Goal: Task Accomplishment & Management: Complete application form

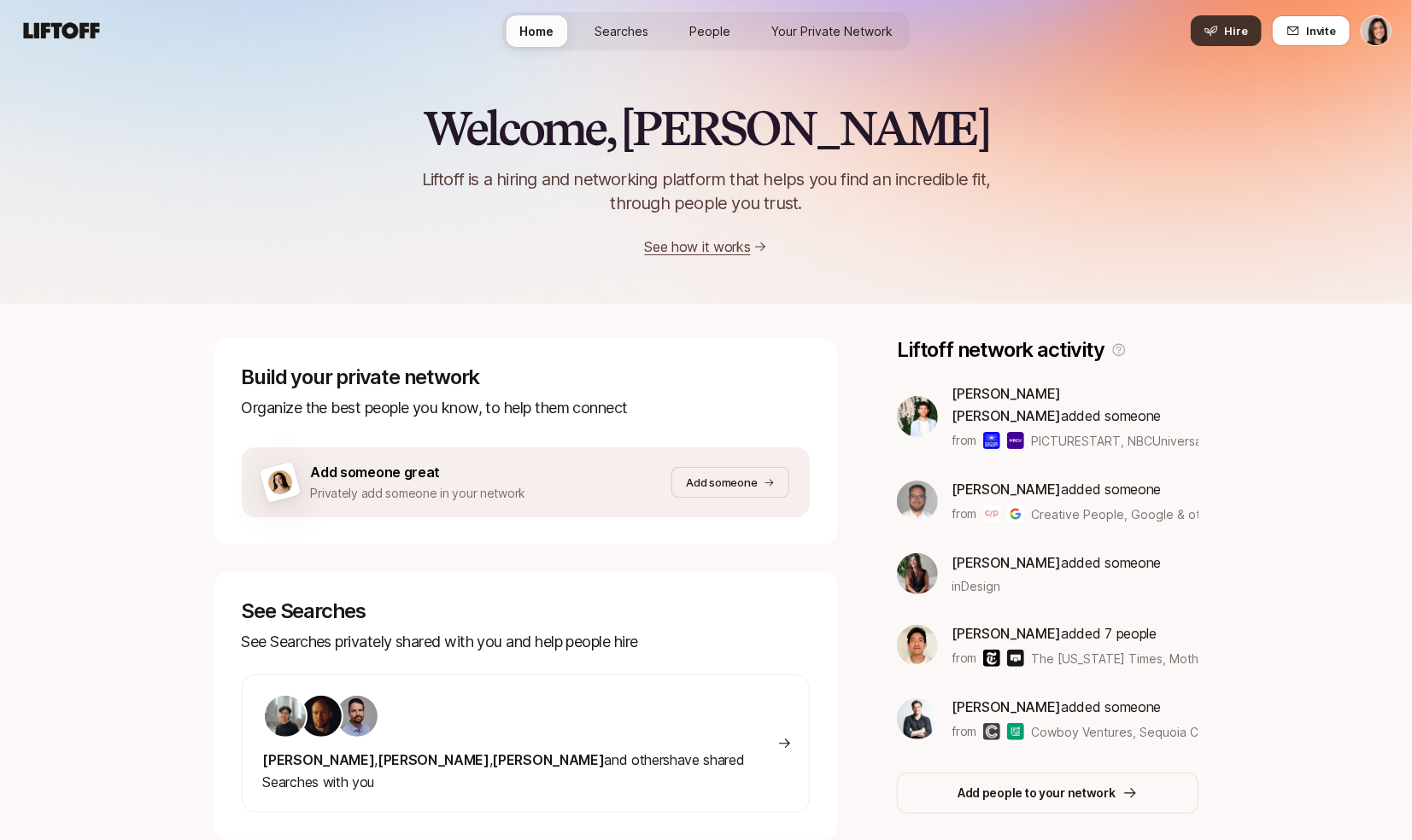
click at [1196, 39] on button "Hire" at bounding box center [1226, 30] width 71 height 31
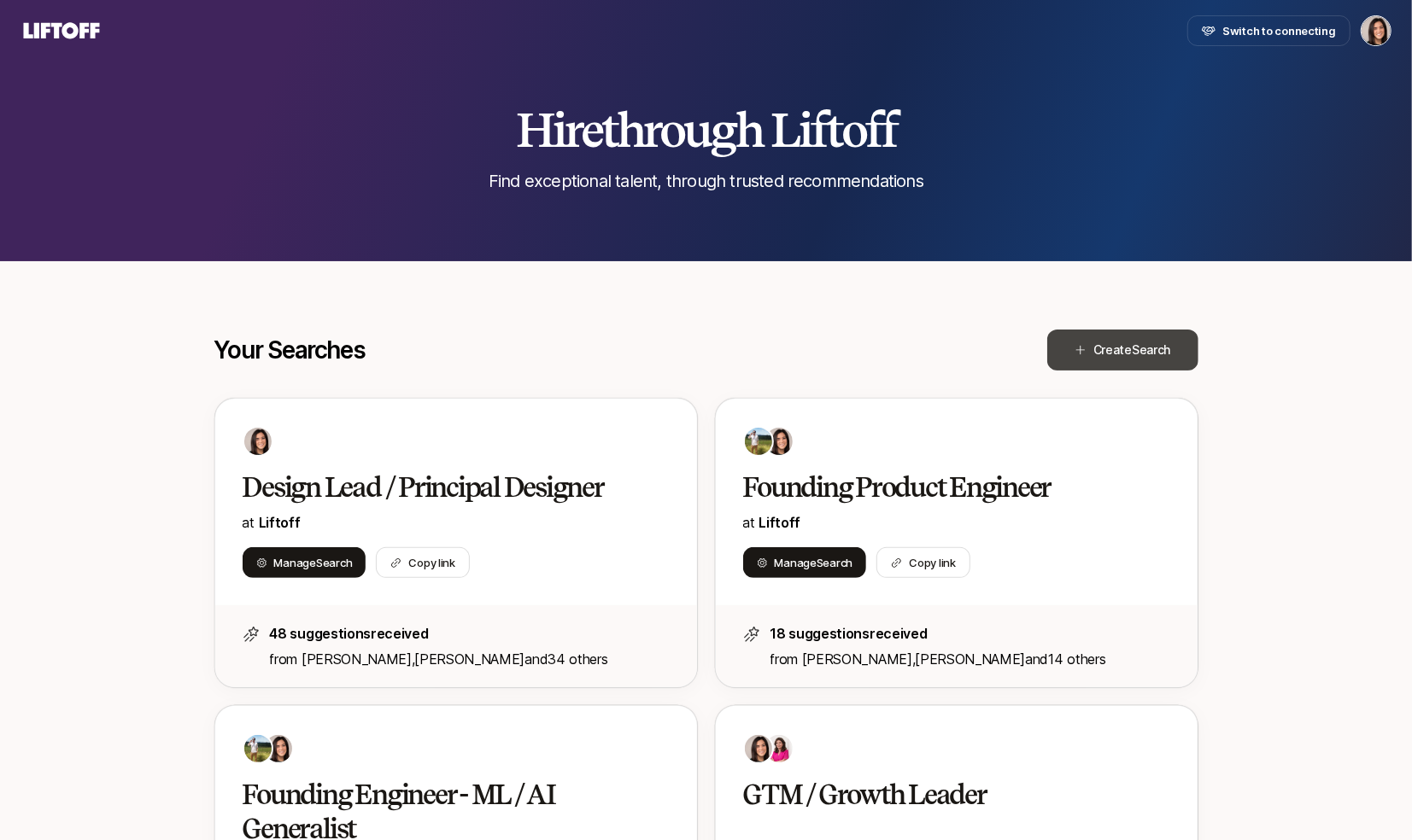
click at [1080, 353] on icon at bounding box center [1081, 350] width 10 height 10
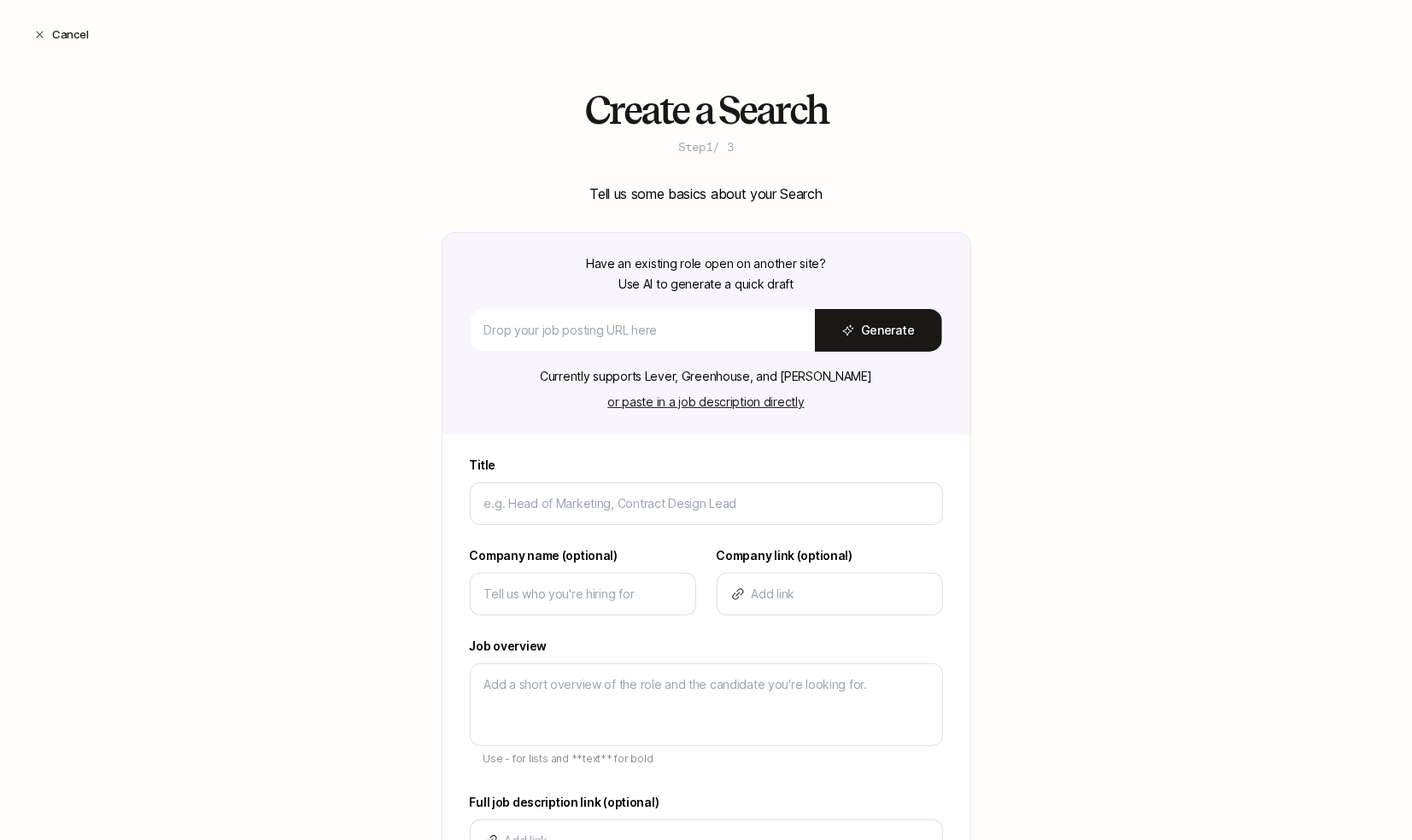
type textarea "x"
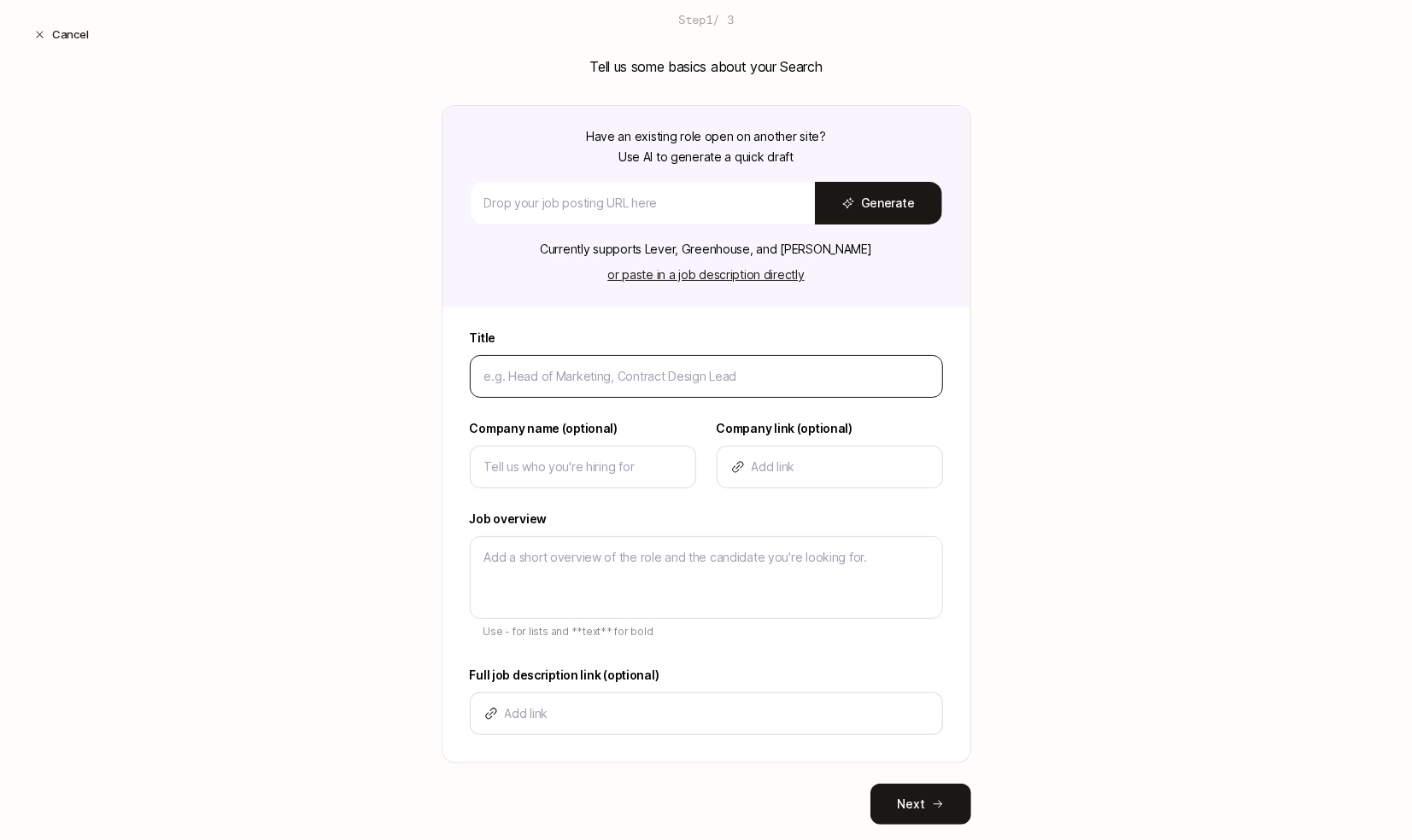
scroll to position [152, 0]
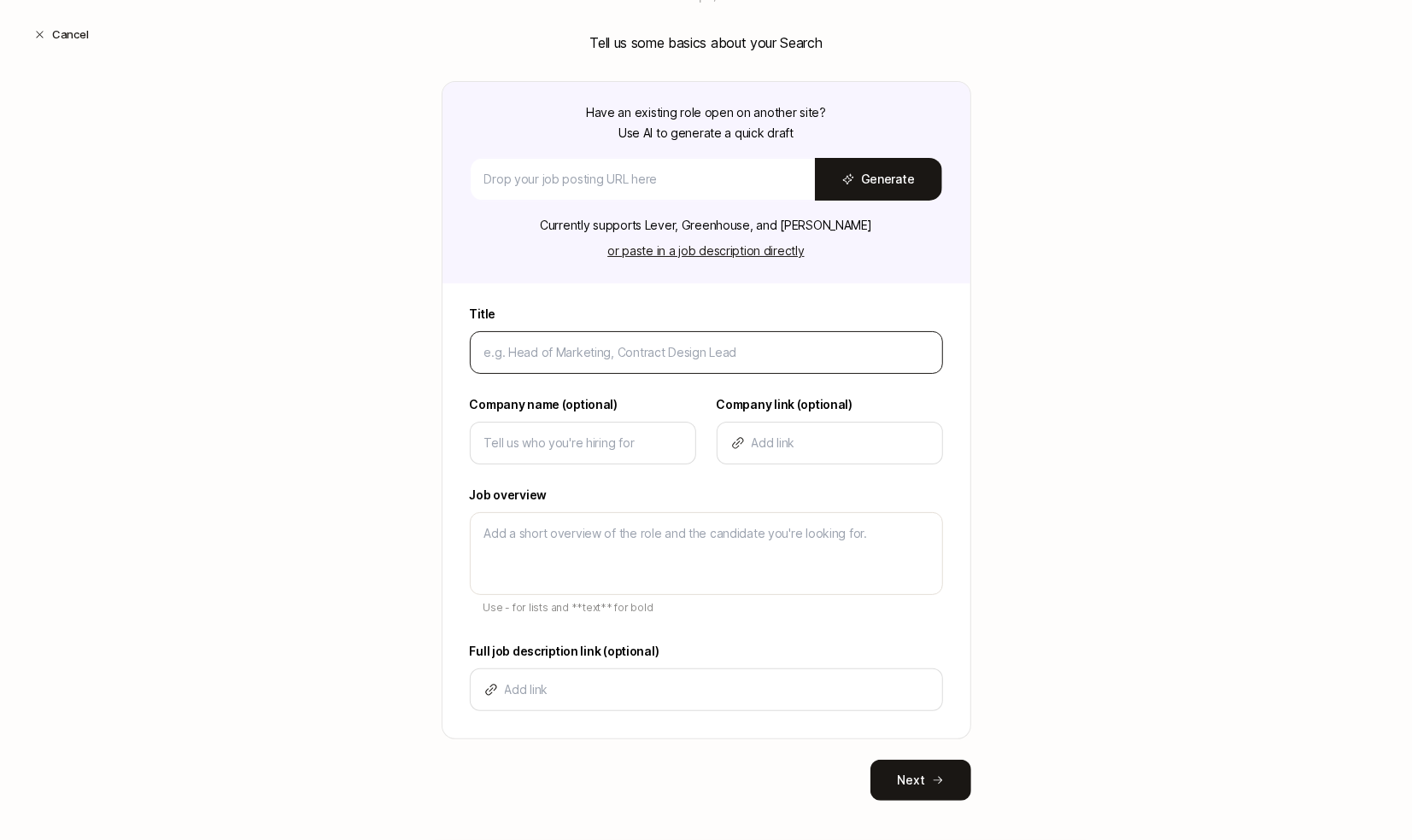
type input "C"
type textarea "x"
type input "Co"
type textarea "x"
type input "Cop"
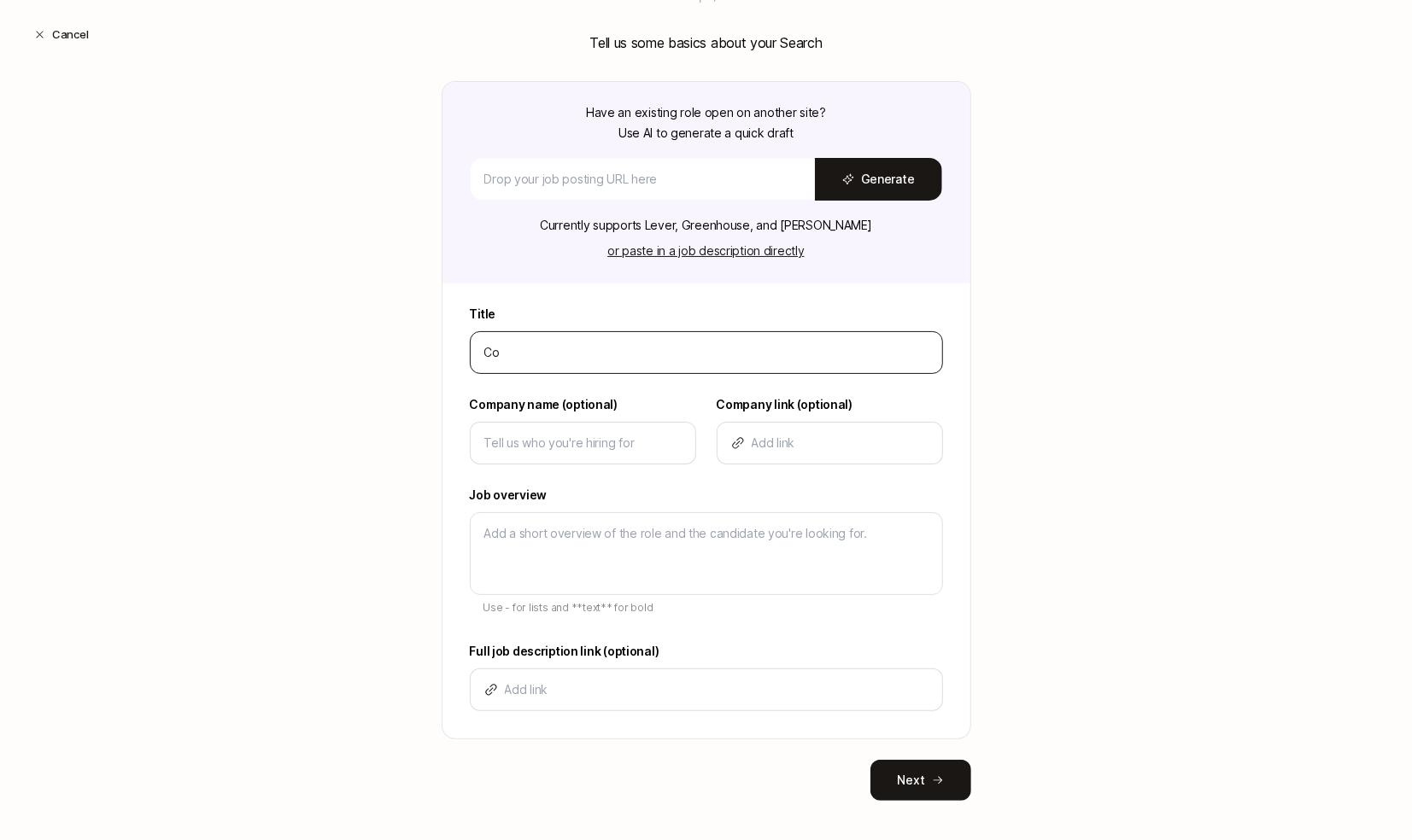
type textarea "x"
type input "Copy"
type textarea "x"
type input "Copyw"
type textarea "x"
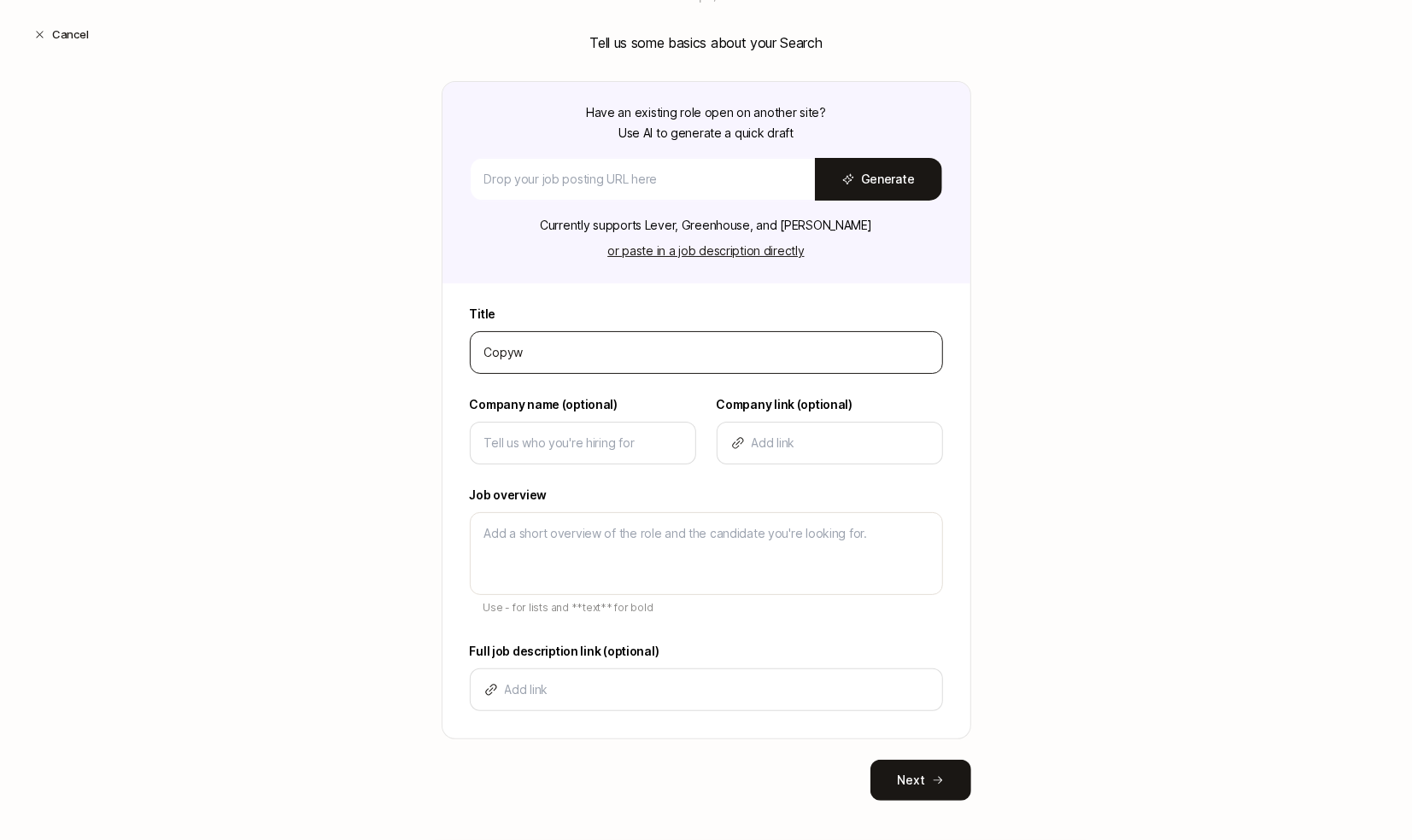
type input "Copywr"
type textarea "x"
type input "Copywri"
type textarea "x"
type input "Copywrit"
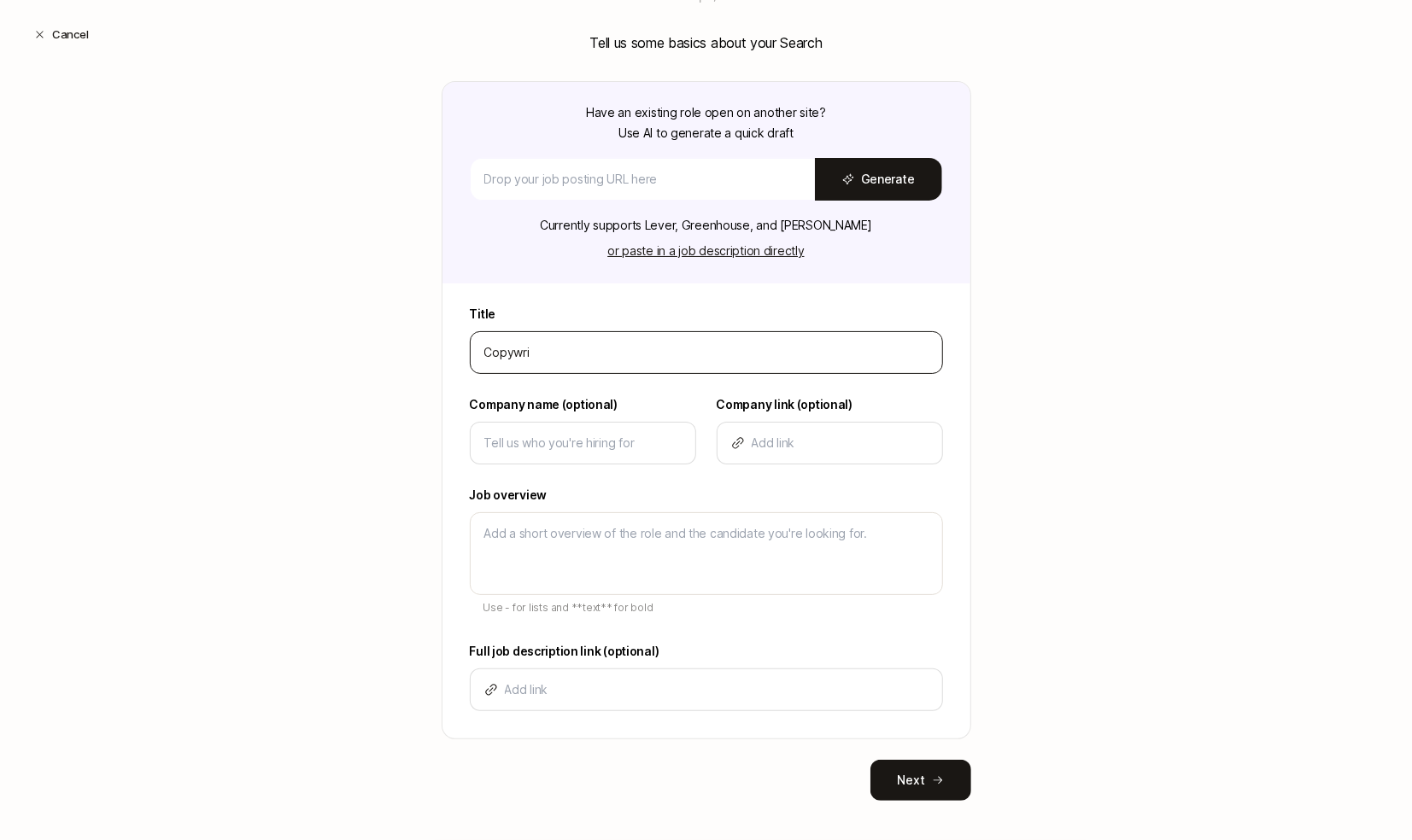
type textarea "x"
type input "Copywrite"
type textarea "x"
type input "Copywriter"
type textarea "x"
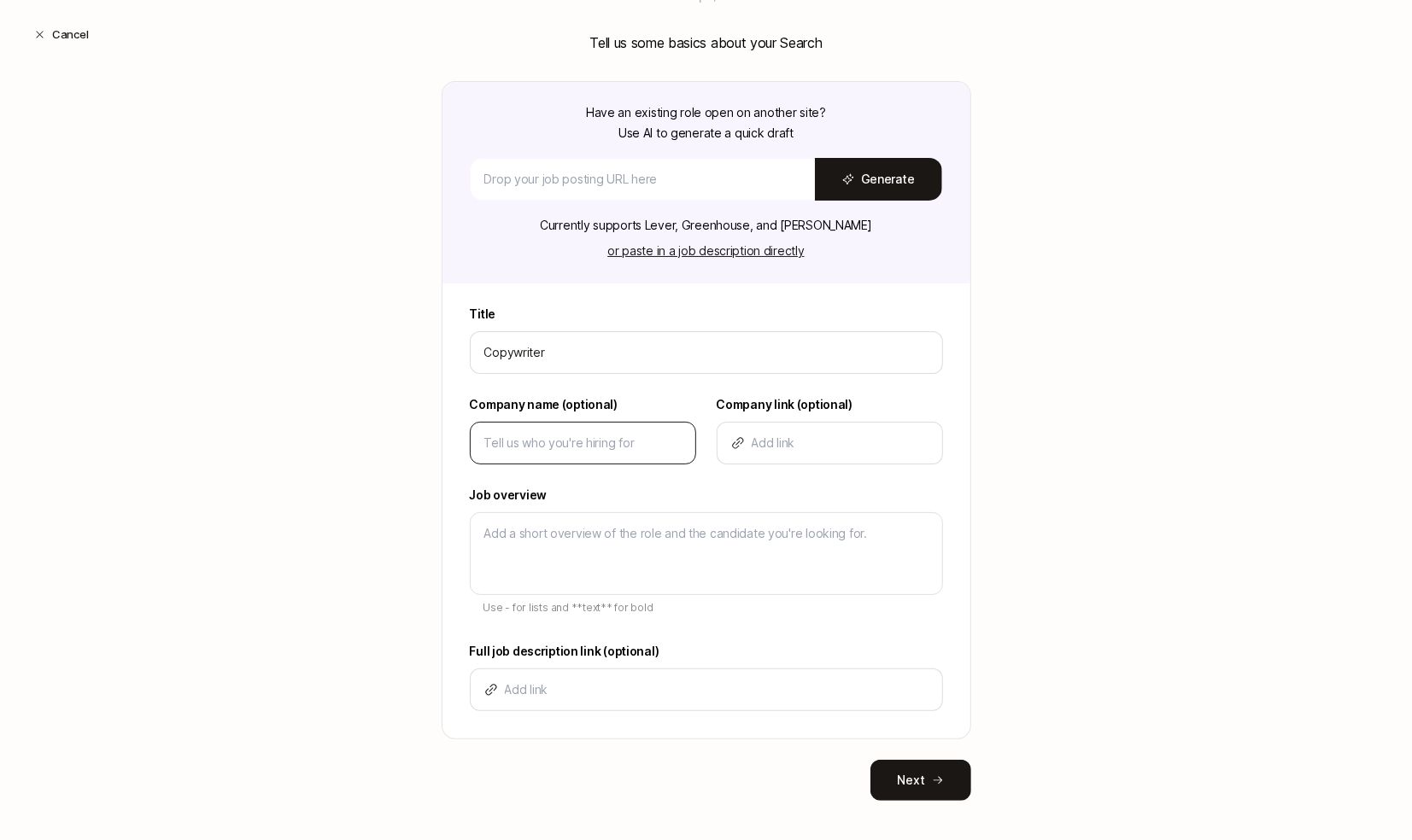
type input "Copywriter"
click at [564, 454] on div at bounding box center [583, 443] width 227 height 42
click at [561, 451] on div at bounding box center [583, 443] width 227 height 42
click at [553, 435] on input at bounding box center [583, 442] width 197 height 20
type input "L"
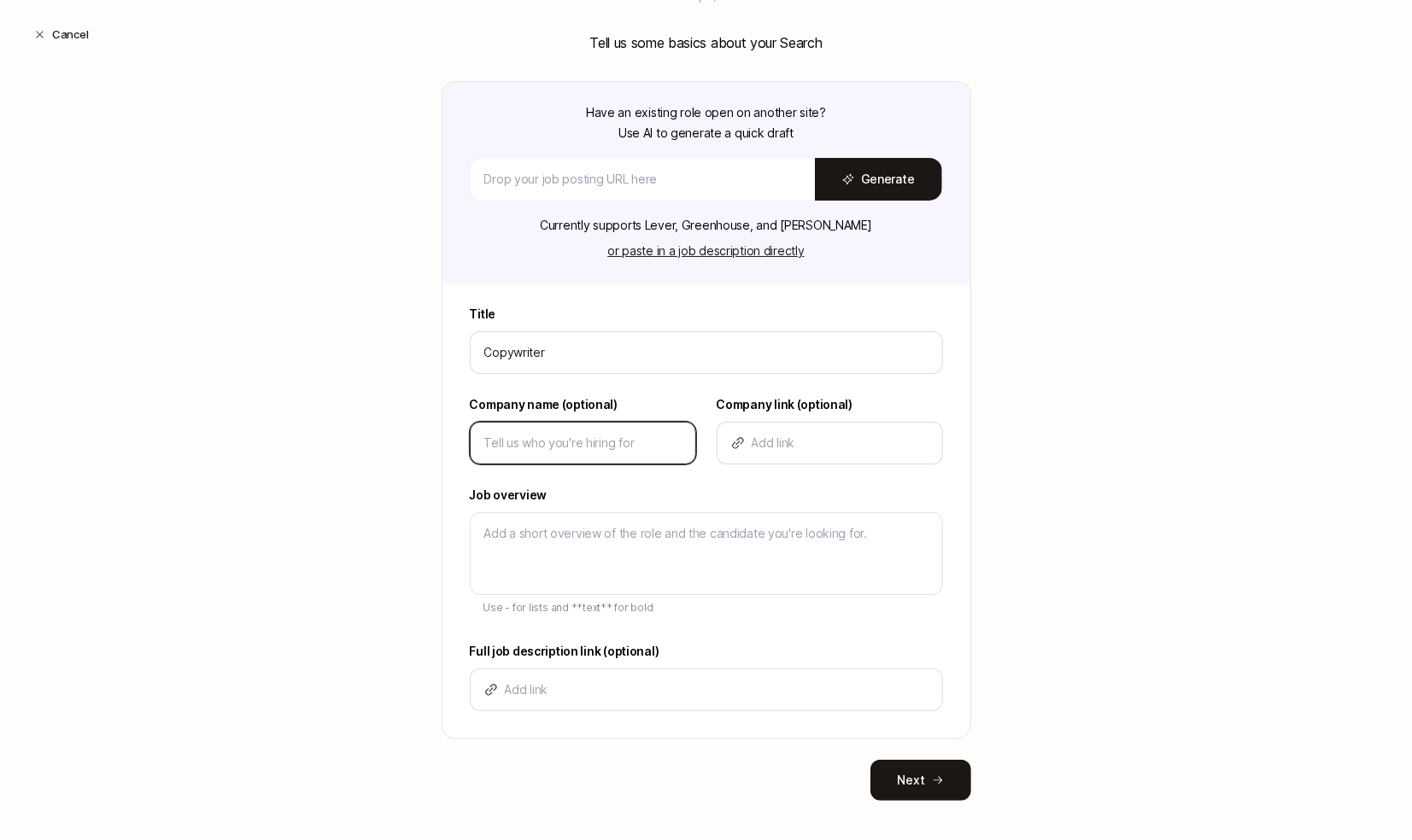
type textarea "x"
type input "Li"
type textarea "x"
type input "Lif"
type textarea "x"
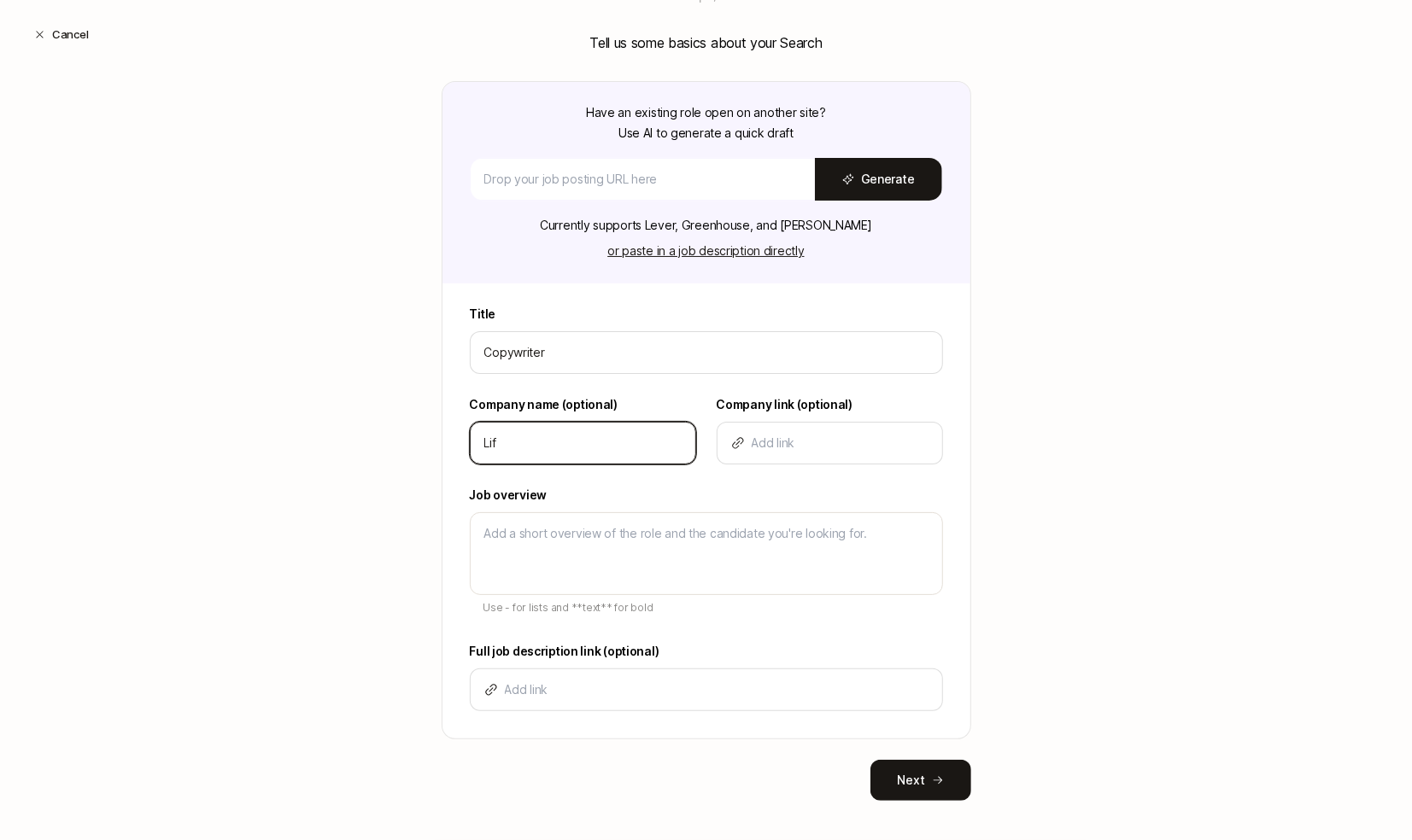
type input "Lift"
type textarea "x"
type input "Lifto"
type textarea "x"
type input "Liftof"
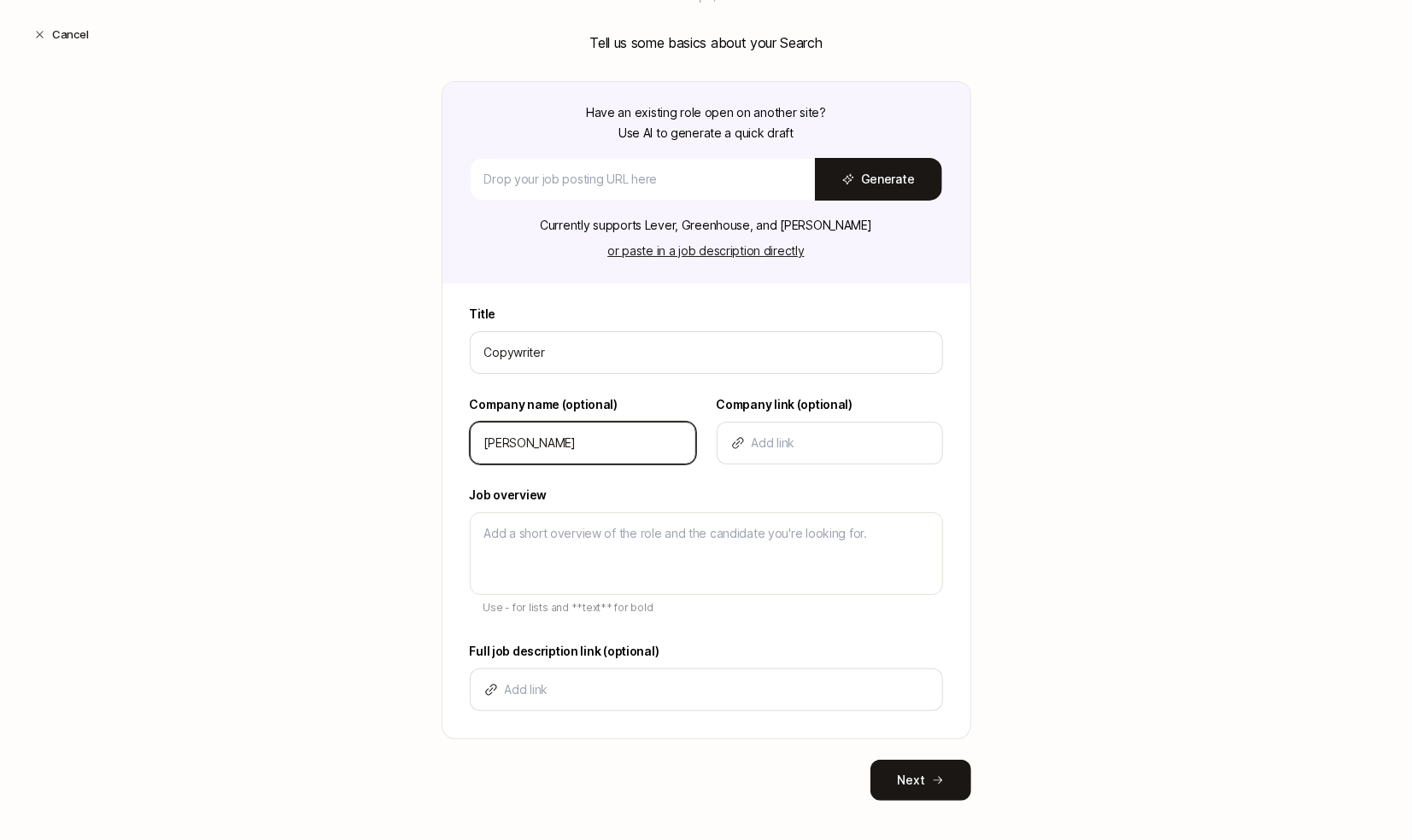
type textarea "x"
type input "Liftoff"
type textarea "x"
type input "Liftoff"
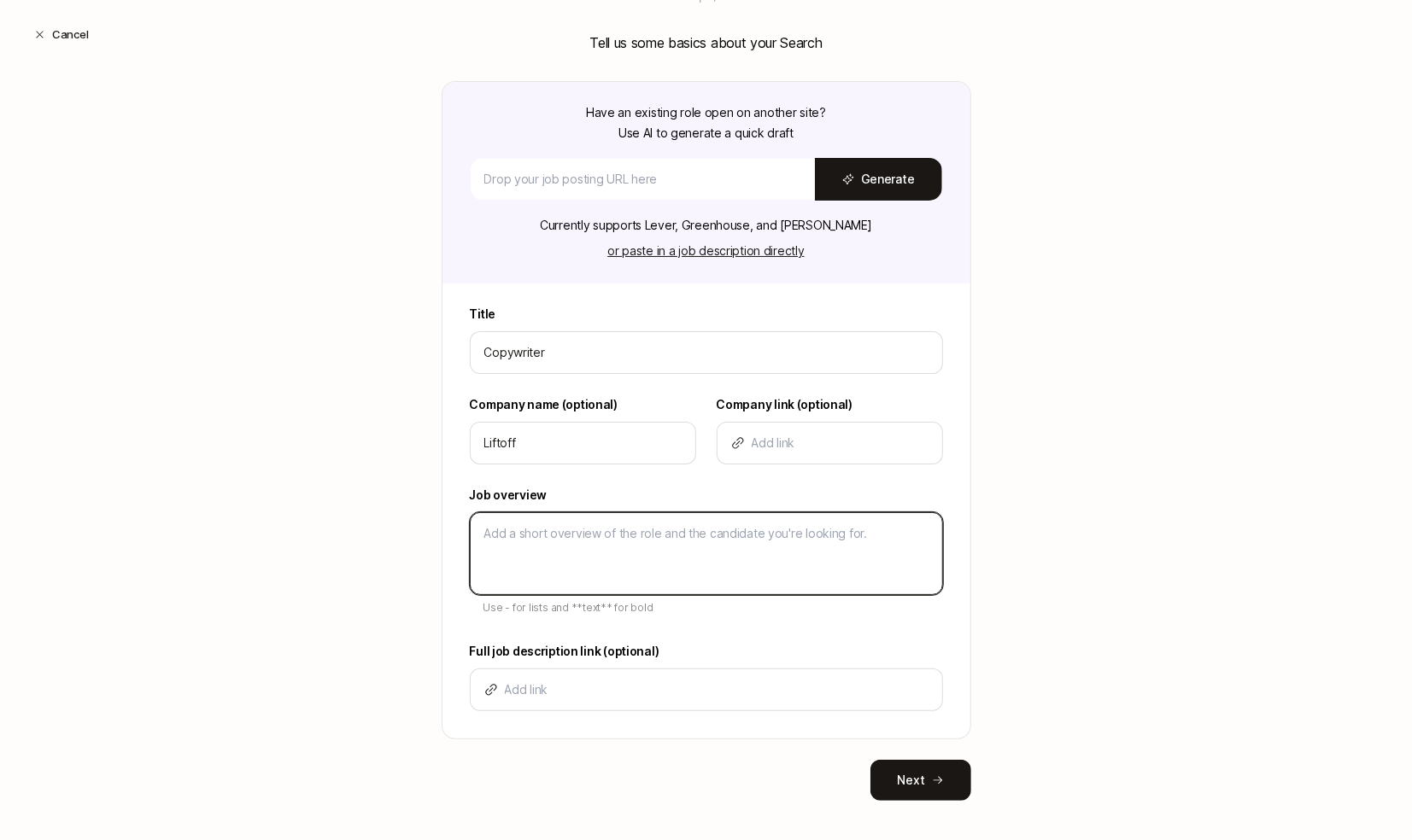
click at [509, 536] on textarea at bounding box center [706, 554] width 473 height 83
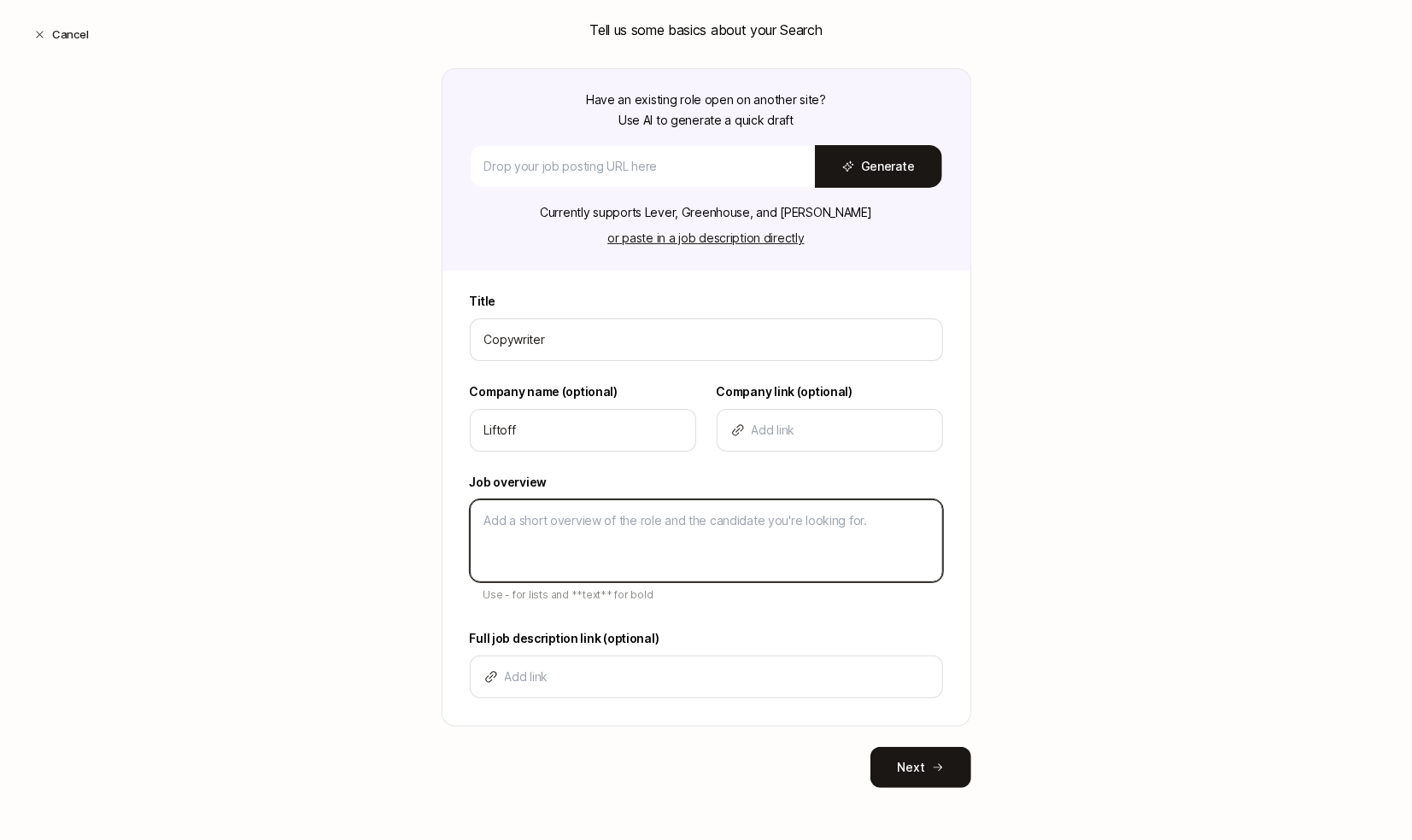
type textarea "D"
type textarea "x"
type textarea "De"
type textarea "x"
type textarea "Des"
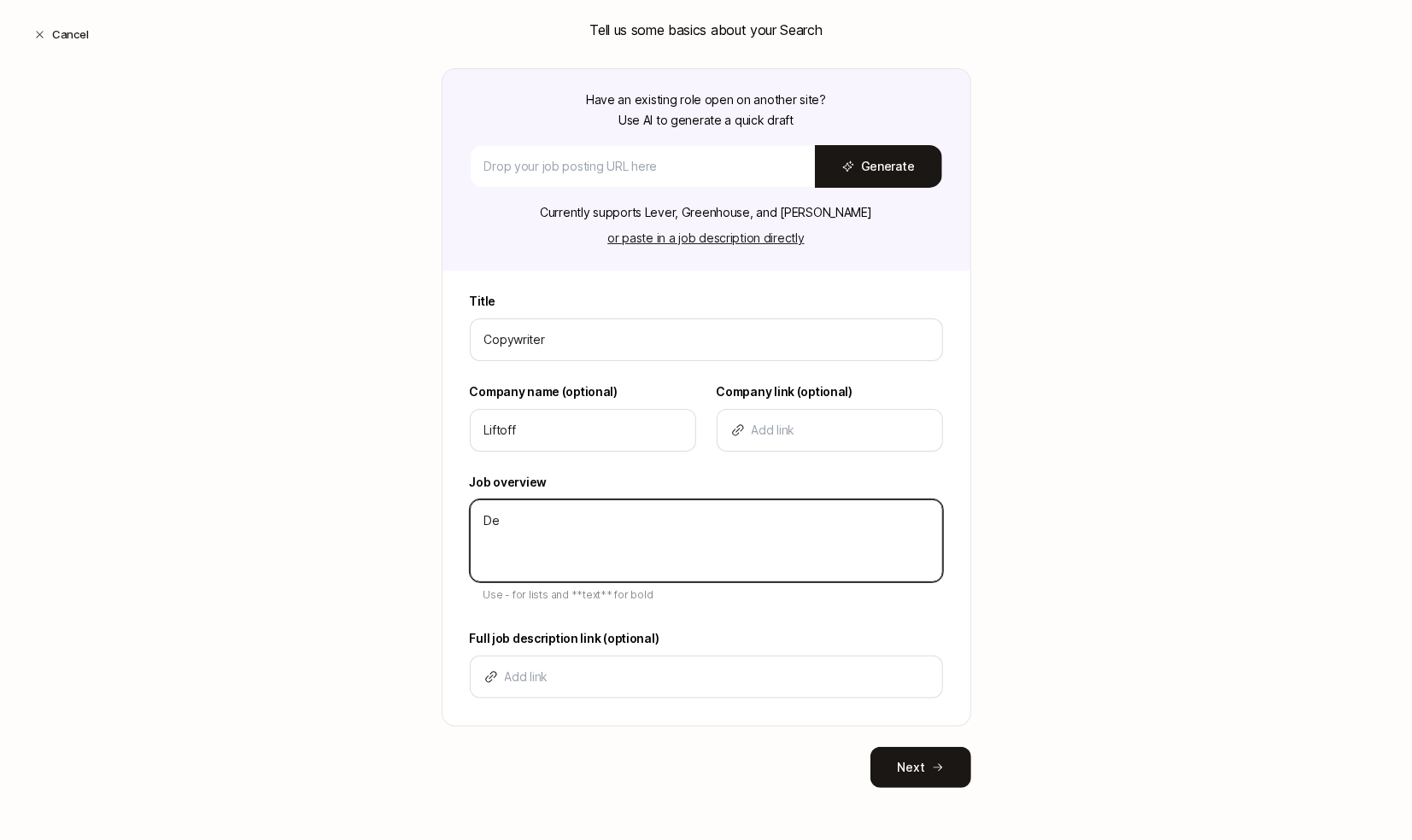
type textarea "x"
type textarea "Desc"
type textarea "x"
type textarea "Descr"
type textarea "x"
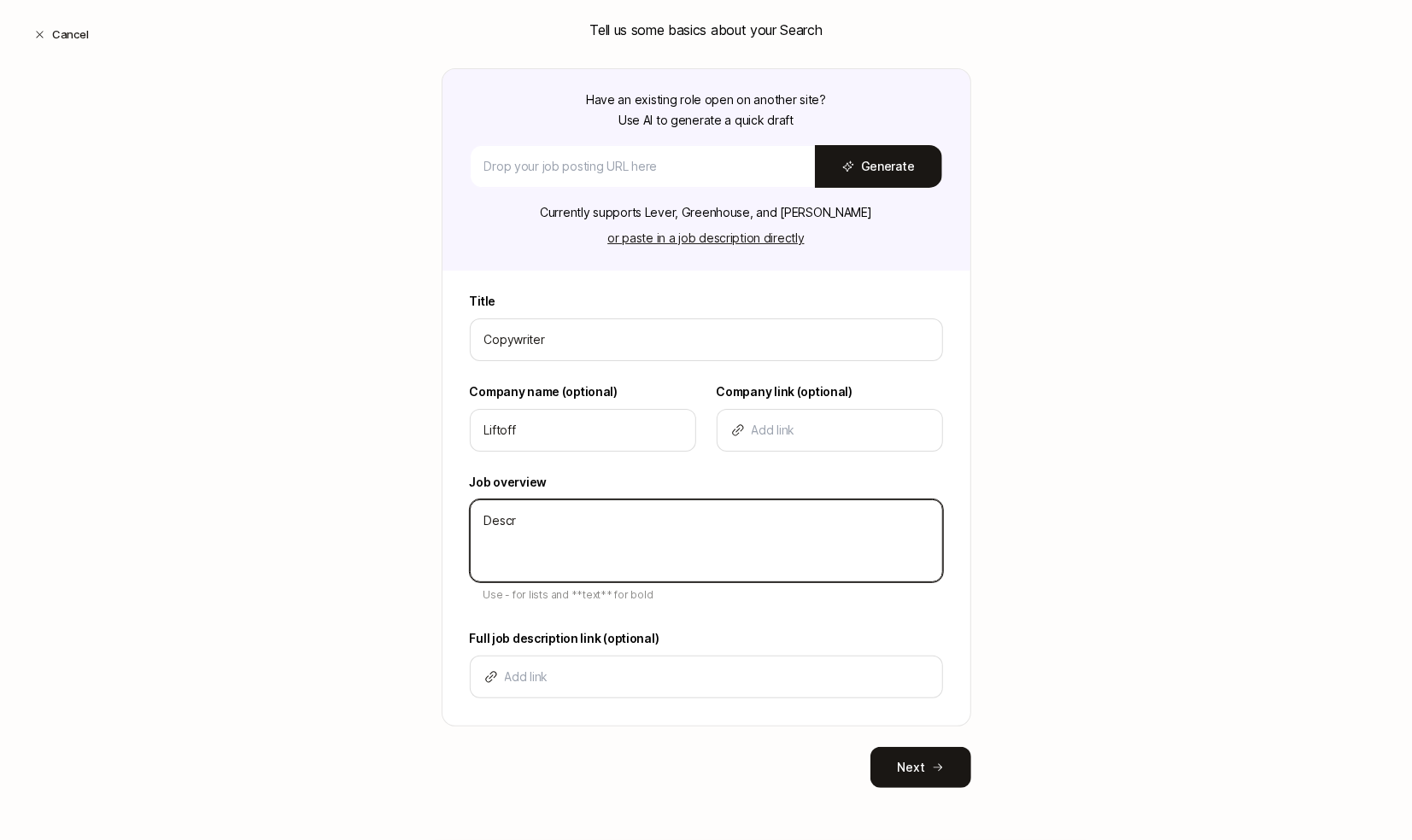
type textarea "Descri"
type textarea "x"
type textarea "Descrip"
type textarea "x"
type textarea "Descript"
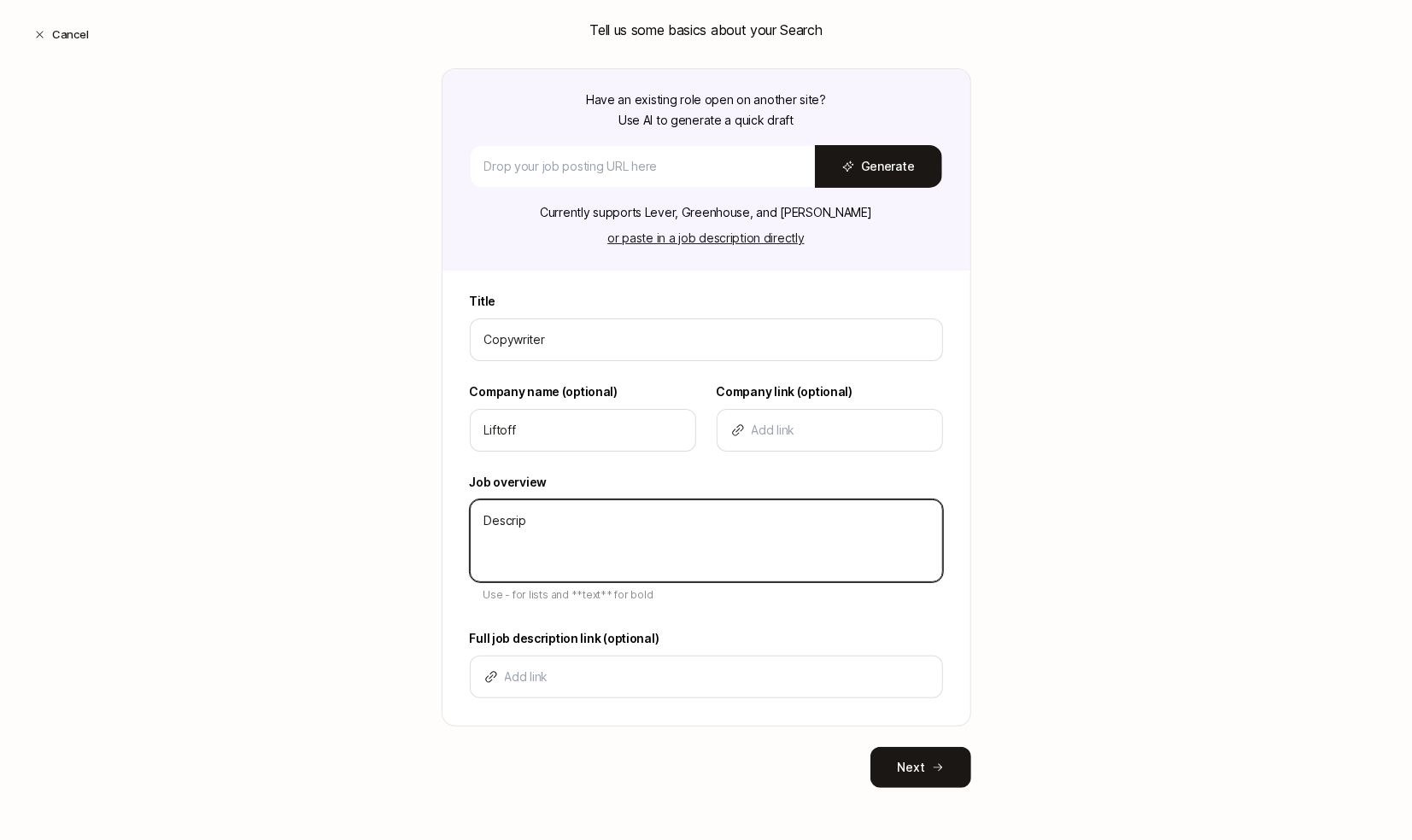
type textarea "x"
type textarea "Descripti"
type textarea "x"
type textarea "Descriptio"
type textarea "x"
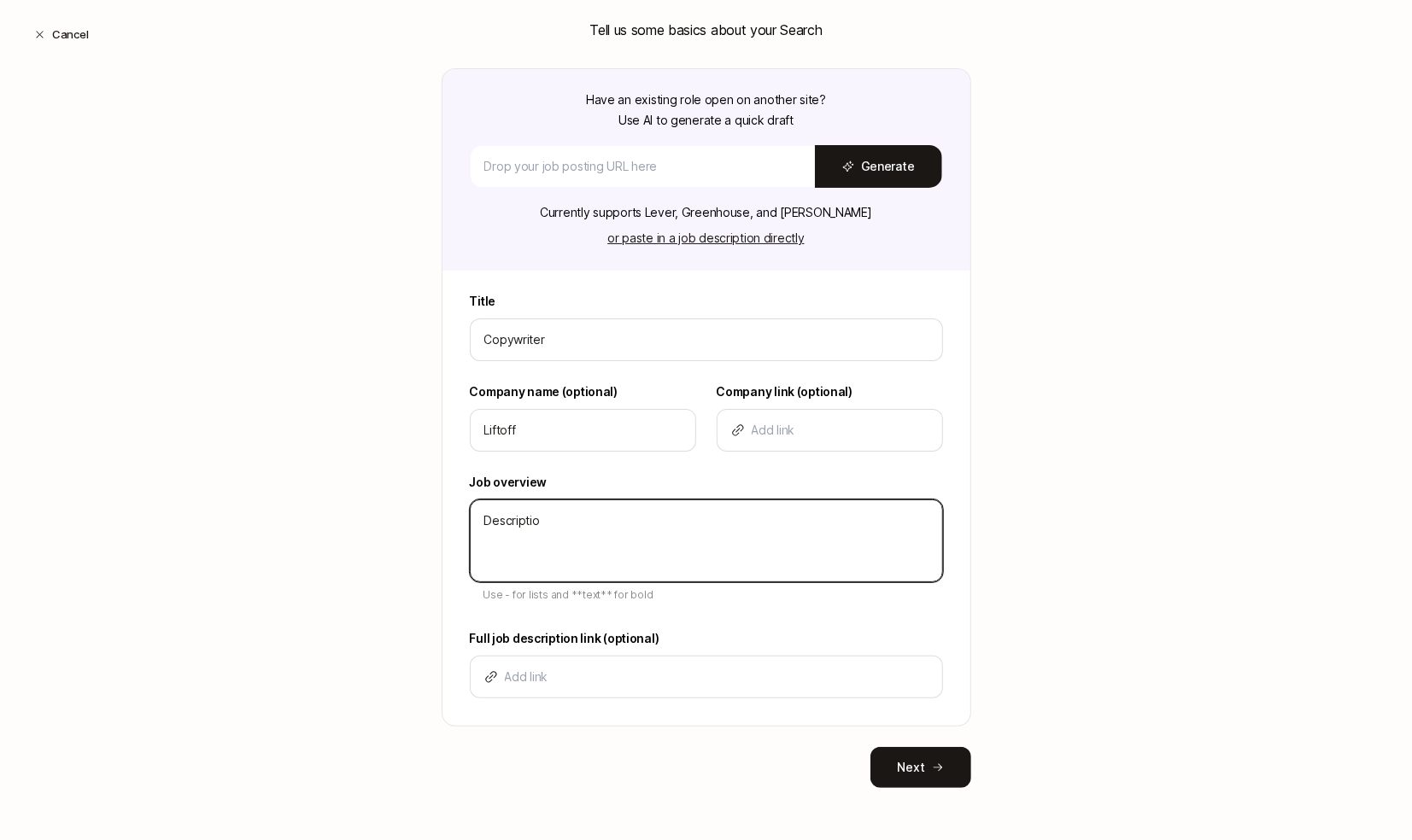
type textarea "Description"
type textarea "x"
type textarea "Description"
type textarea "x"
type textarea "Description"
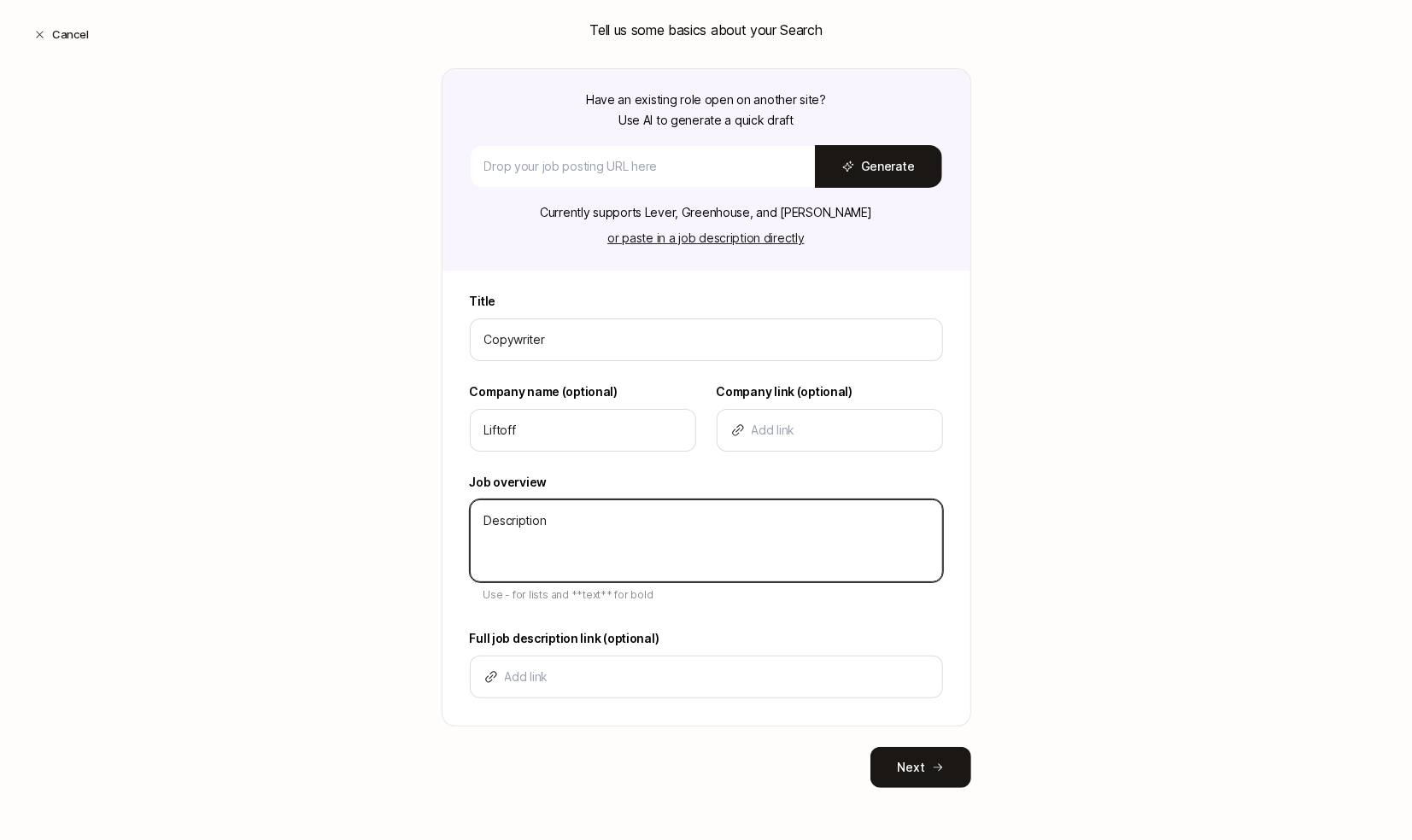
type textarea "x"
type textarea "Description -"
type textarea "x"
type textarea "Description -"
type textarea "x"
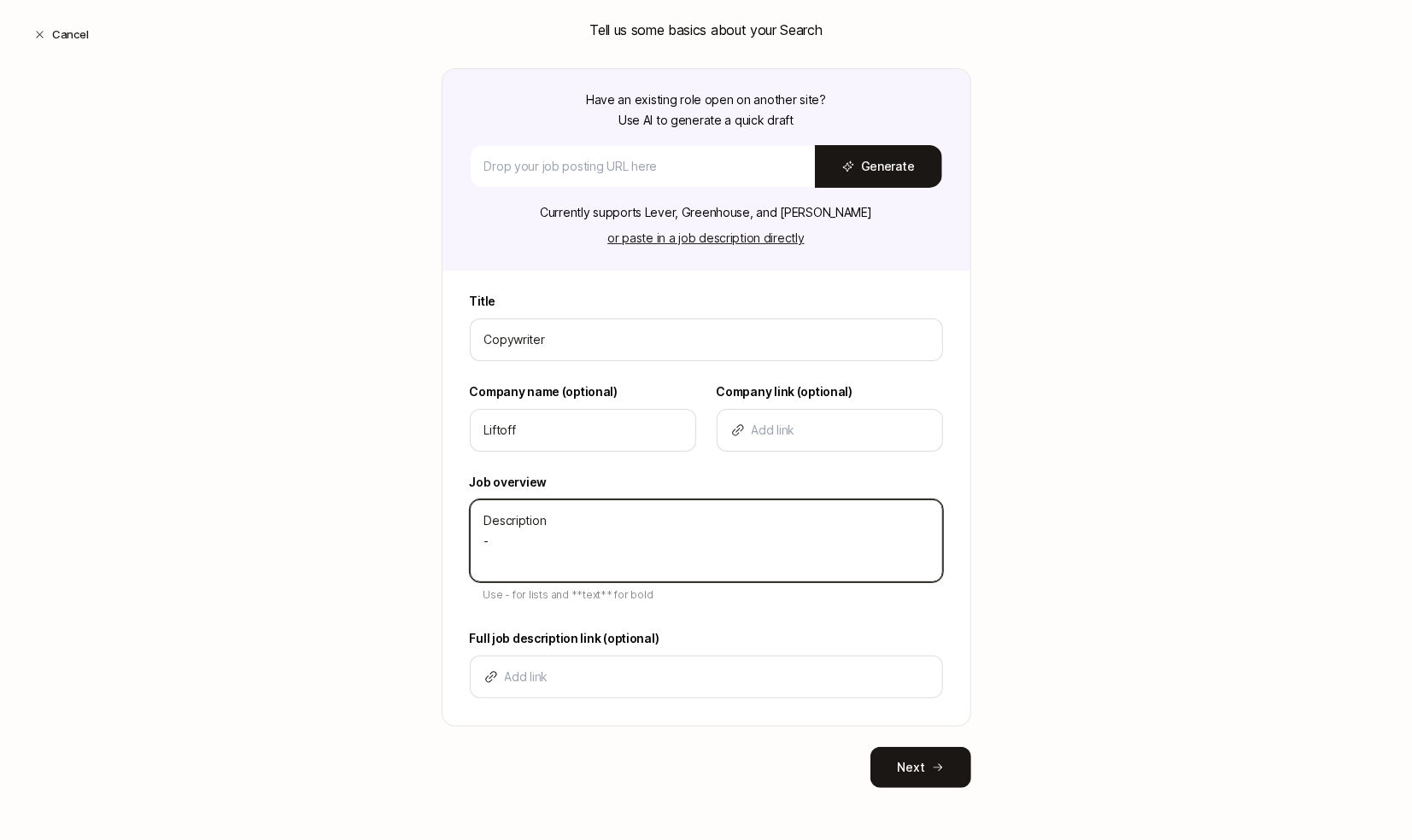
type textarea "Description - B"
type textarea "x"
type textarea "Description - Bu"
type textarea "x"
type textarea "Description - Bul"
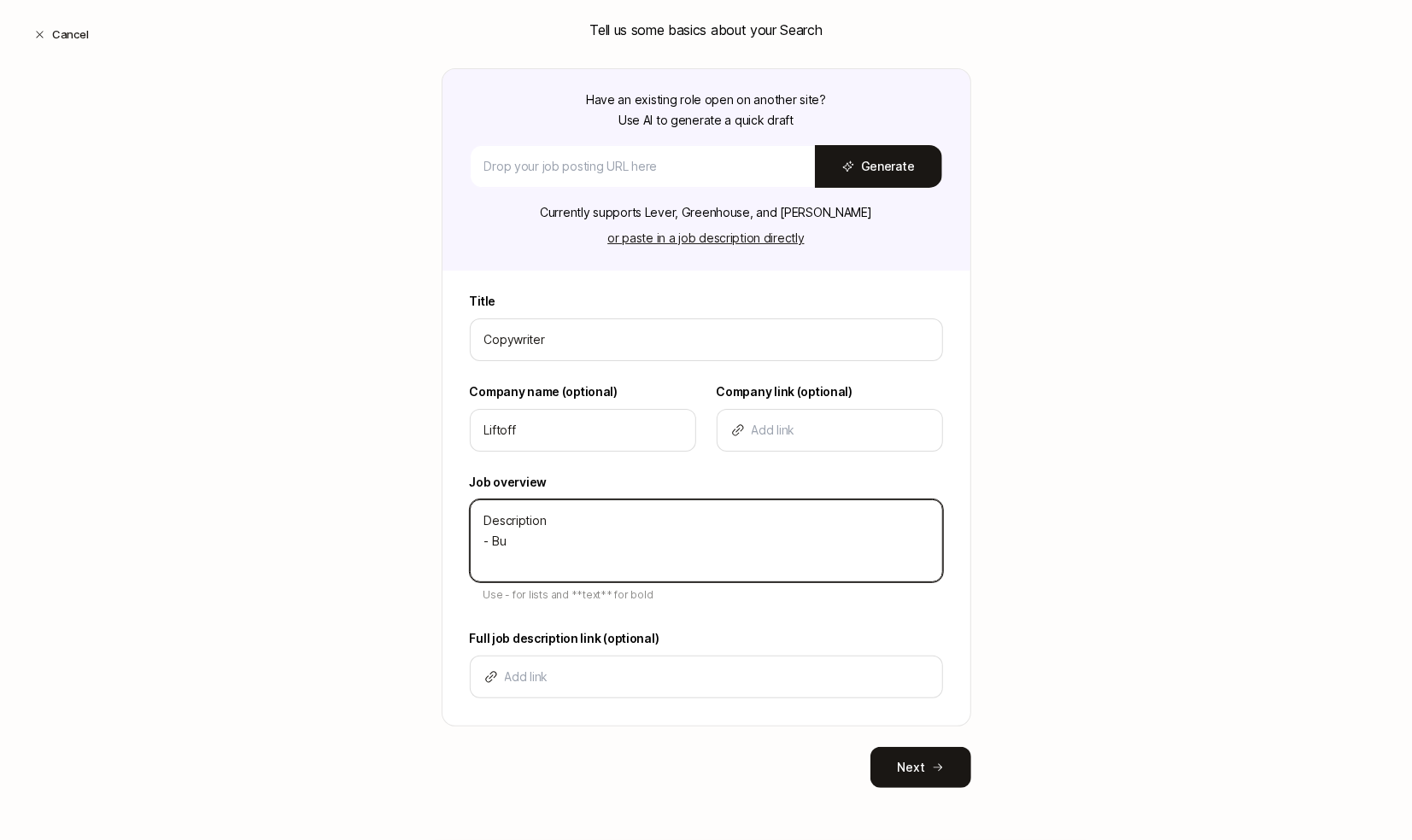
type textarea "x"
type textarea "Description - Bull"
type textarea "x"
type textarea "Description - Bulle"
type textarea "x"
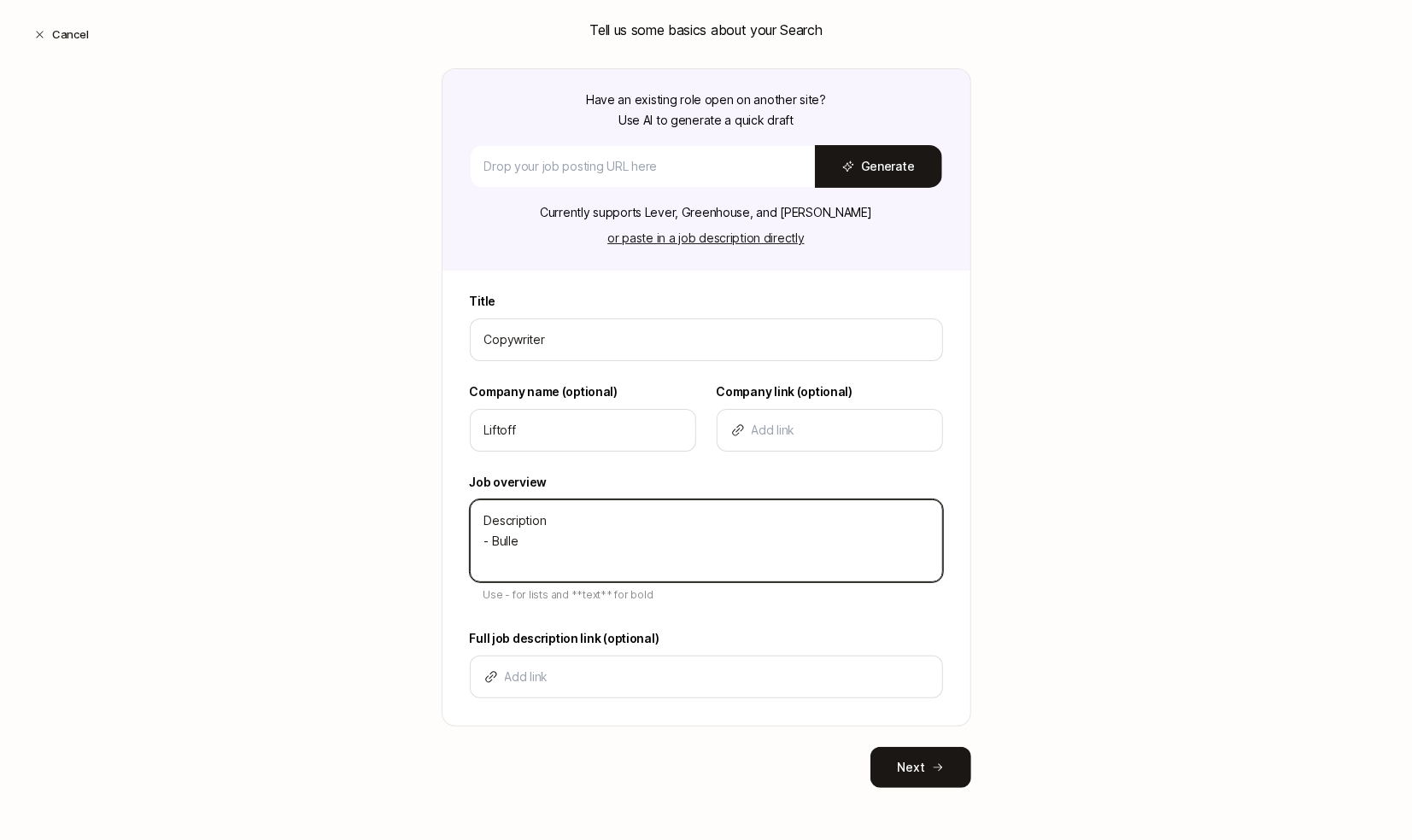
type textarea "Description - Bullet"
type textarea "x"
type textarea "Description - Bullet"
type textarea "x"
type textarea "Description - Bullet -"
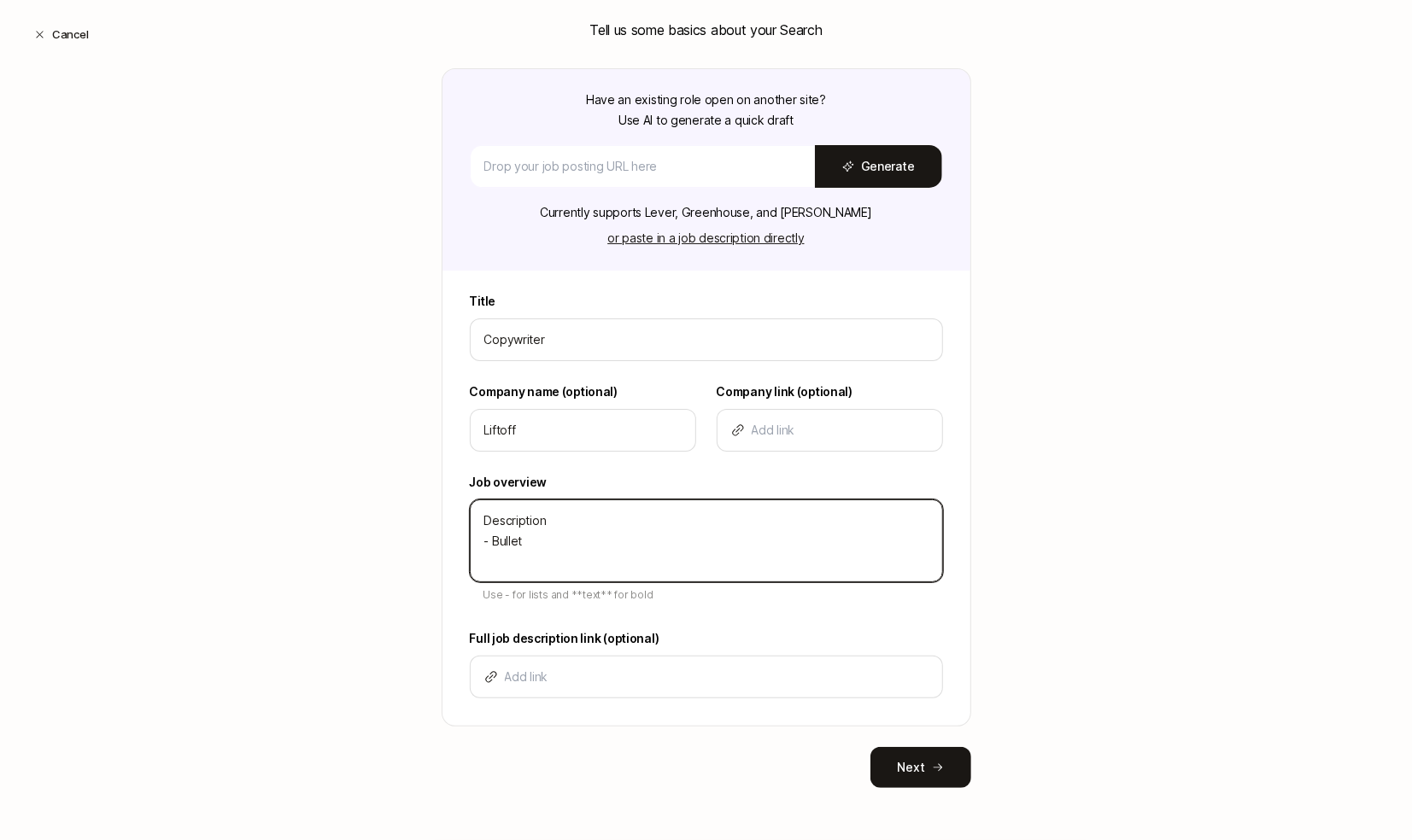
type textarea "x"
type textarea "Description - Bullet -"
type textarea "x"
type textarea "Description - Bullet - B"
type textarea "x"
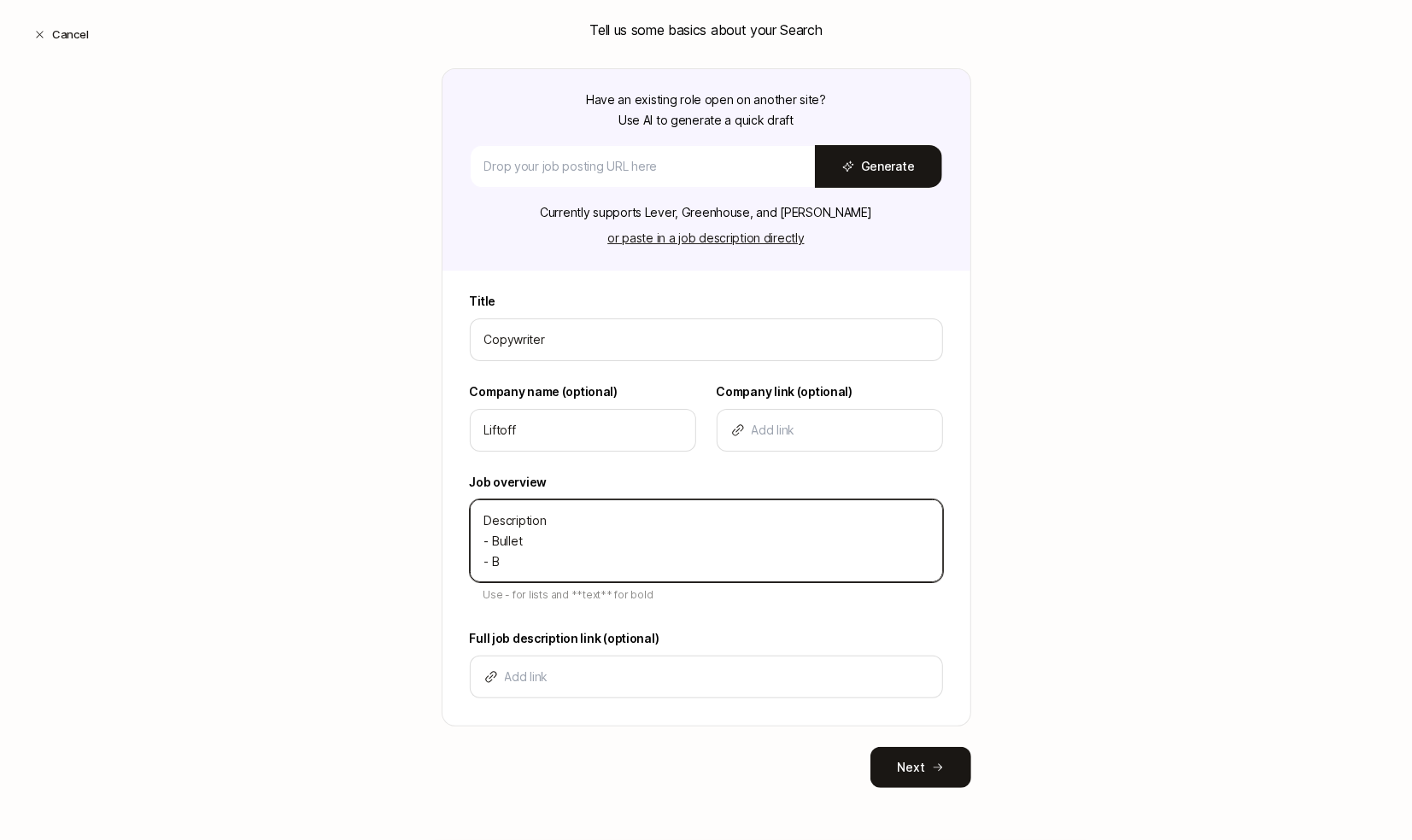
type textarea "Description - Bullet - Bu"
type textarea "x"
type textarea "Description - Bullet - Bul"
type textarea "x"
type textarea "Description - Bullet - Bull"
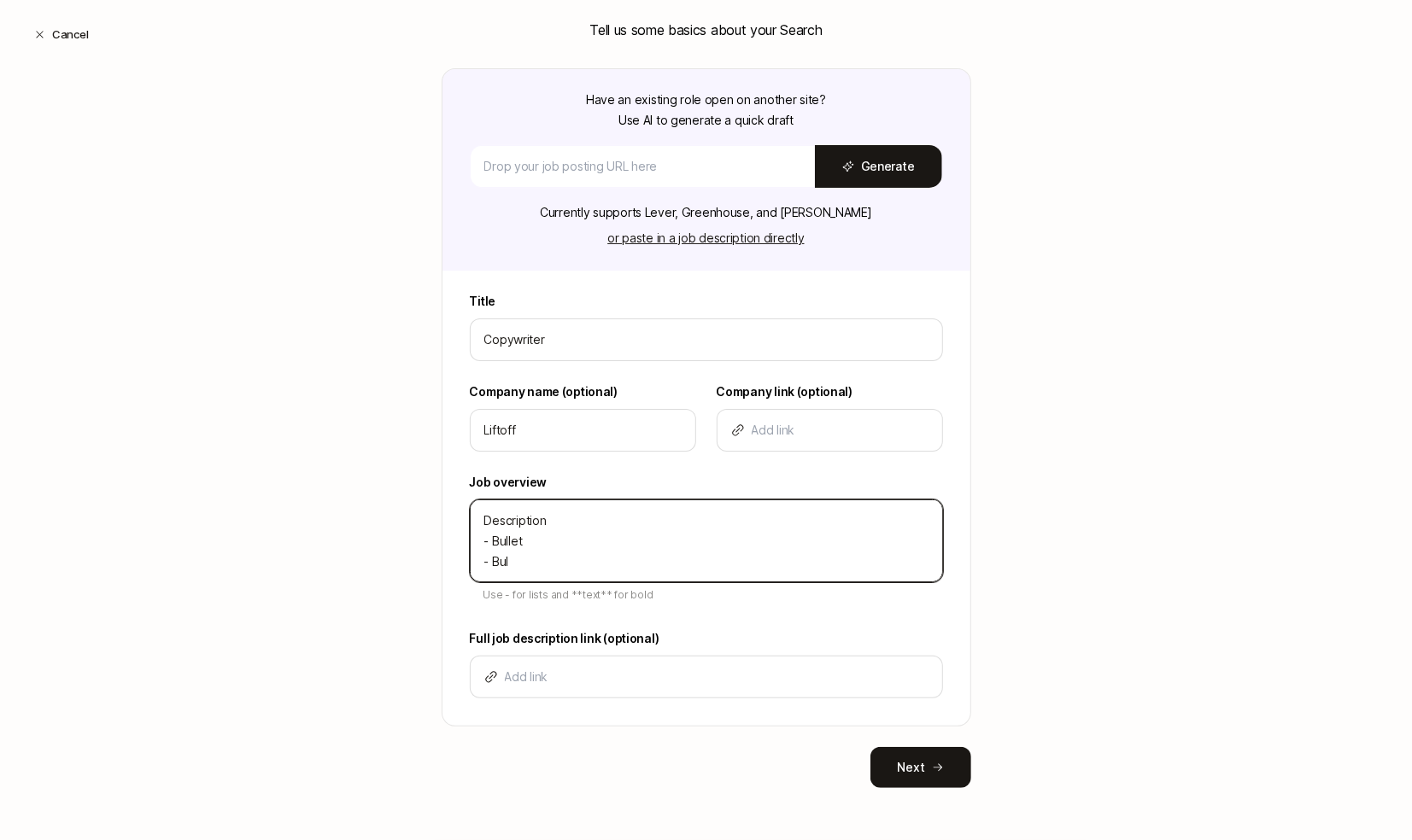
type textarea "x"
type textarea "Description - Bullet - Bulle"
type textarea "x"
type textarea "Description - Bullet - Bullet"
type textarea "x"
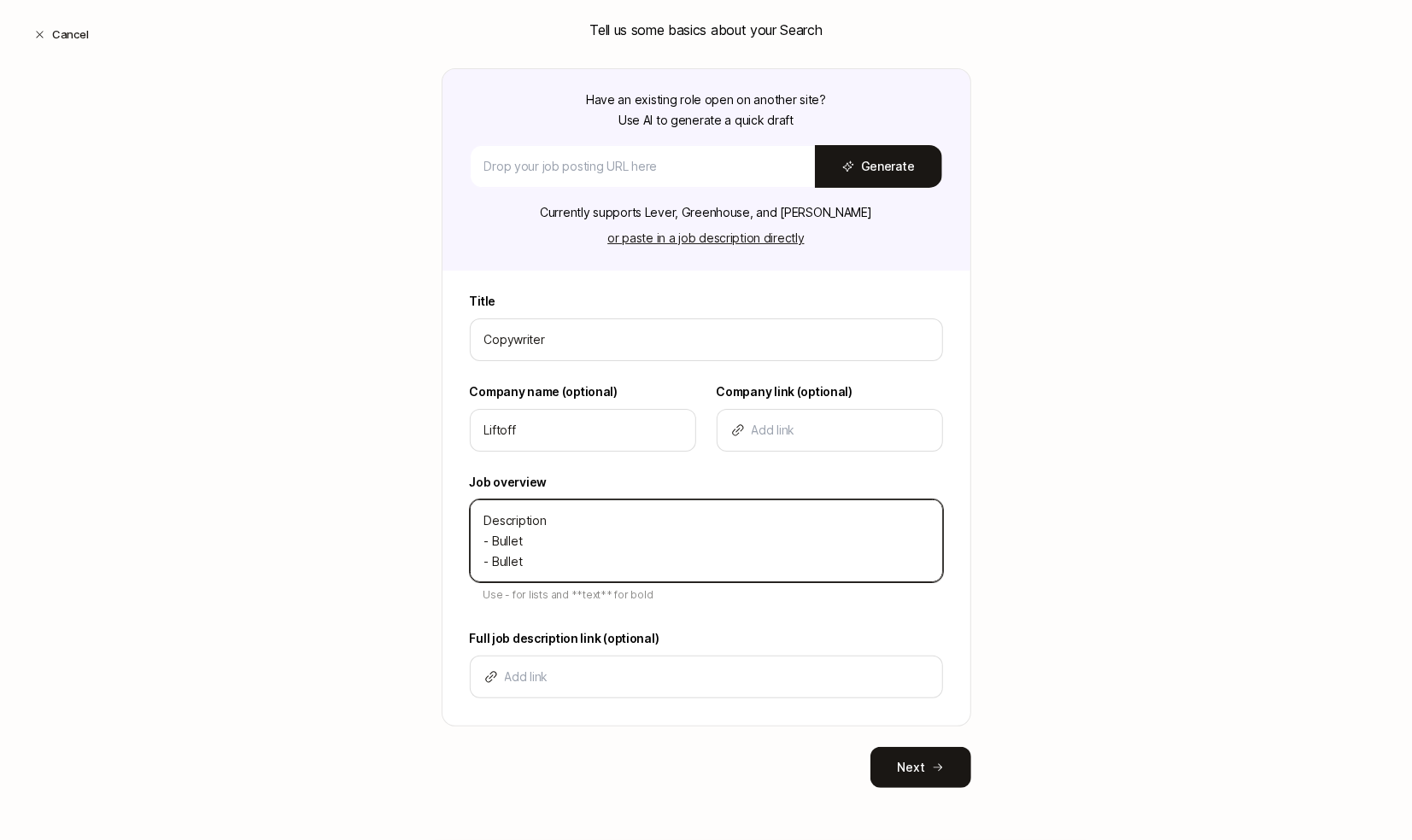
type textarea "Description - Bullet - Bullet"
type textarea "x"
type textarea "Description - Bullet - Bullet -"
type textarea "x"
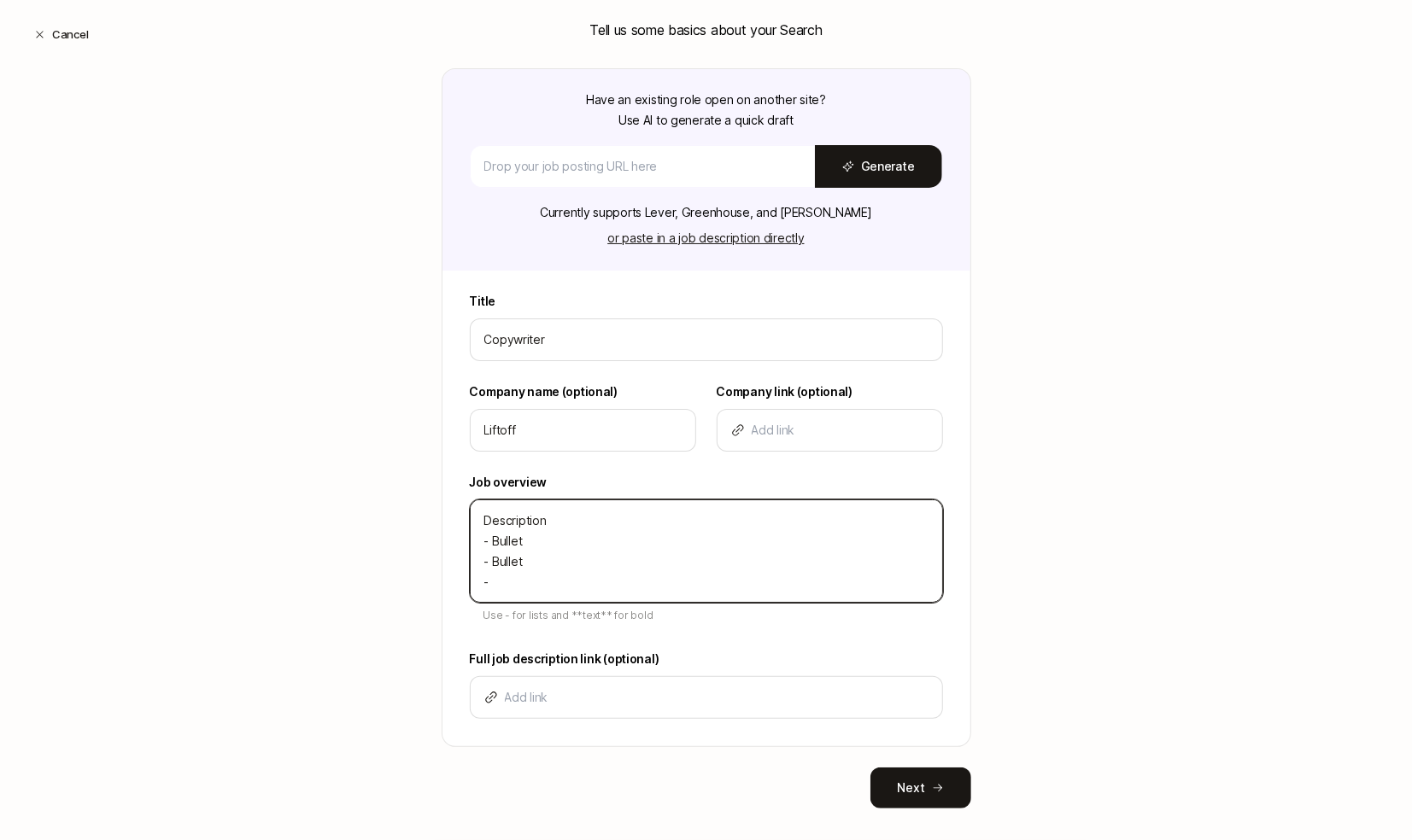
type textarea "Description - Bullet - Bullet -"
type textarea "x"
type textarea "Description - Bullet - Bullet - B"
type textarea "x"
type textarea "Description - Bullet - Bullet - Bu"
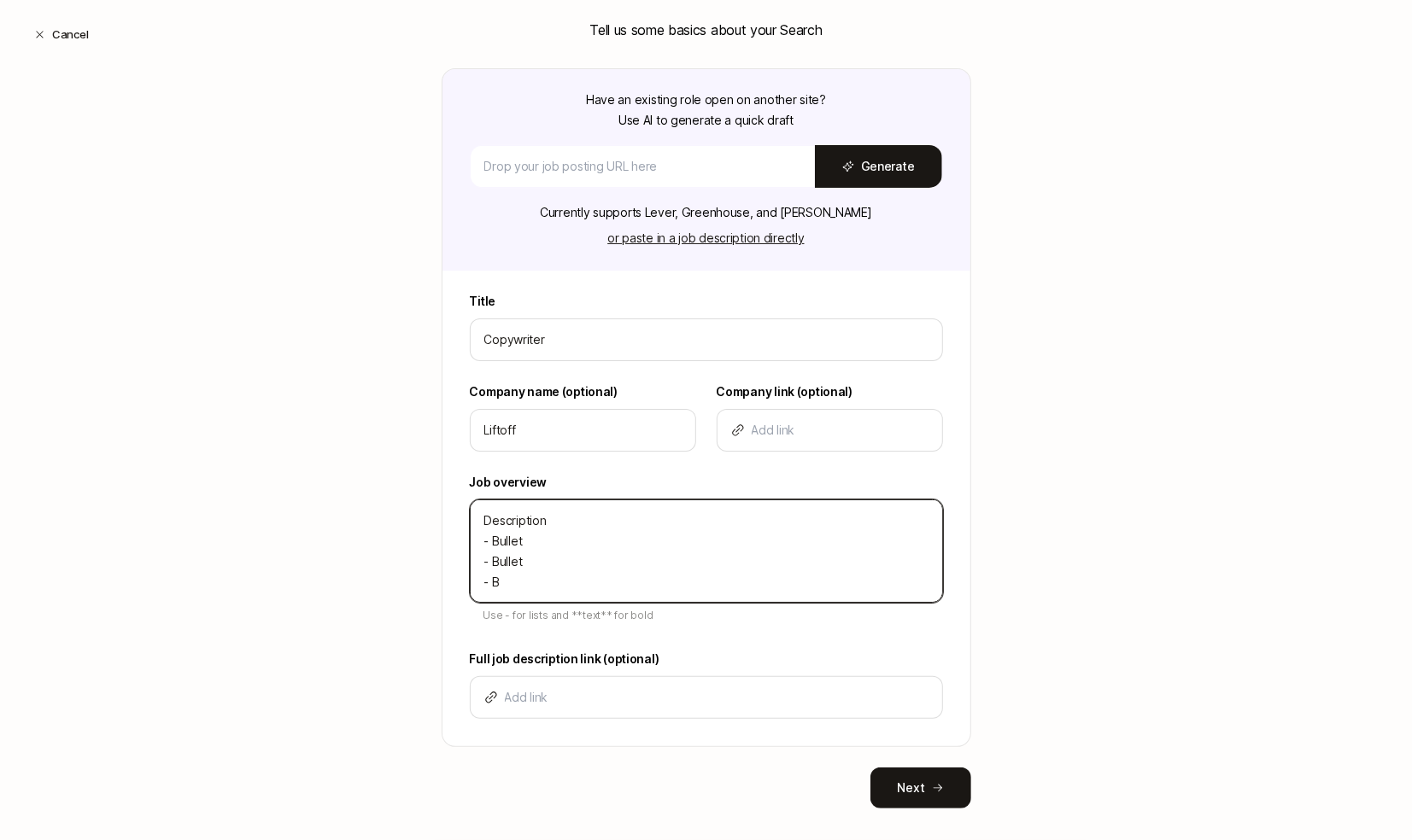
type textarea "x"
type textarea "Description - Bullet - Bullet - Bul"
type textarea "x"
type textarea "Description - Bullet - Bullet - Bull"
type textarea "x"
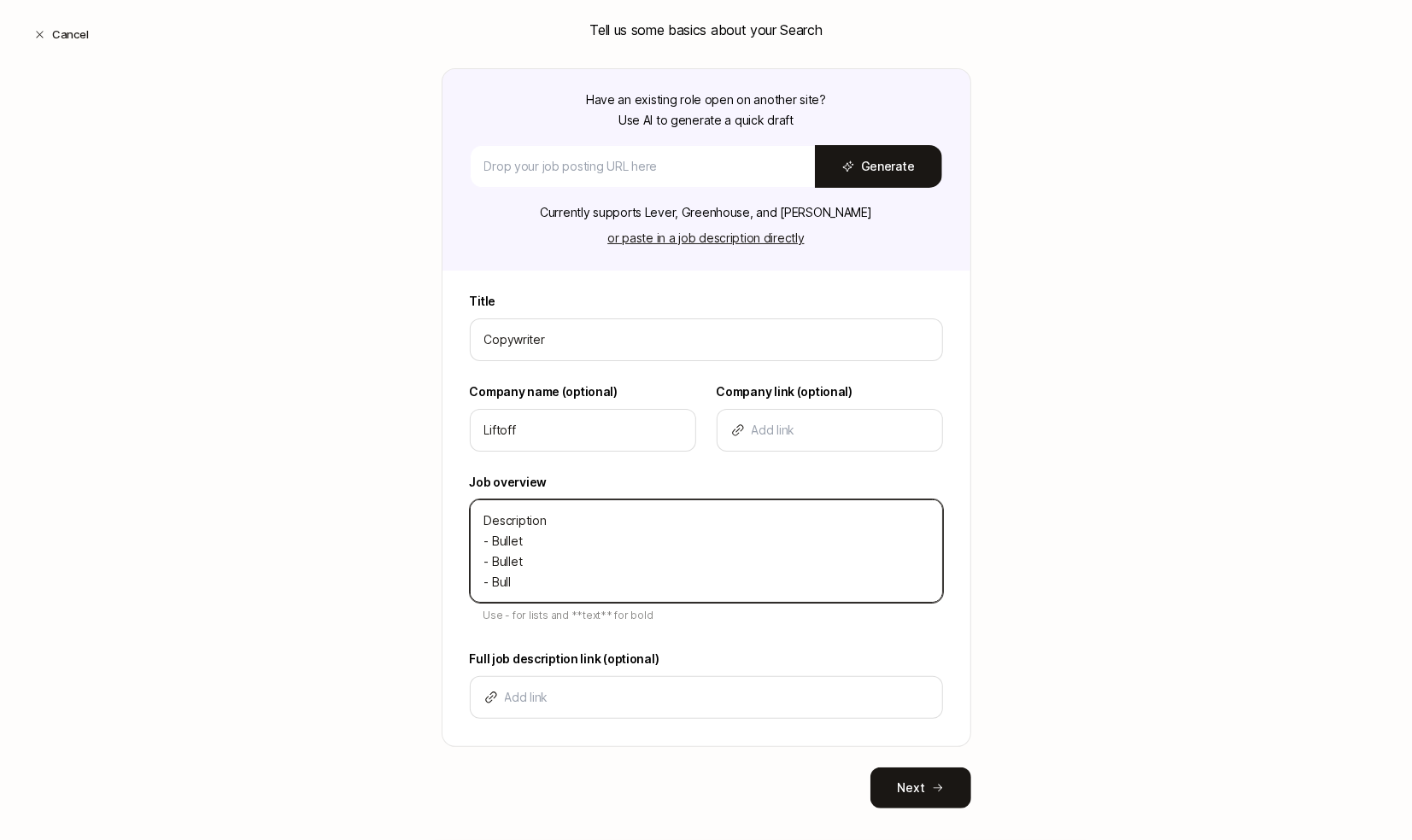
type textarea "Description - Bullet - Bullet - Bulle"
type textarea "x"
type textarea "Description - Bullet - Bullet - Bullet"
type textarea "x"
type textarea "Description - Bullet - Bullet - Bullet"
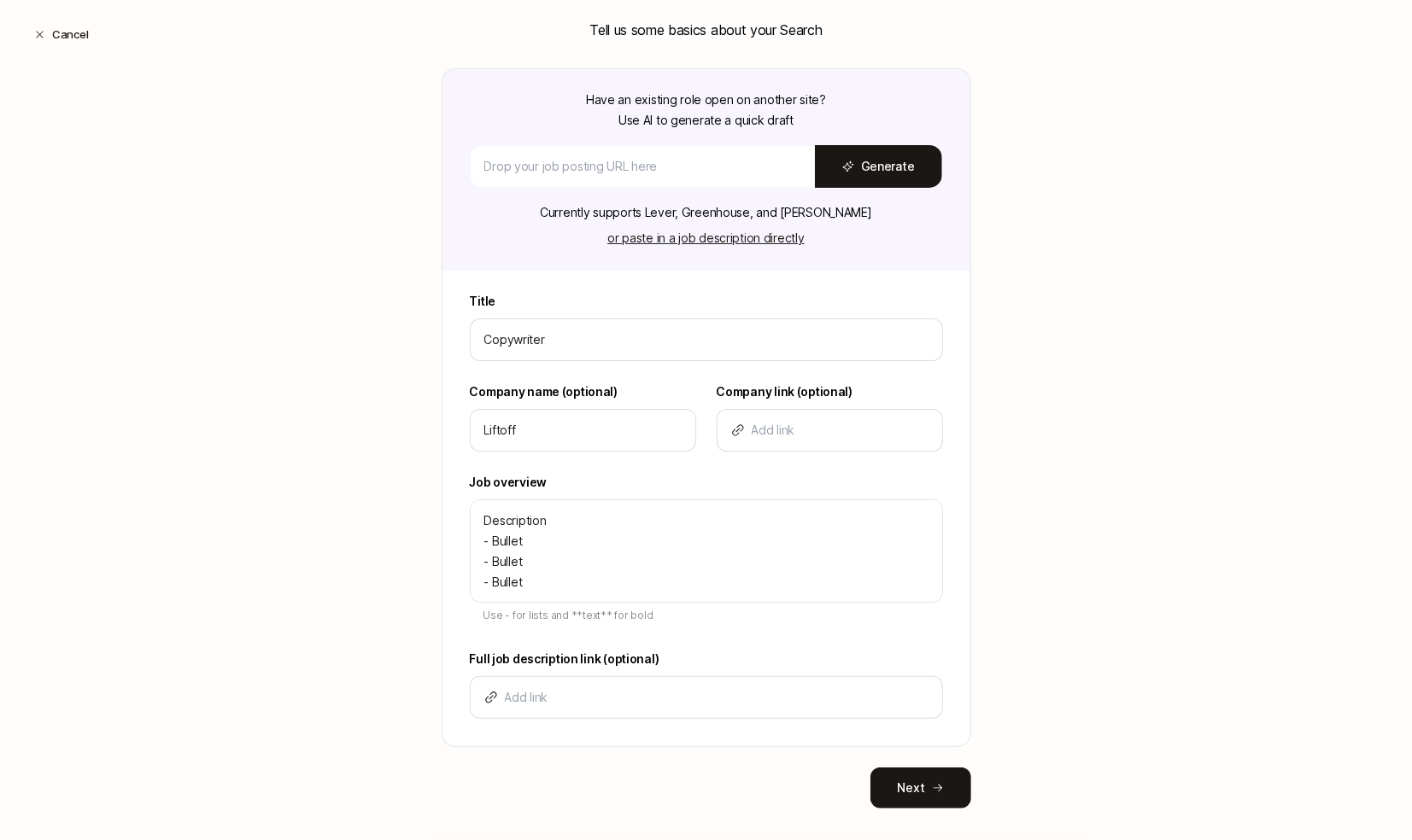
click at [330, 648] on div "Create a Search Step 1 / 3 Tell us some basics about your Search Have an existi…" at bounding box center [706, 394] width 1412 height 939
click at [517, 693] on input at bounding box center [717, 696] width 424 height 20
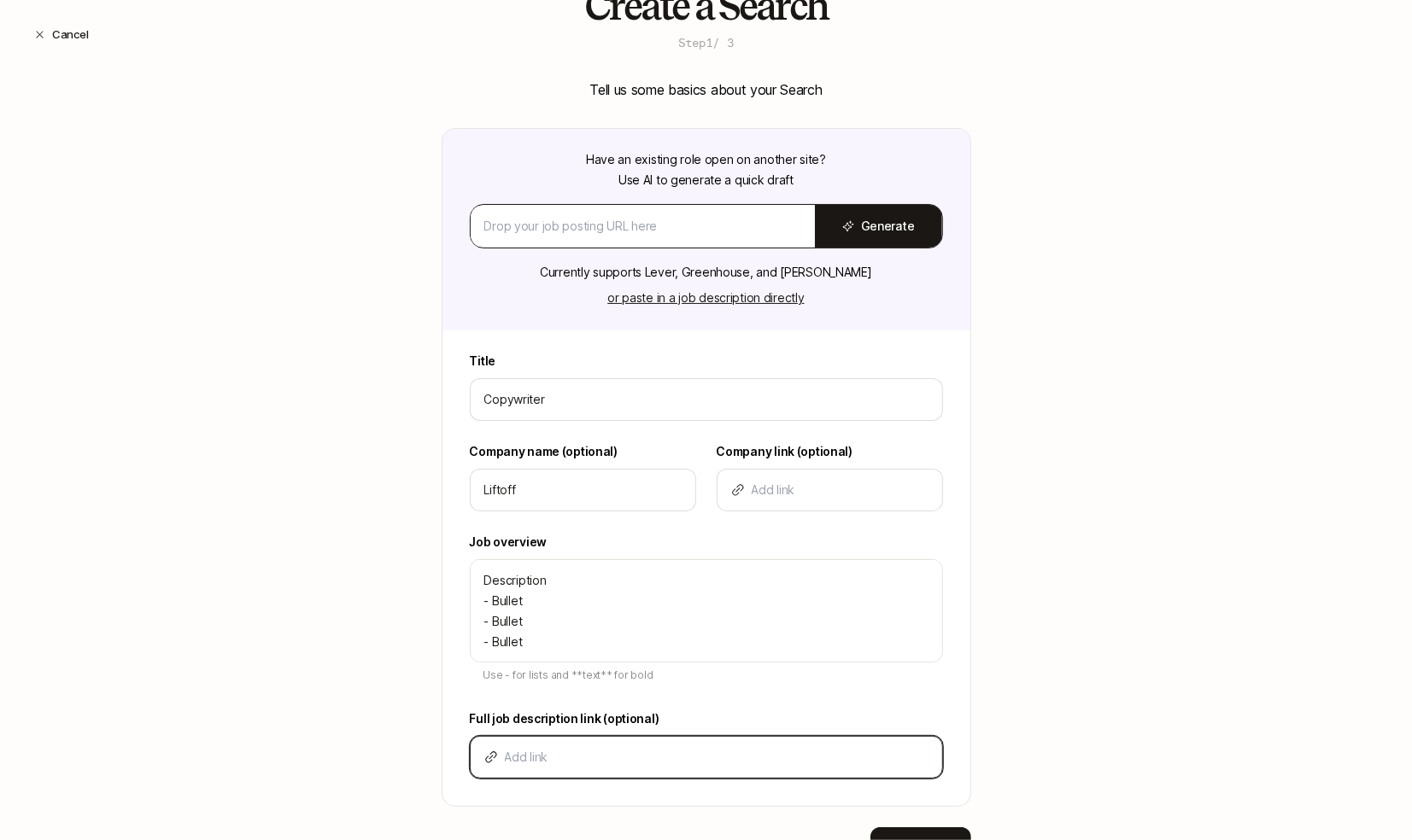
scroll to position [184, 0]
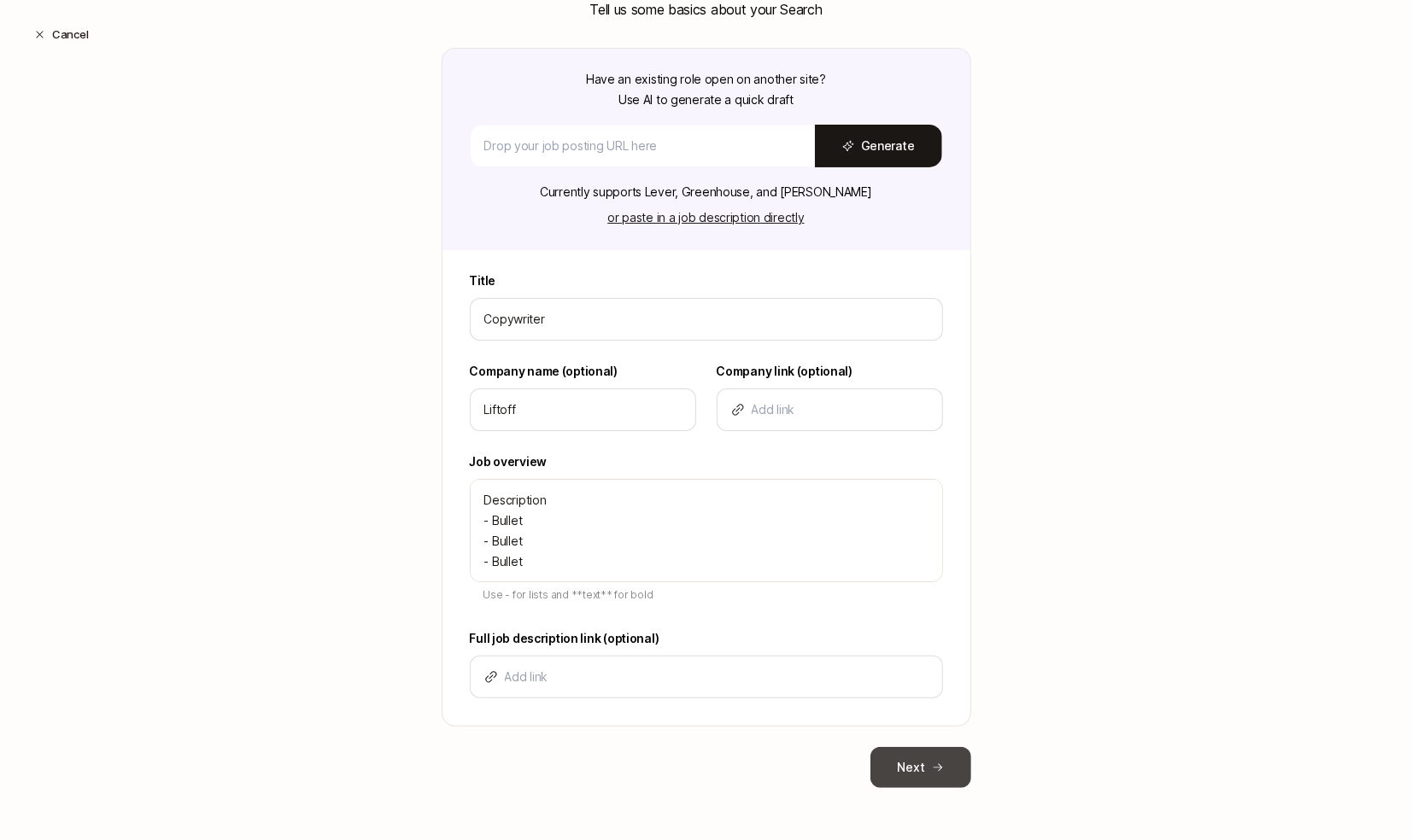
click at [891, 778] on button "Next" at bounding box center [920, 768] width 100 height 41
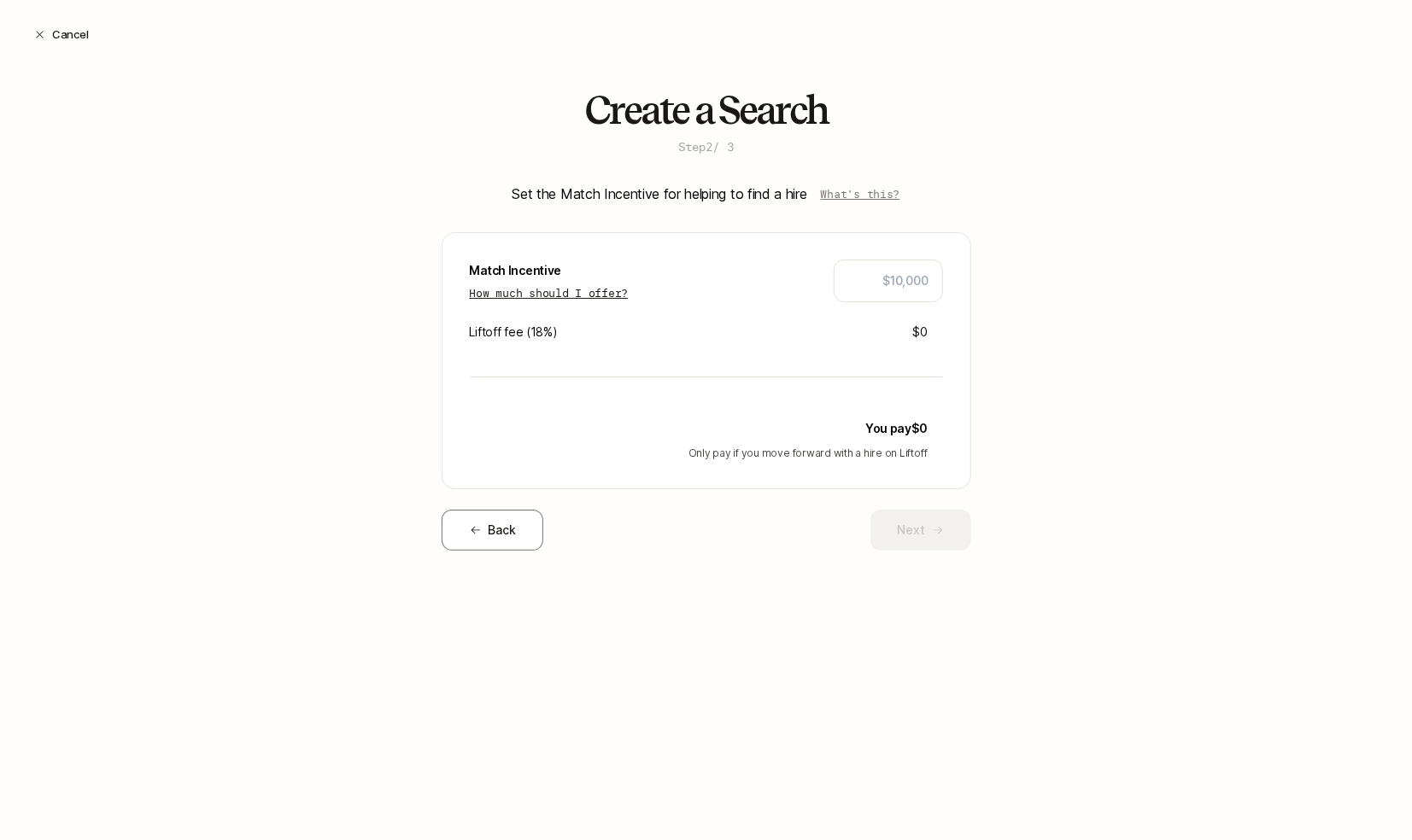
click at [610, 290] on p "How much should I offer?" at bounding box center [549, 293] width 159 height 17
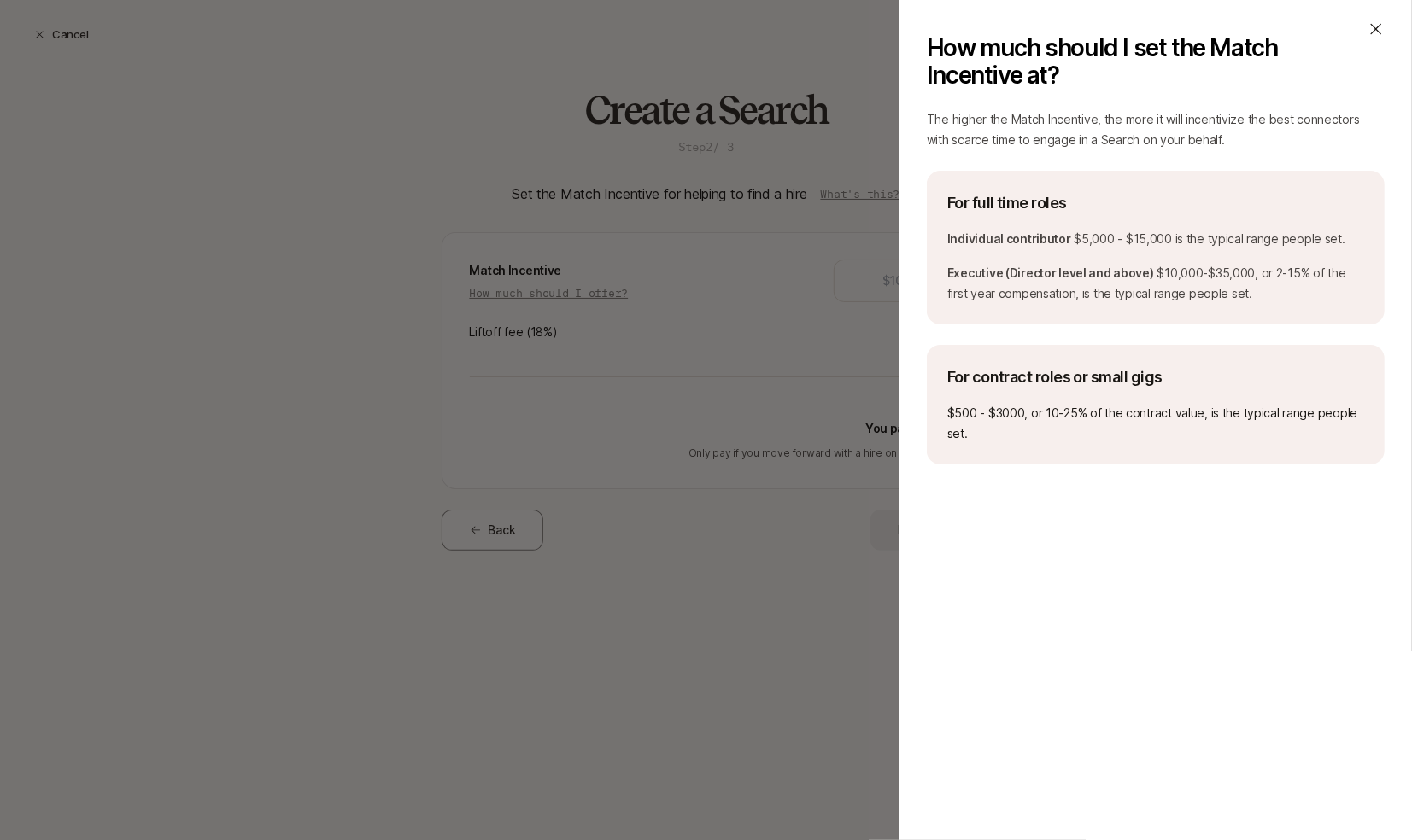
click at [1381, 60] on div "How much should I set the Match Incentive at?" at bounding box center [1155, 61] width 457 height 82
click at [1374, 29] on icon at bounding box center [1375, 28] width 17 height 17
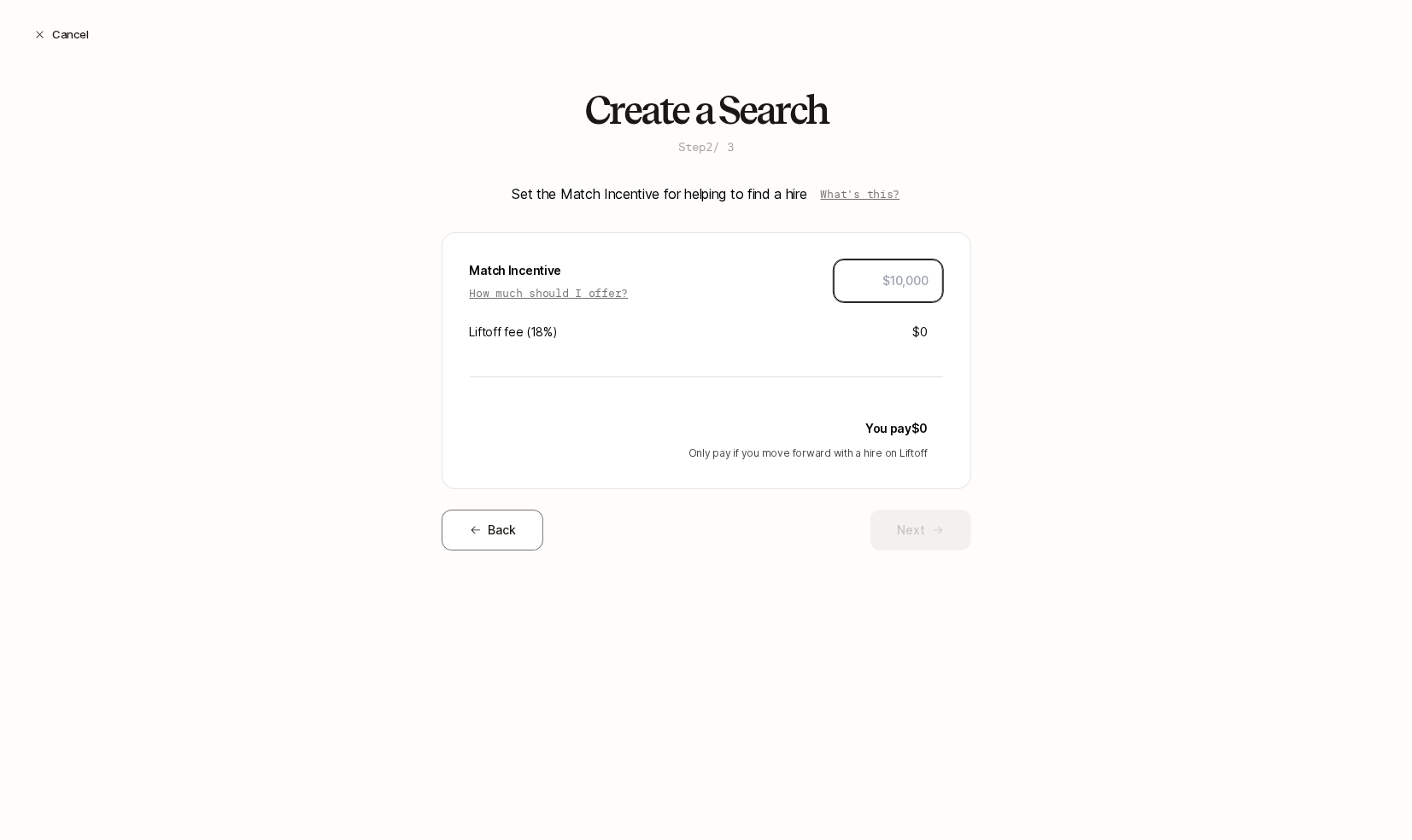
click at [878, 287] on input "text" at bounding box center [888, 280] width 80 height 20
type input "$10,000"
click at [899, 537] on button "Next" at bounding box center [920, 530] width 100 height 41
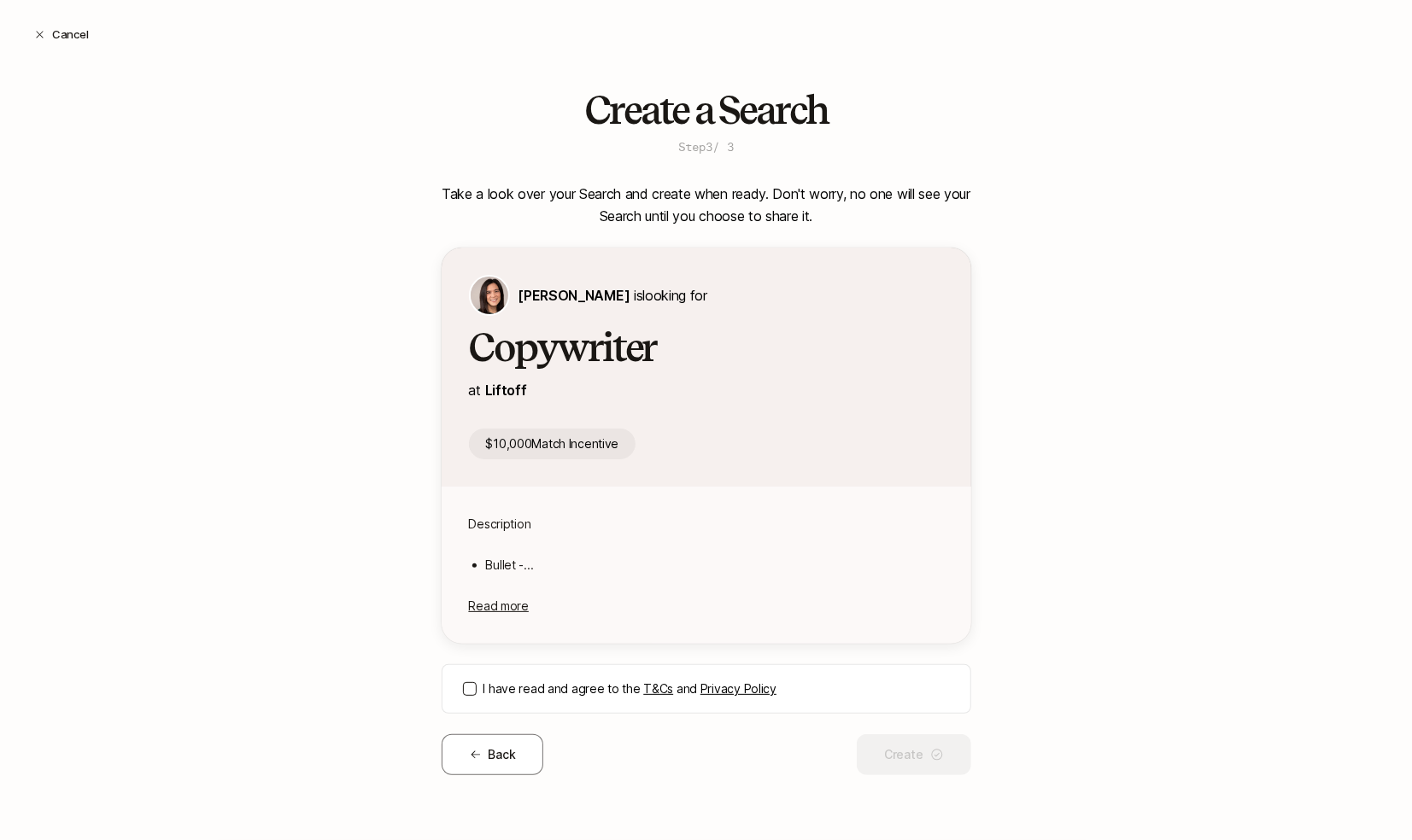
scroll to position [90, 0]
click at [473, 685] on button "I have read and agree to the T&Cs and Privacy Policy" at bounding box center [470, 689] width 14 height 14
click at [918, 755] on button "Create" at bounding box center [913, 755] width 114 height 41
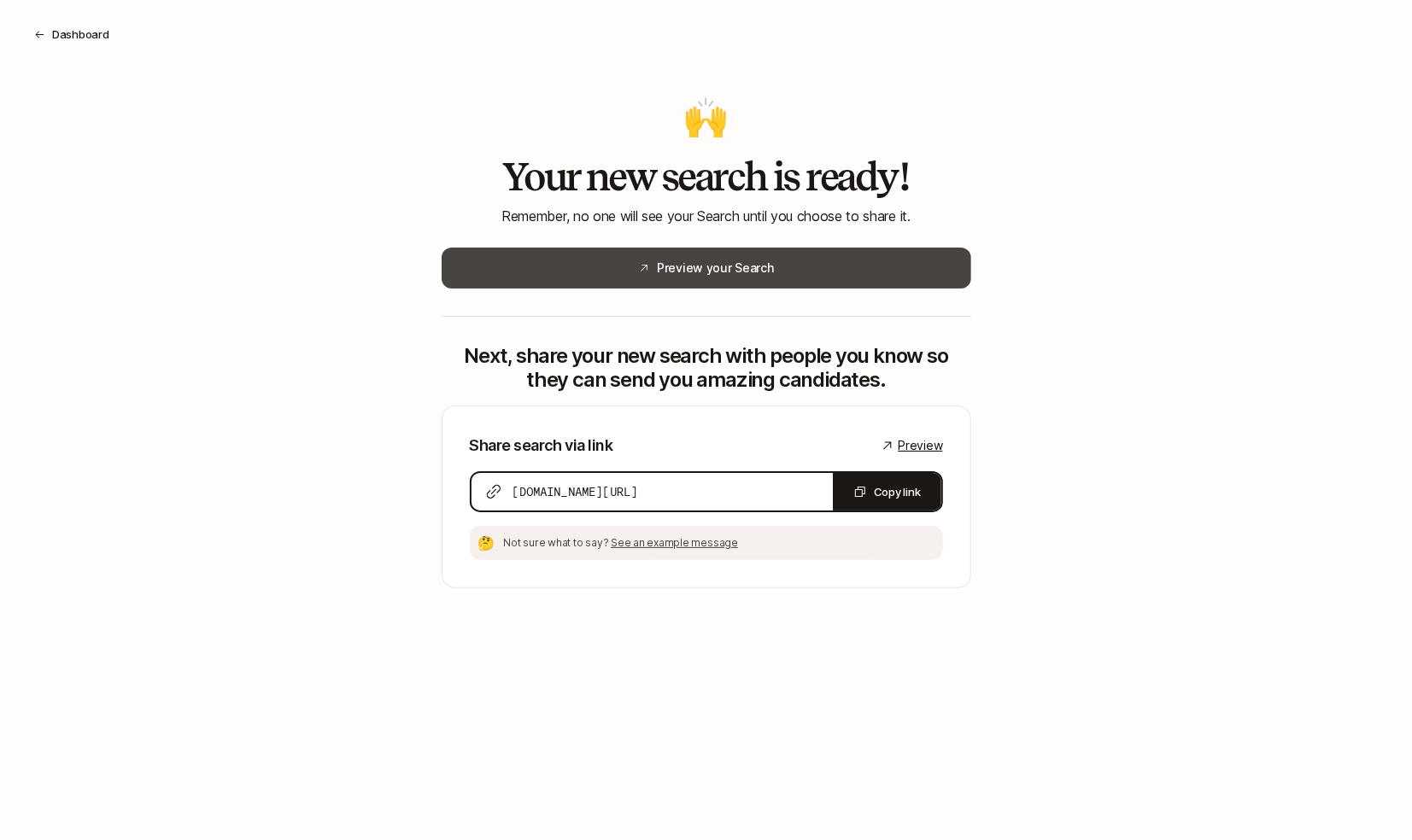
click at [816, 271] on button "Preview your Search" at bounding box center [706, 268] width 530 height 41
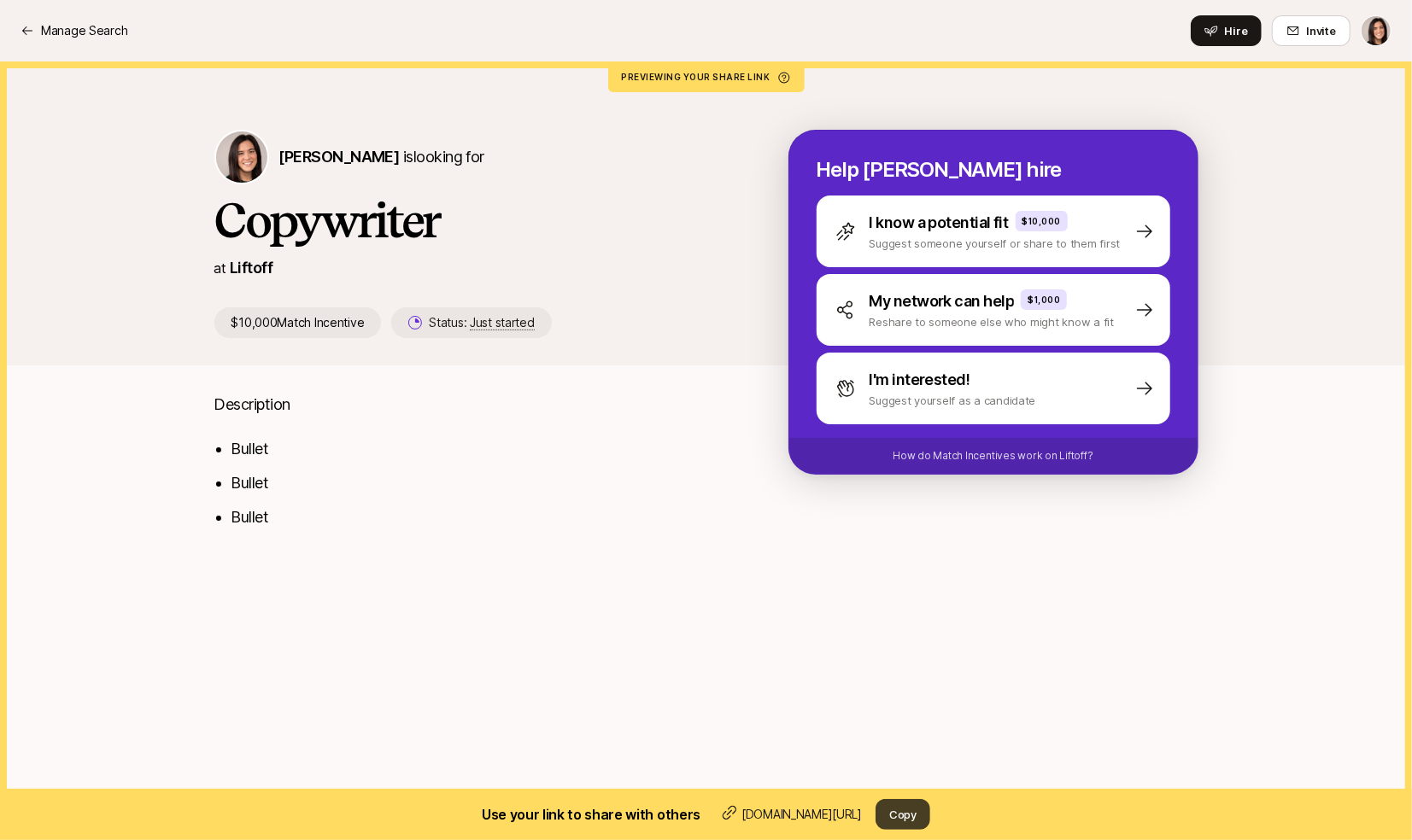
click at [923, 821] on button "Copy" at bounding box center [903, 814] width 55 height 31
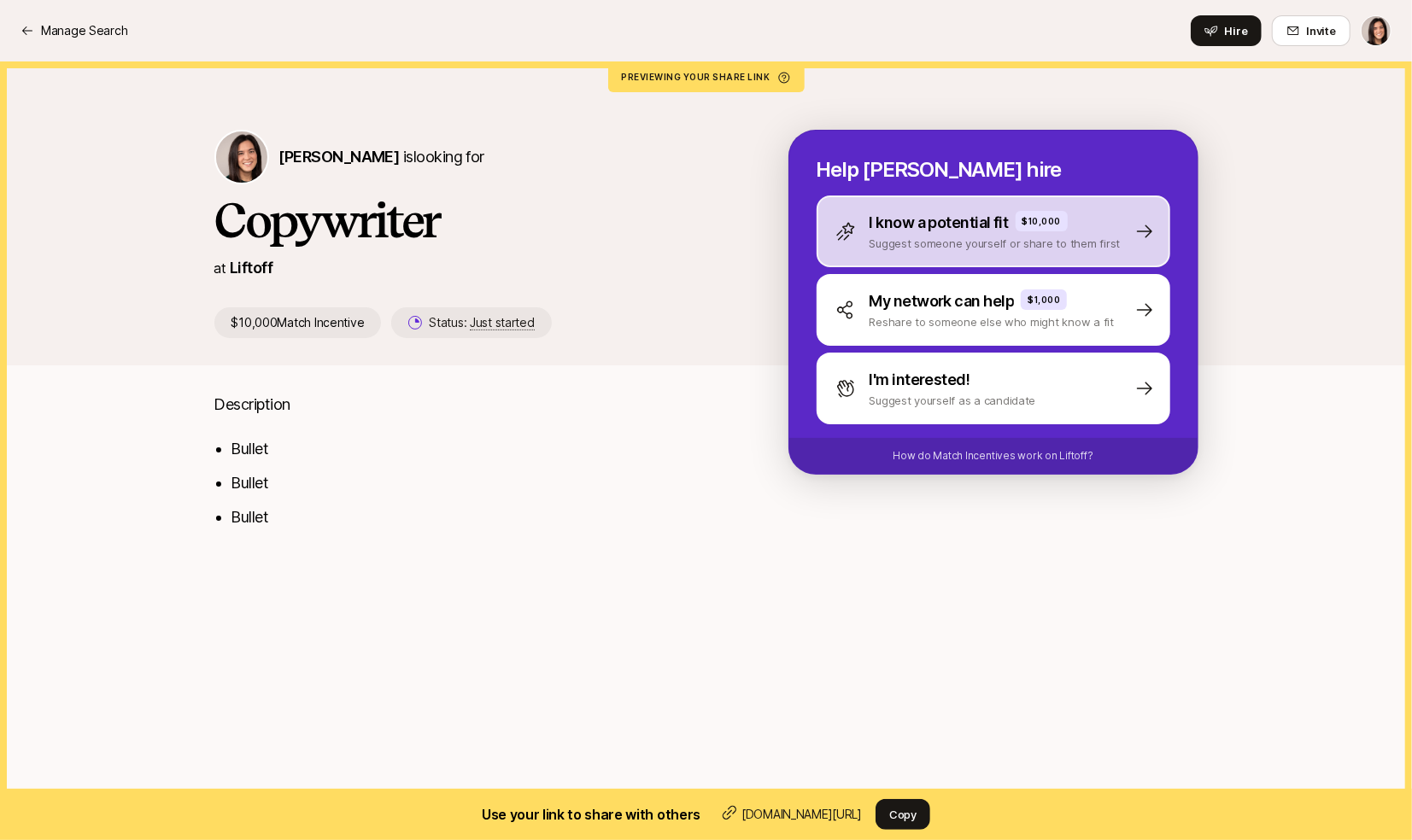
click at [857, 255] on div "I know a potential fit $10,000 Suggest someone yourself or share to them first" at bounding box center [992, 231] width 353 height 71
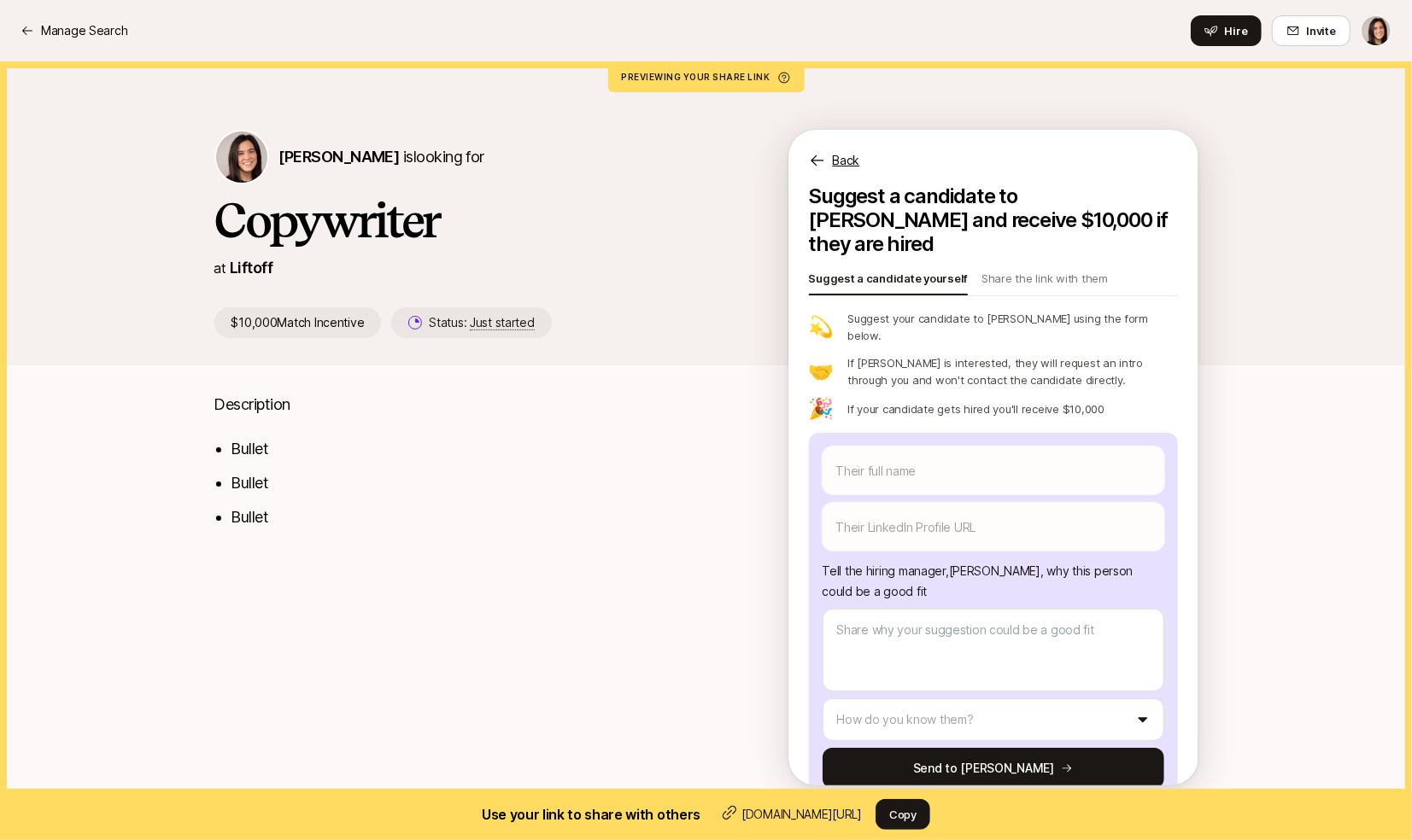
click at [839, 156] on p "Back" at bounding box center [846, 160] width 27 height 20
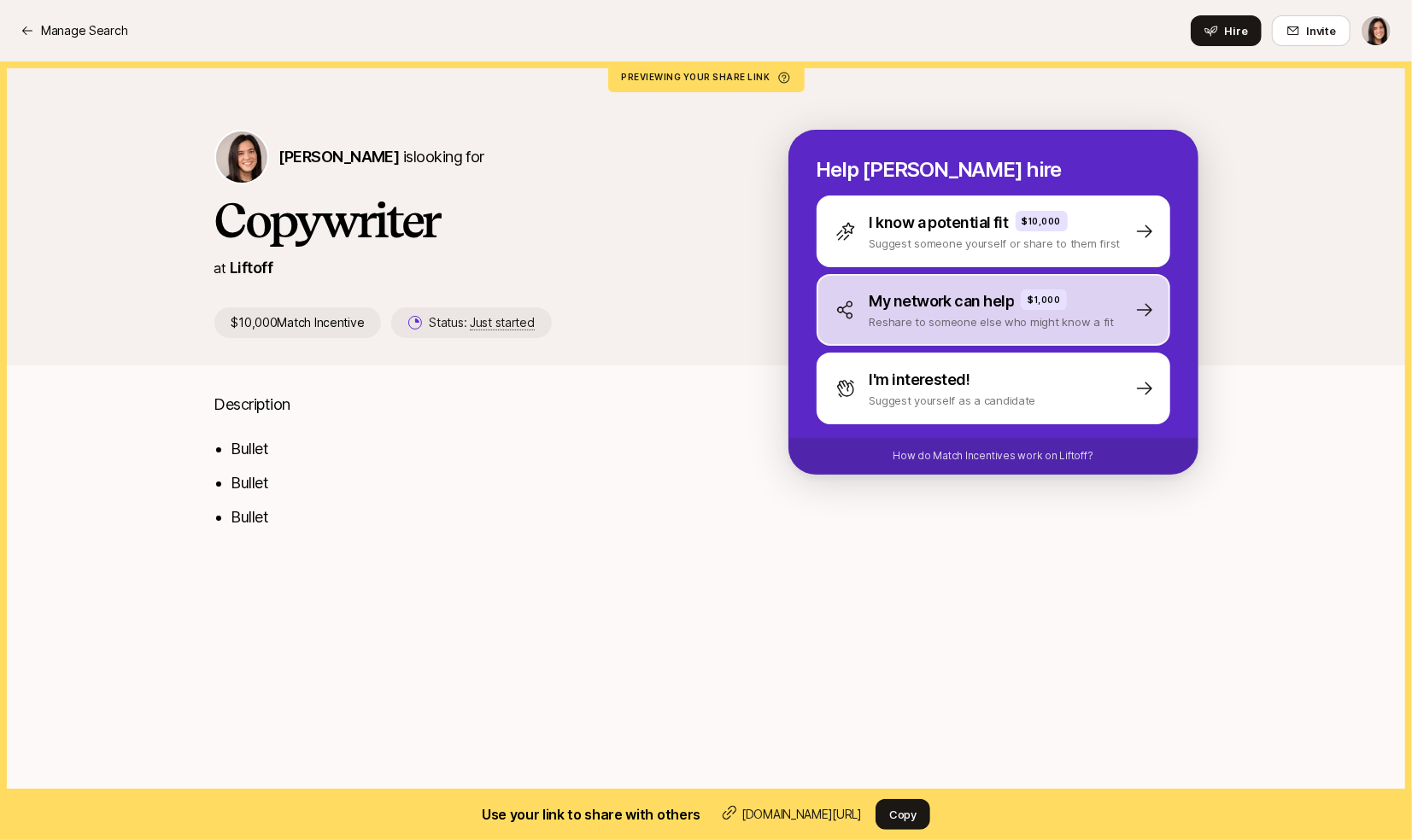
click at [942, 332] on div "My network can help $1,000 Reshare to someone else who might know a fit" at bounding box center [992, 309] width 353 height 71
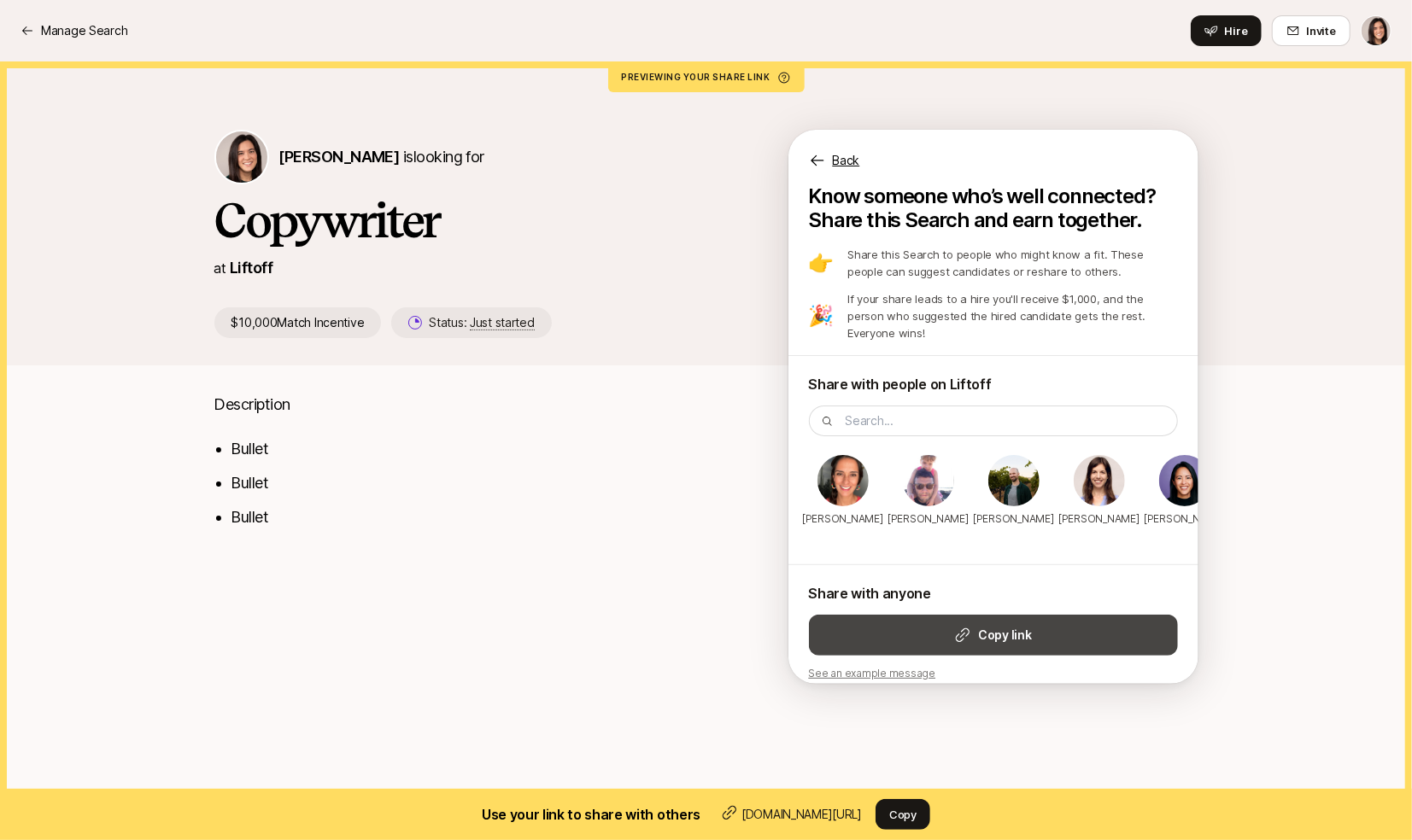
click at [956, 629] on button "Copy link" at bounding box center [993, 636] width 369 height 41
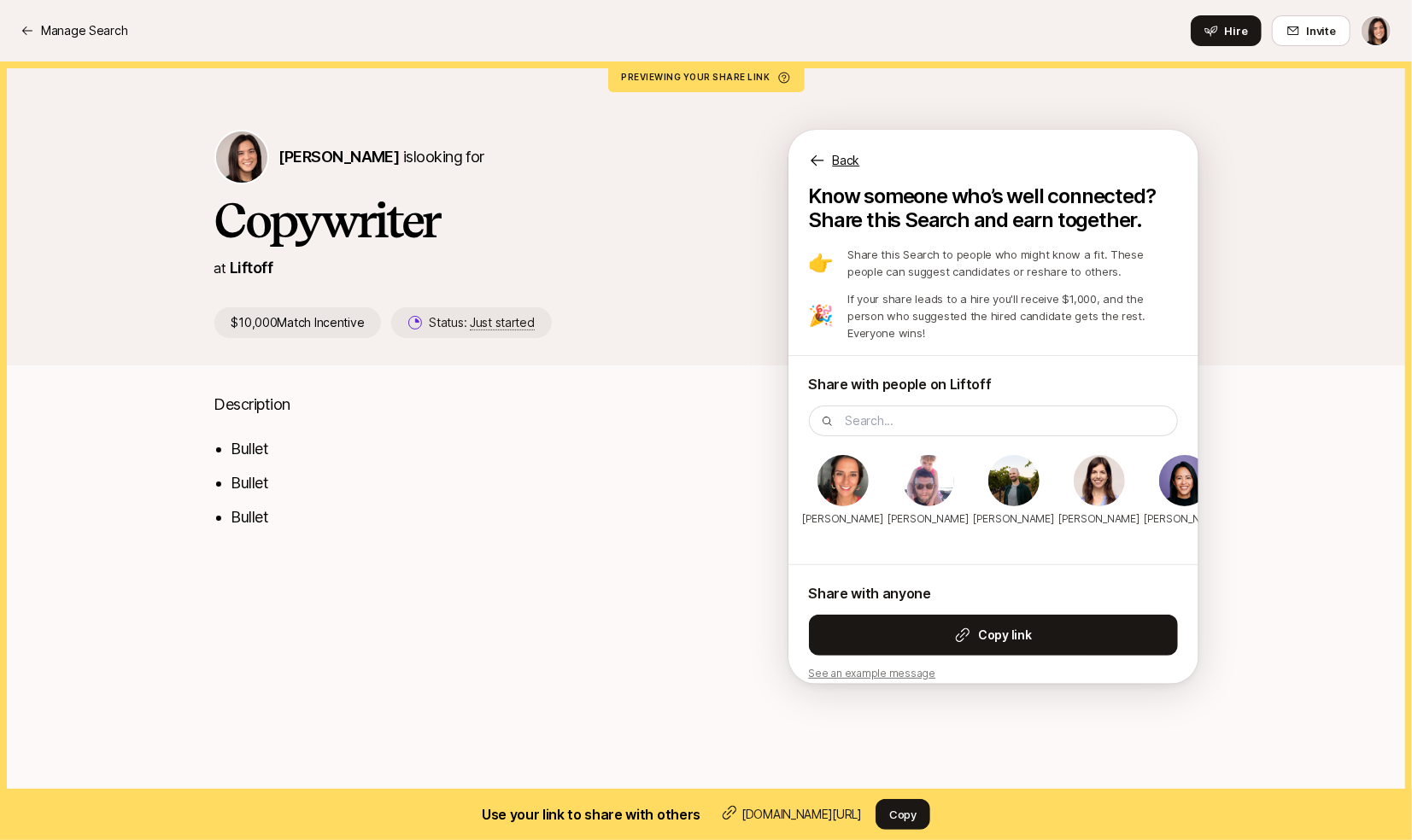
click at [843, 167] on p "Back" at bounding box center [846, 160] width 27 height 20
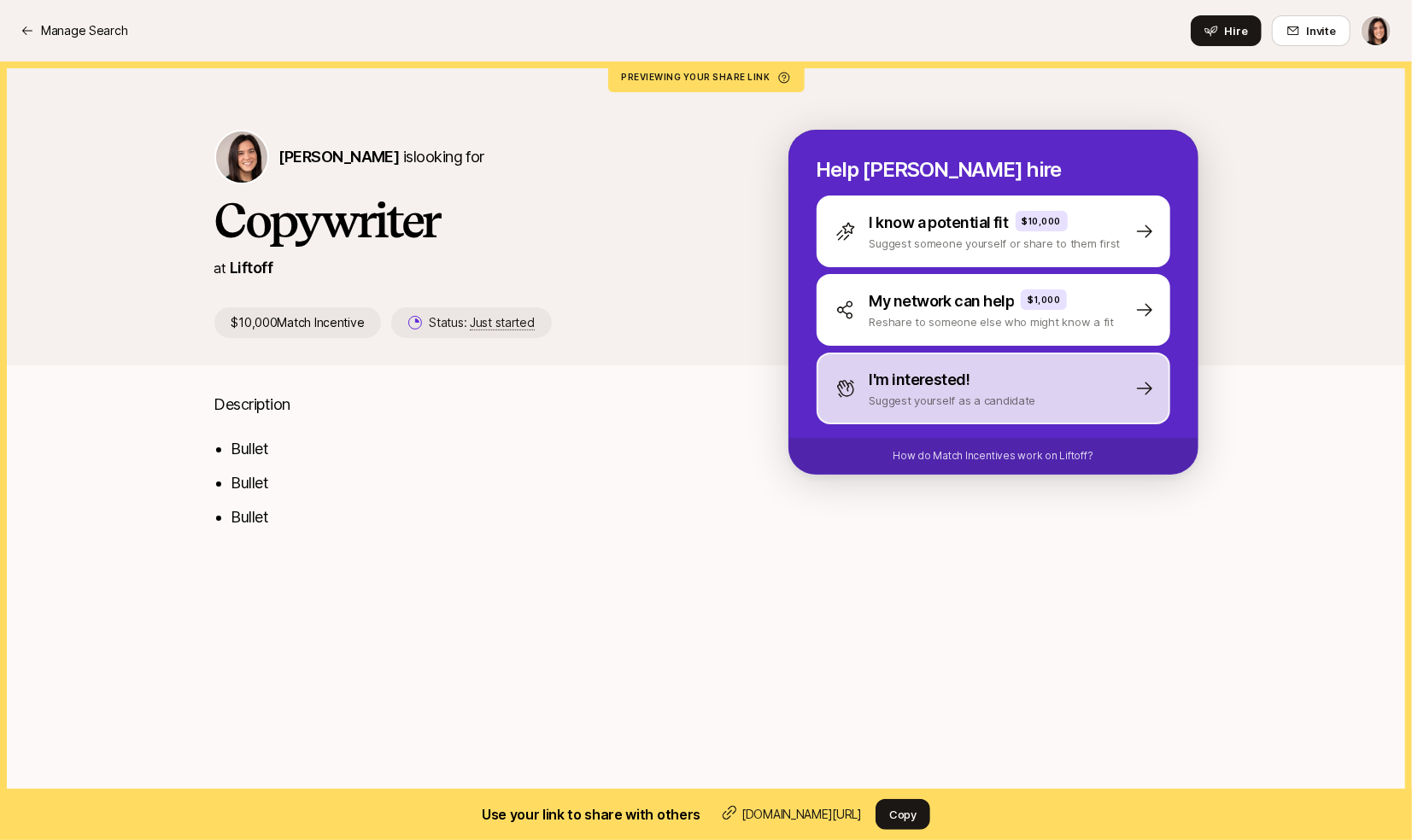
click at [898, 413] on div "I'm interested! Suggest yourself as a candidate" at bounding box center [992, 388] width 353 height 71
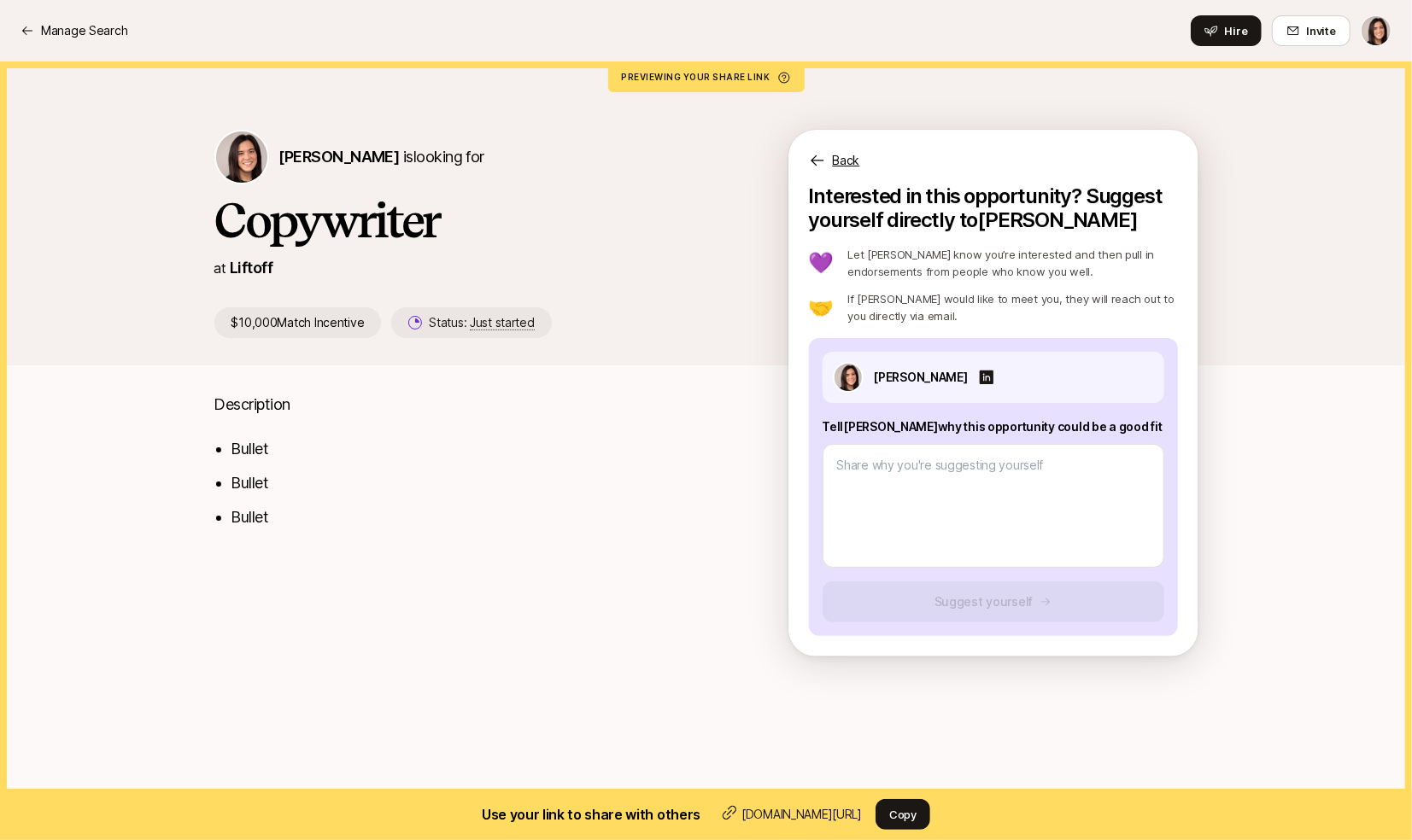
click at [854, 154] on p "Back" at bounding box center [846, 160] width 27 height 20
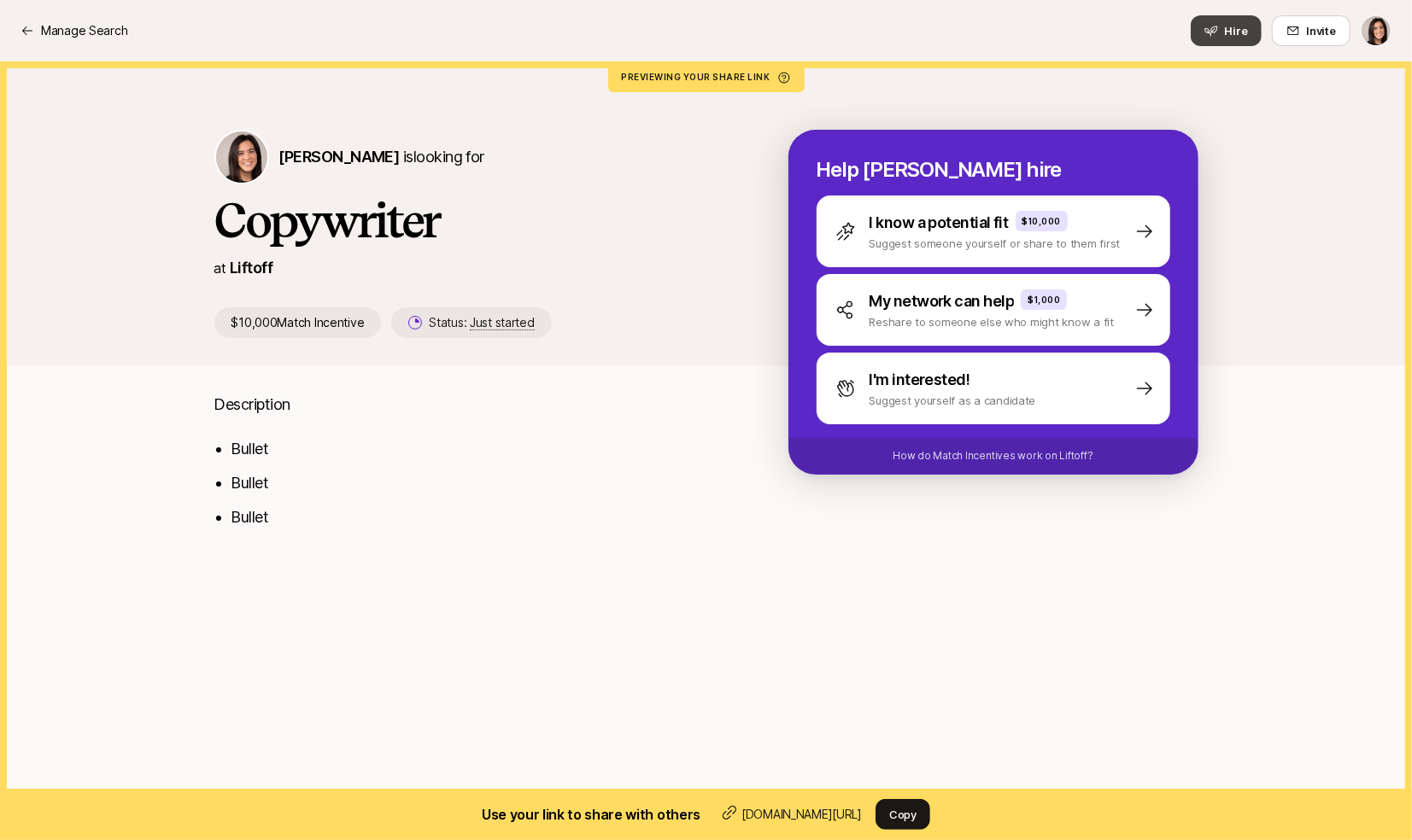
click at [1217, 36] on icon at bounding box center [1211, 31] width 14 height 14
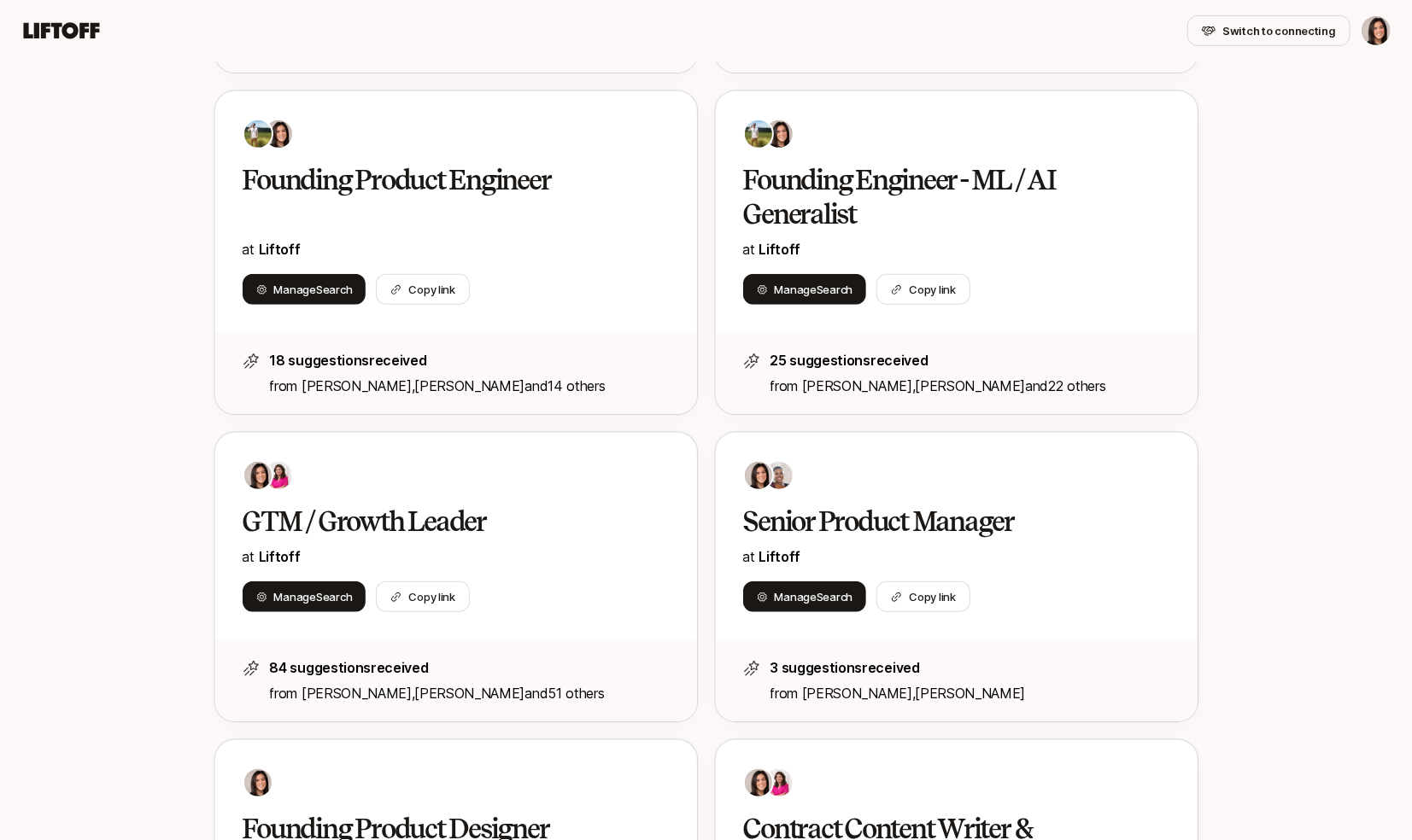
scroll to position [719, 0]
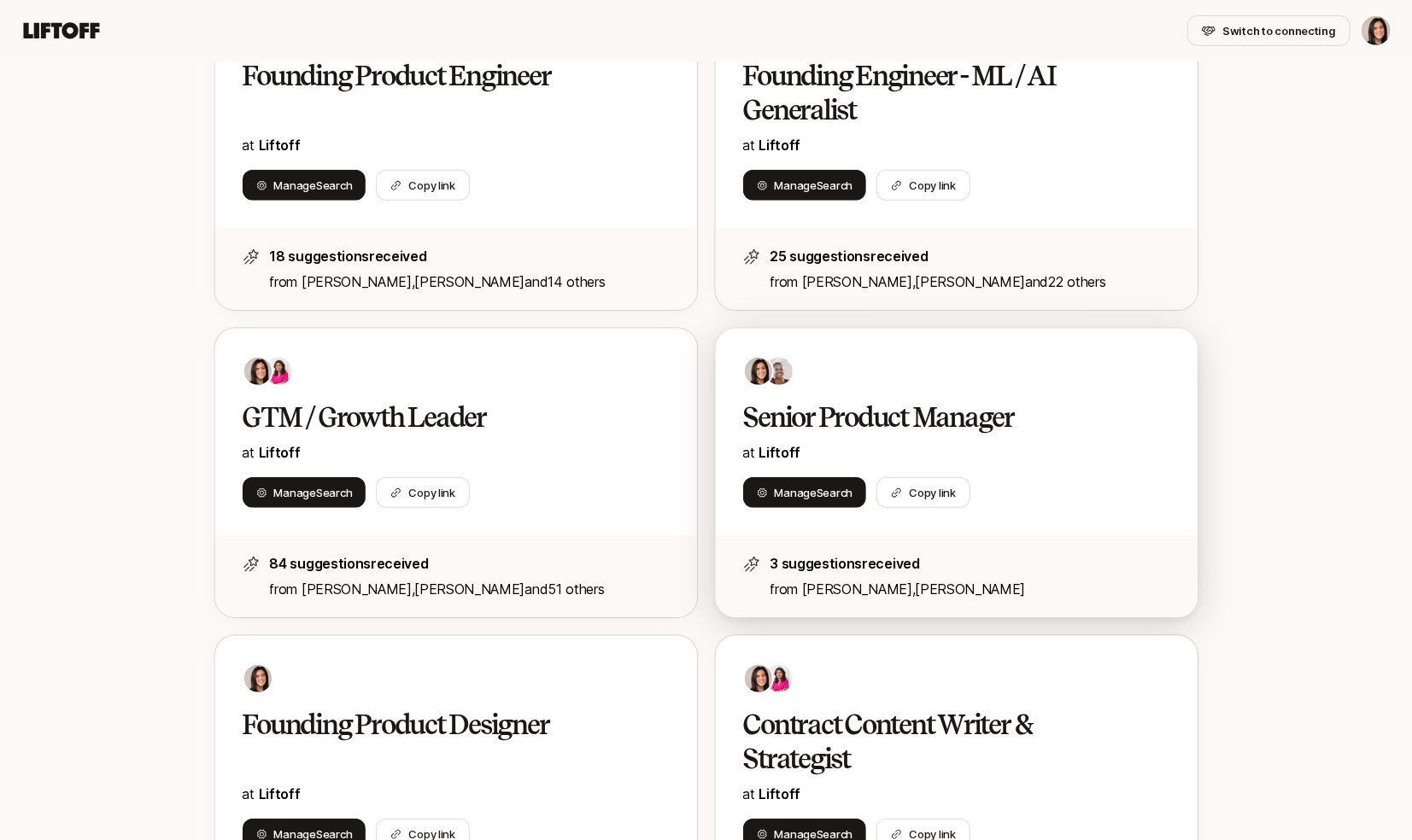
click at [829, 419] on h2 "Senior Product Manager" at bounding box center [939, 417] width 391 height 34
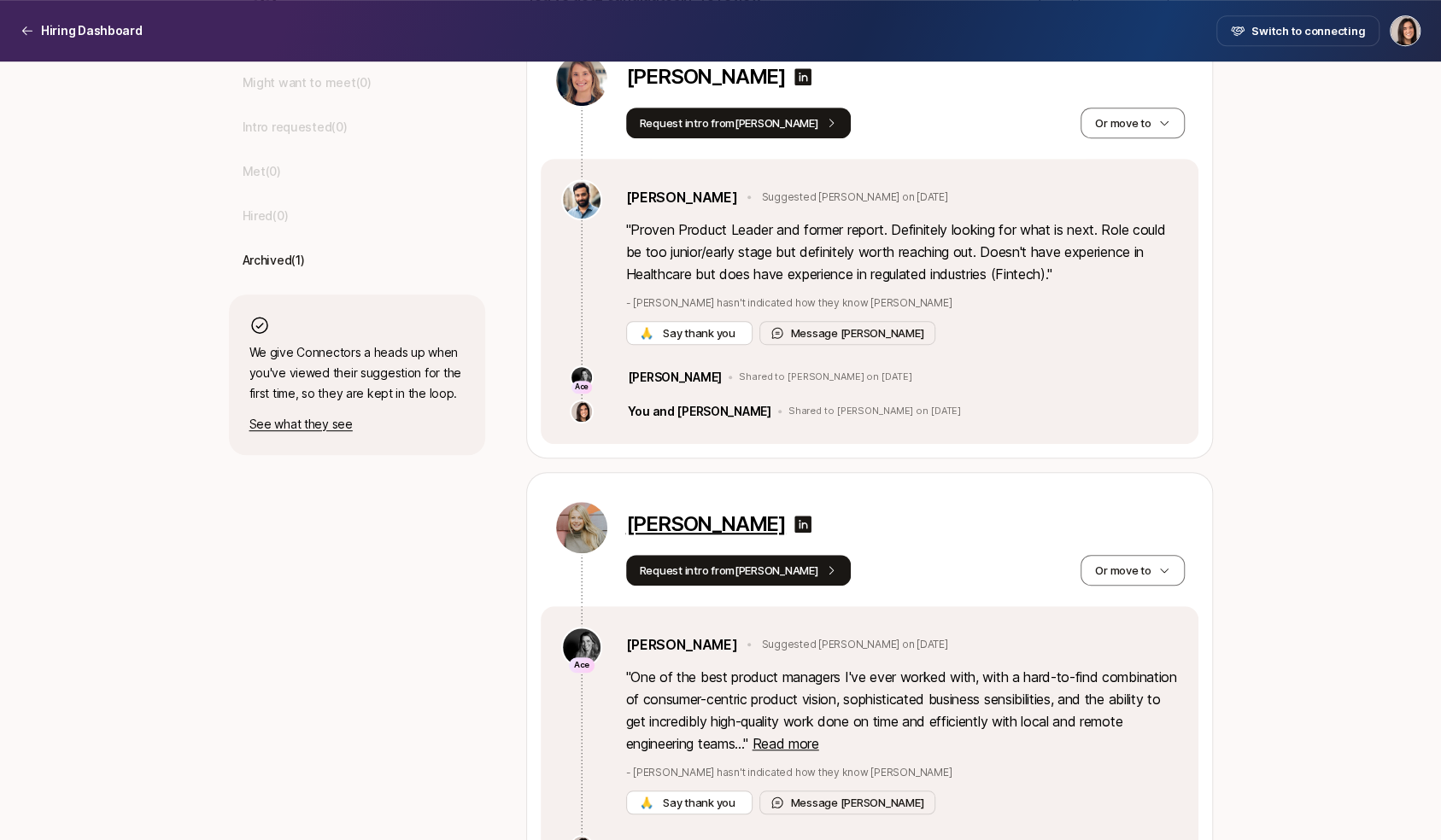
scroll to position [643, 0]
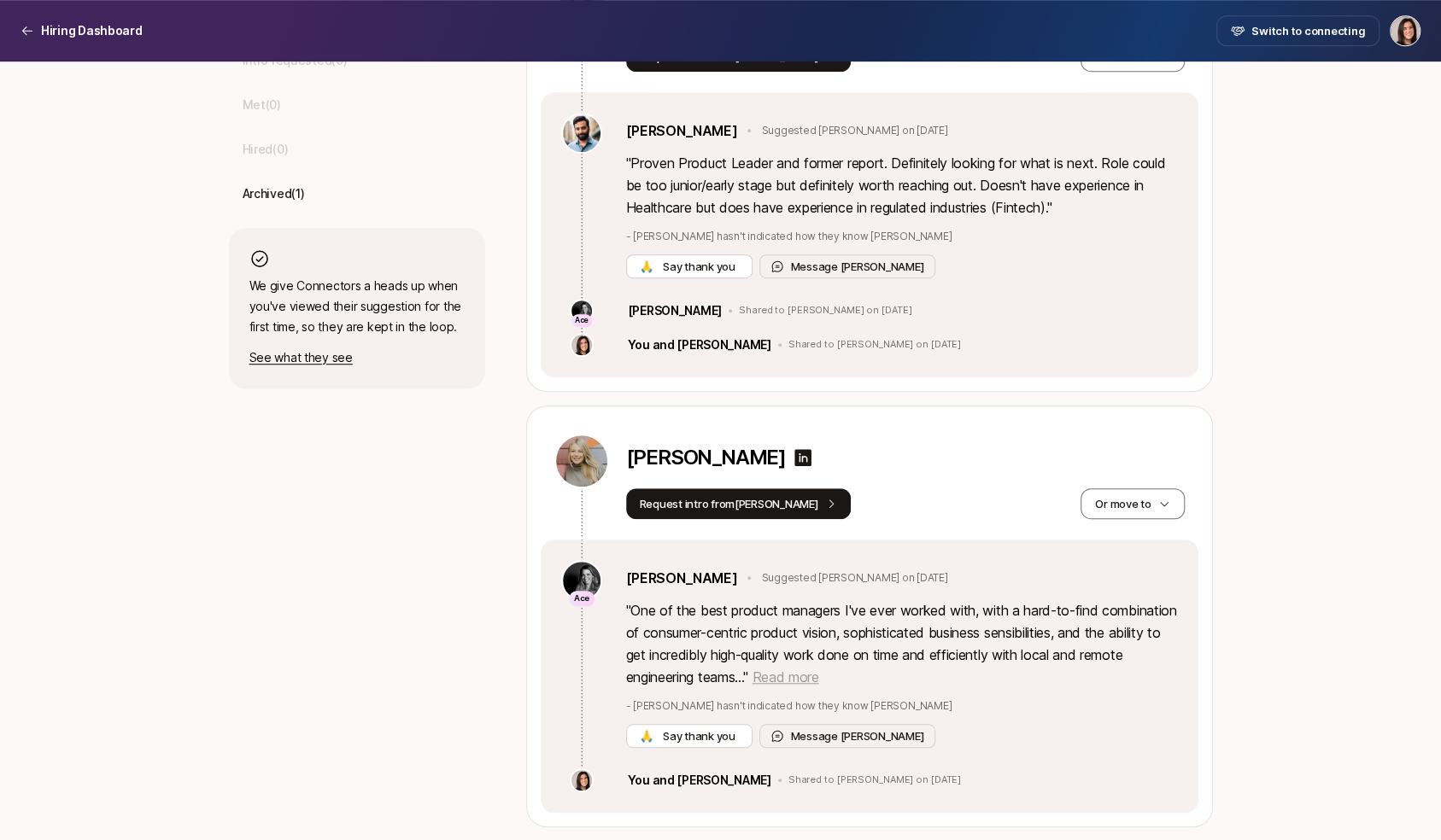
click at [818, 673] on span "Read more" at bounding box center [785, 677] width 67 height 17
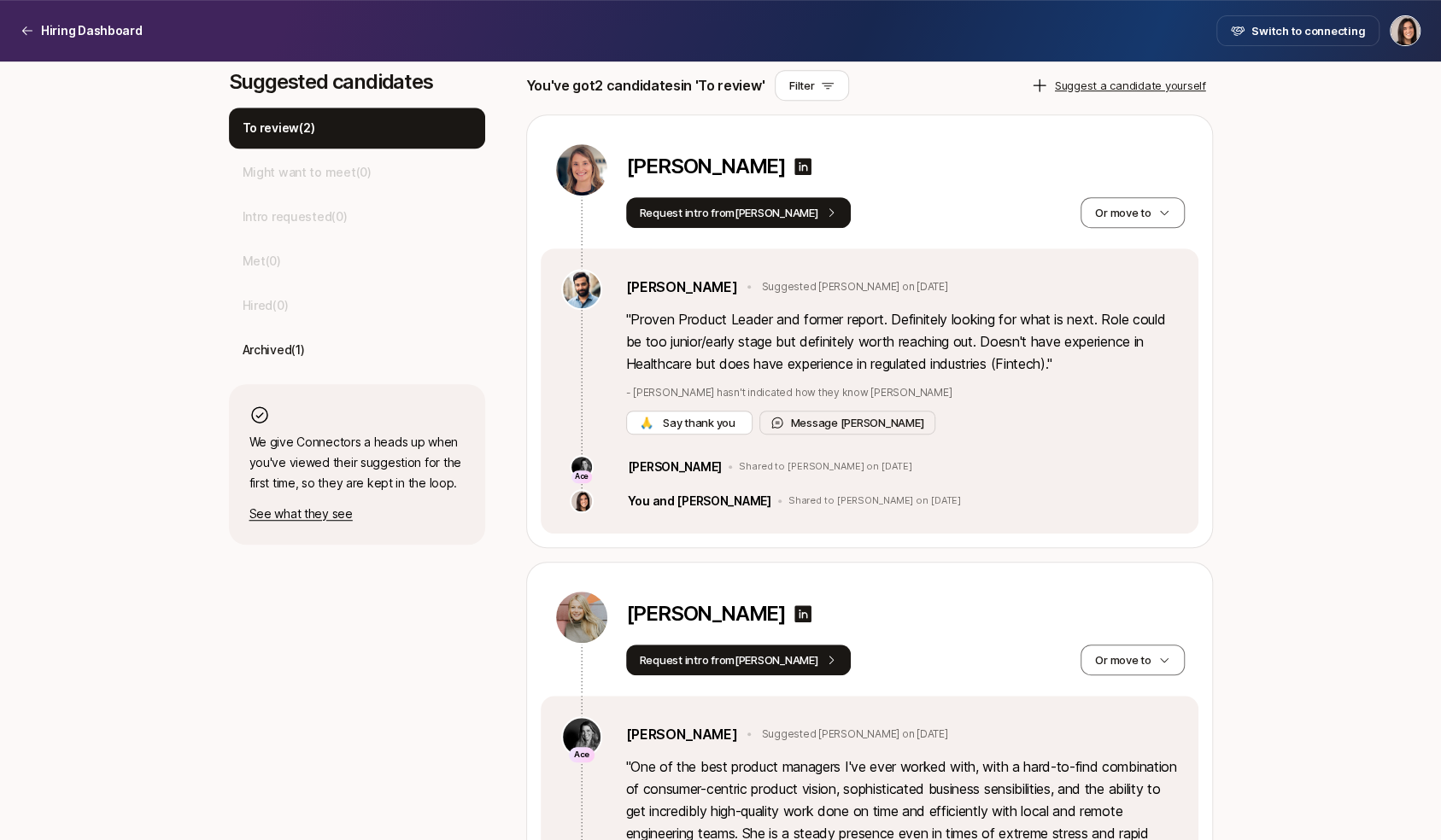
scroll to position [444, 0]
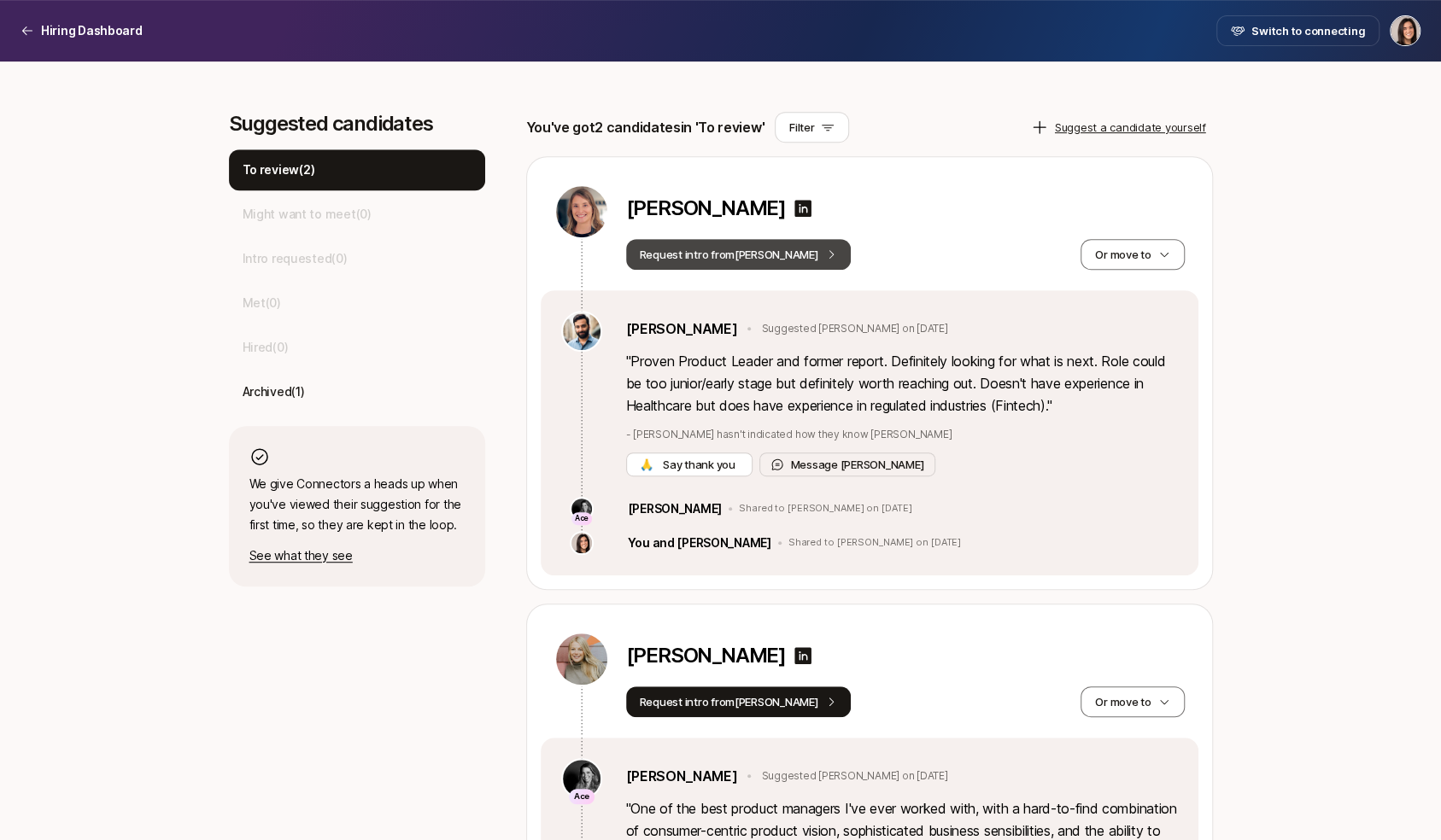
click at [764, 264] on button "Request intro from [PERSON_NAME]" at bounding box center [739, 254] width 226 height 31
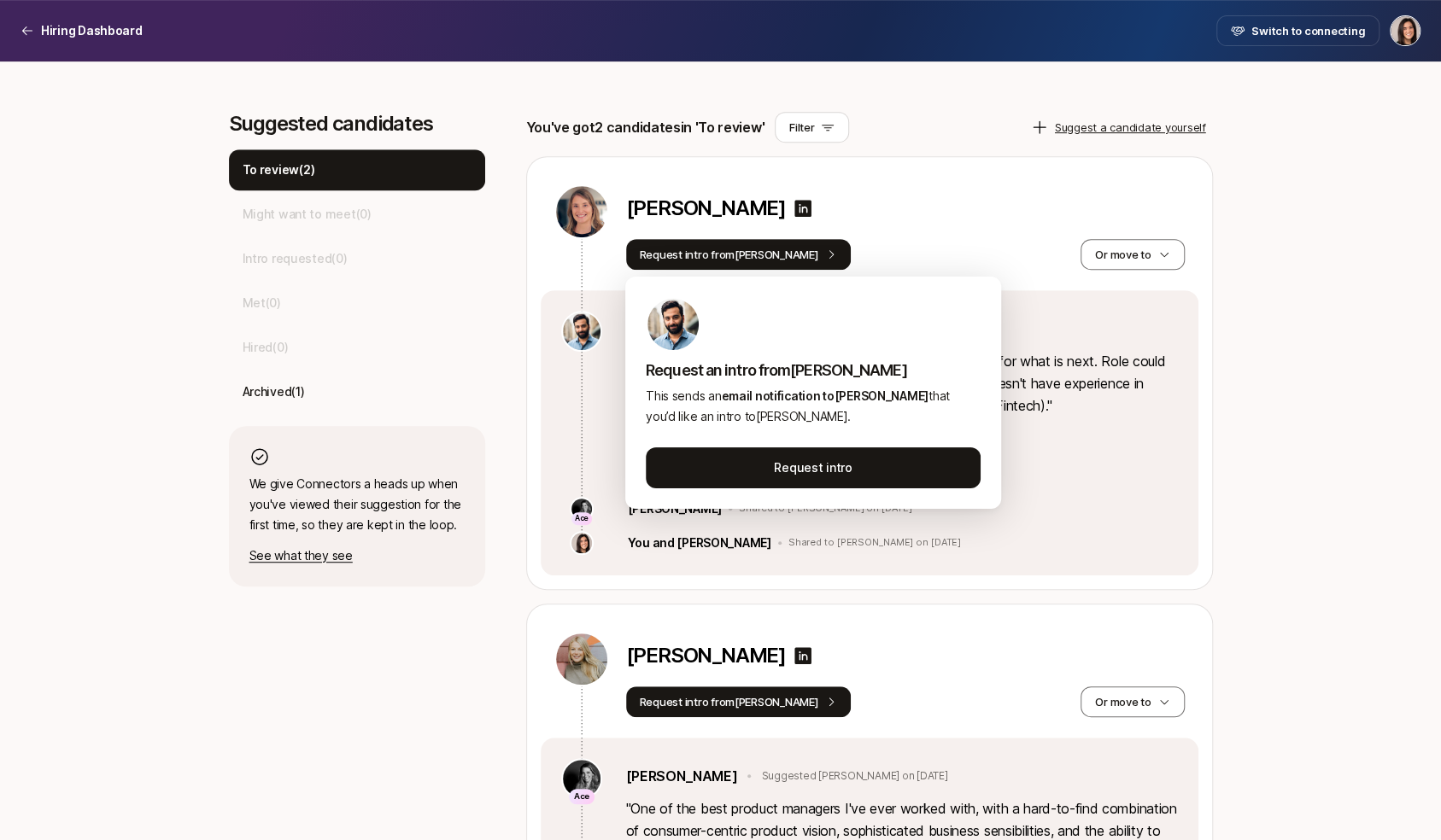
click at [976, 175] on div "[PERSON_NAME] Request intro from [PERSON_NAME] move to" at bounding box center [869, 223] width 657 height 133
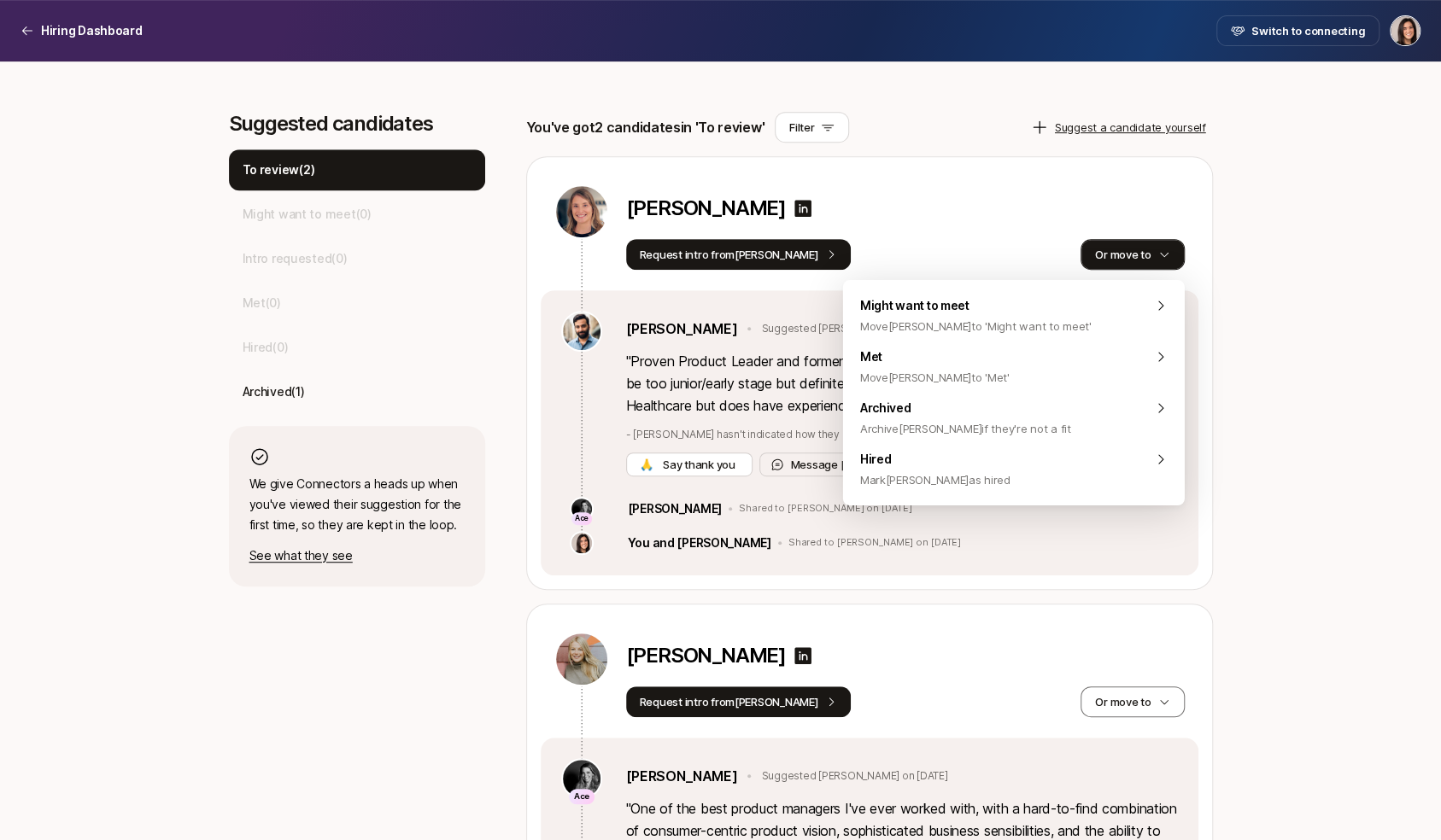
click at [1141, 265] on button "Or move to" at bounding box center [1132, 254] width 103 height 31
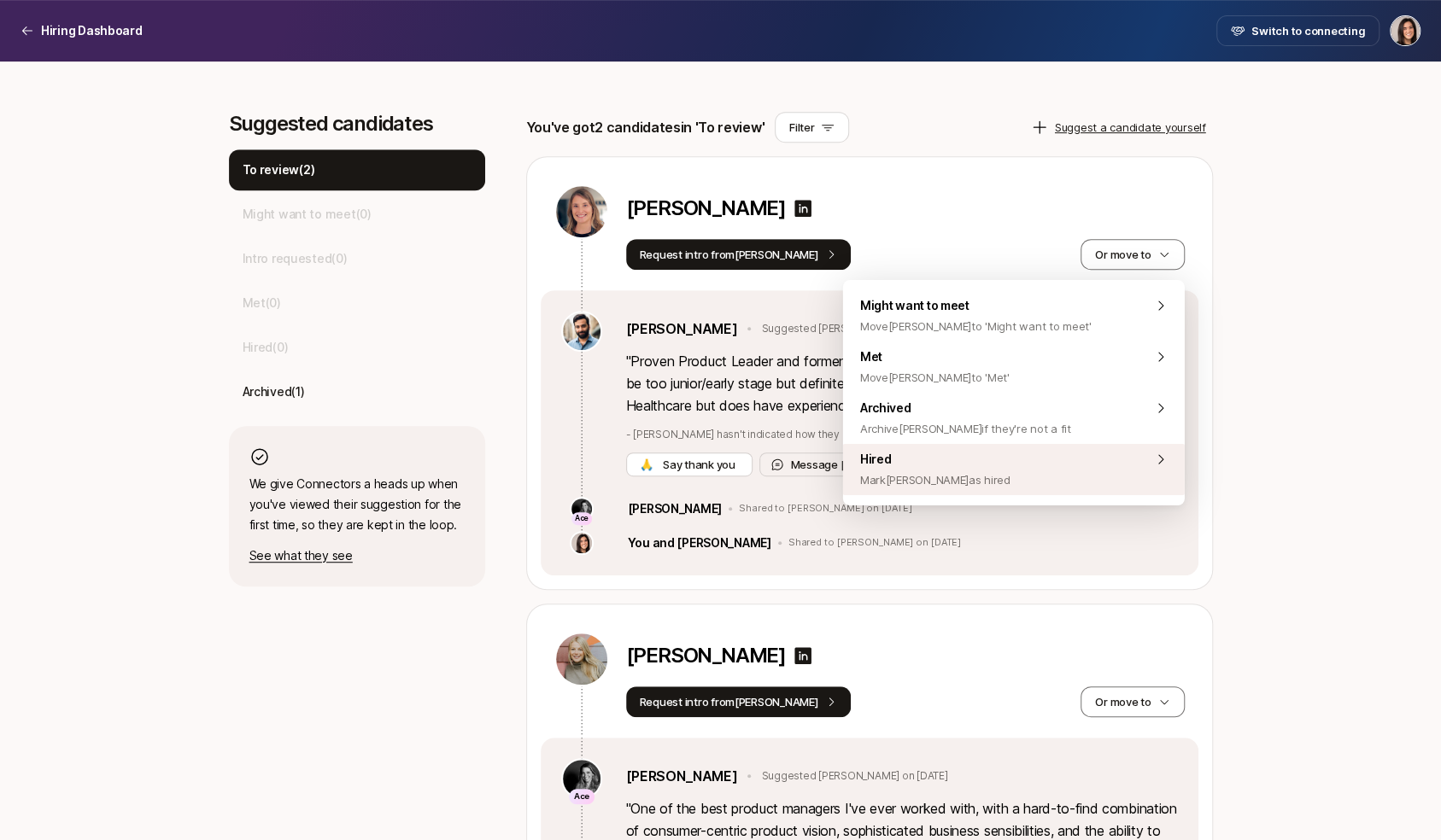
click at [1102, 480] on div "Hired [PERSON_NAME] [PERSON_NAME] as hired" at bounding box center [1014, 470] width 342 height 51
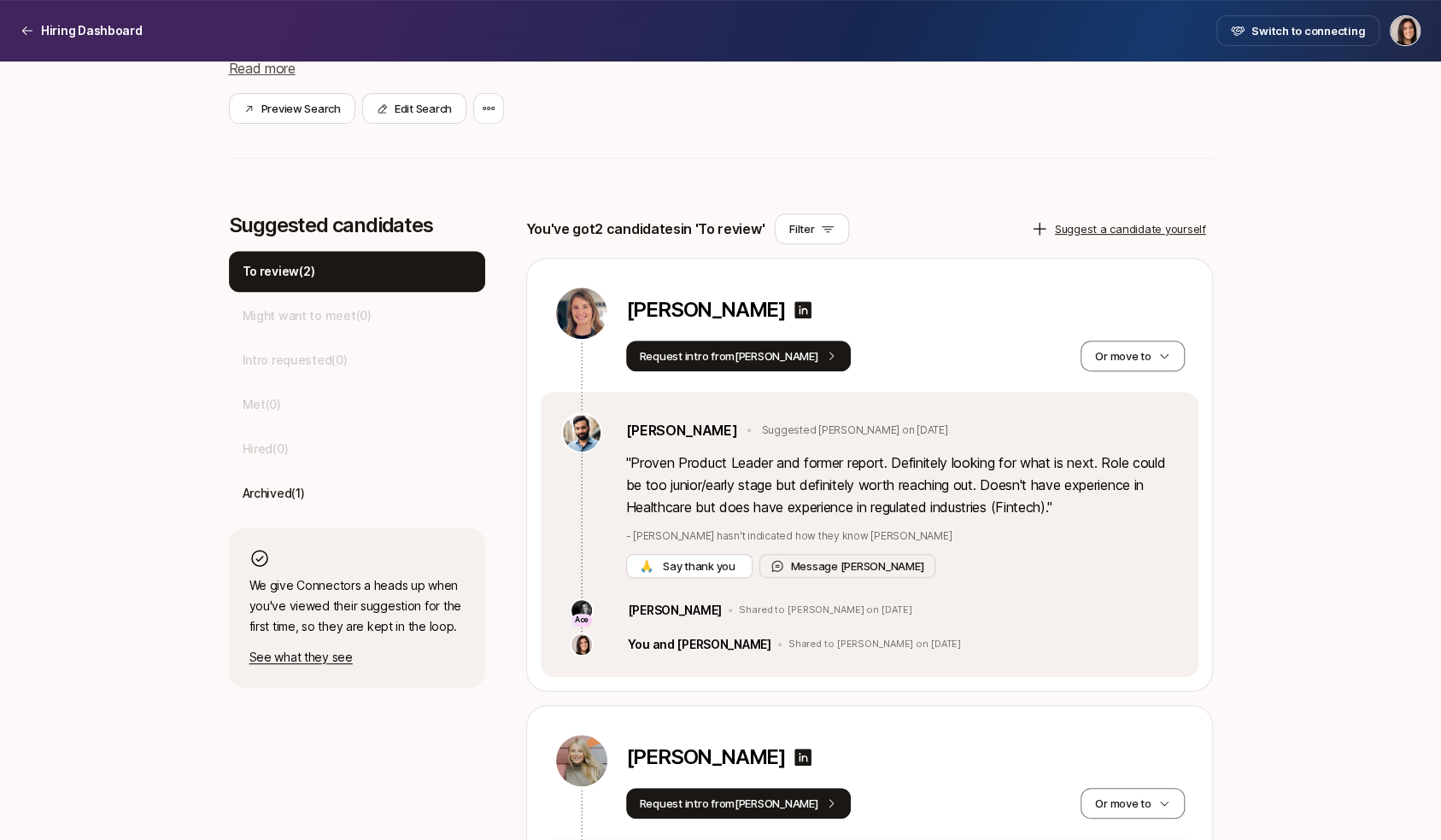
scroll to position [305, 0]
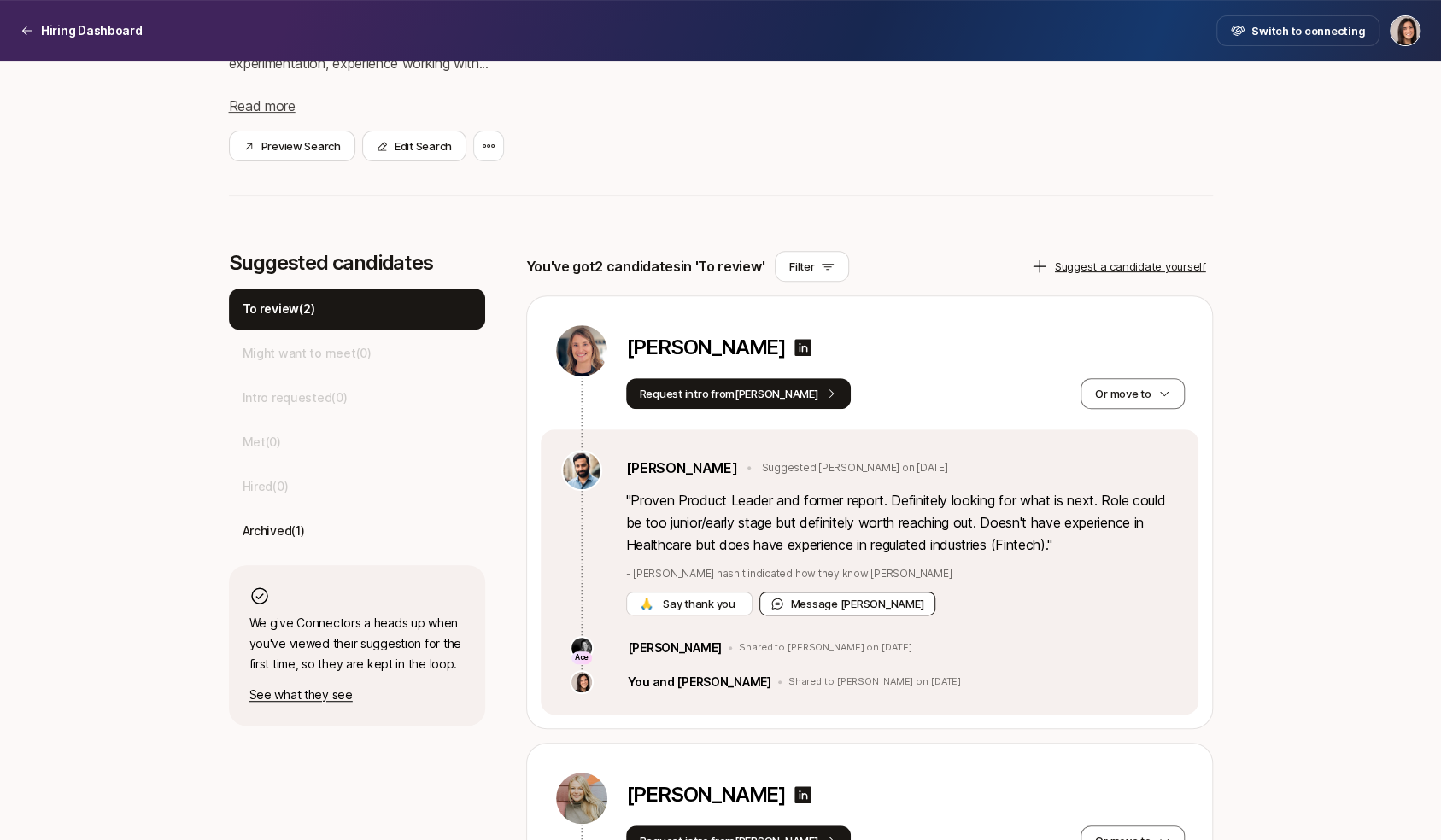
click at [850, 606] on button "Message [PERSON_NAME]" at bounding box center [847, 604] width 177 height 24
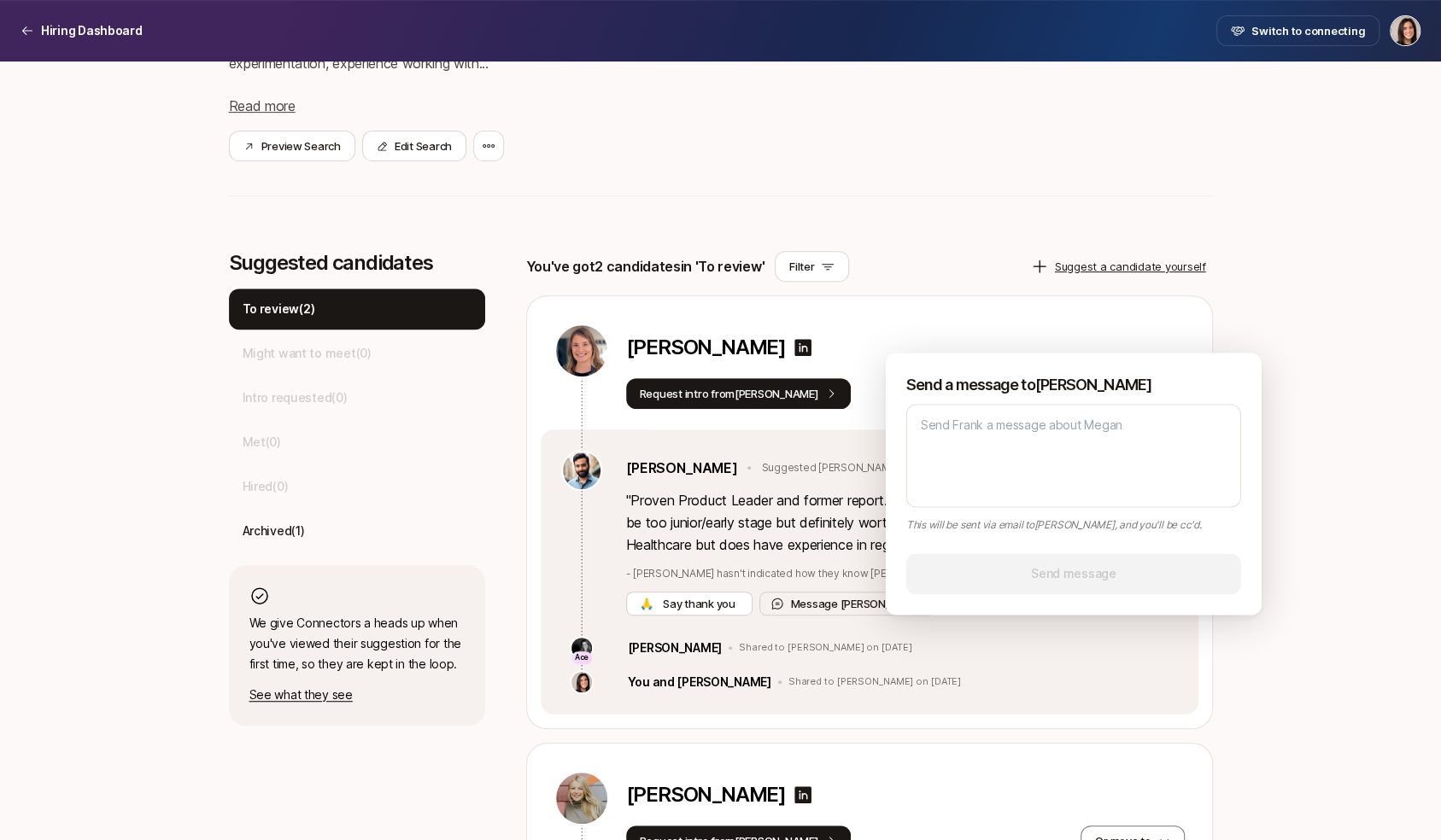
click at [1002, 330] on div "[PERSON_NAME]" at bounding box center [905, 351] width 559 height 55
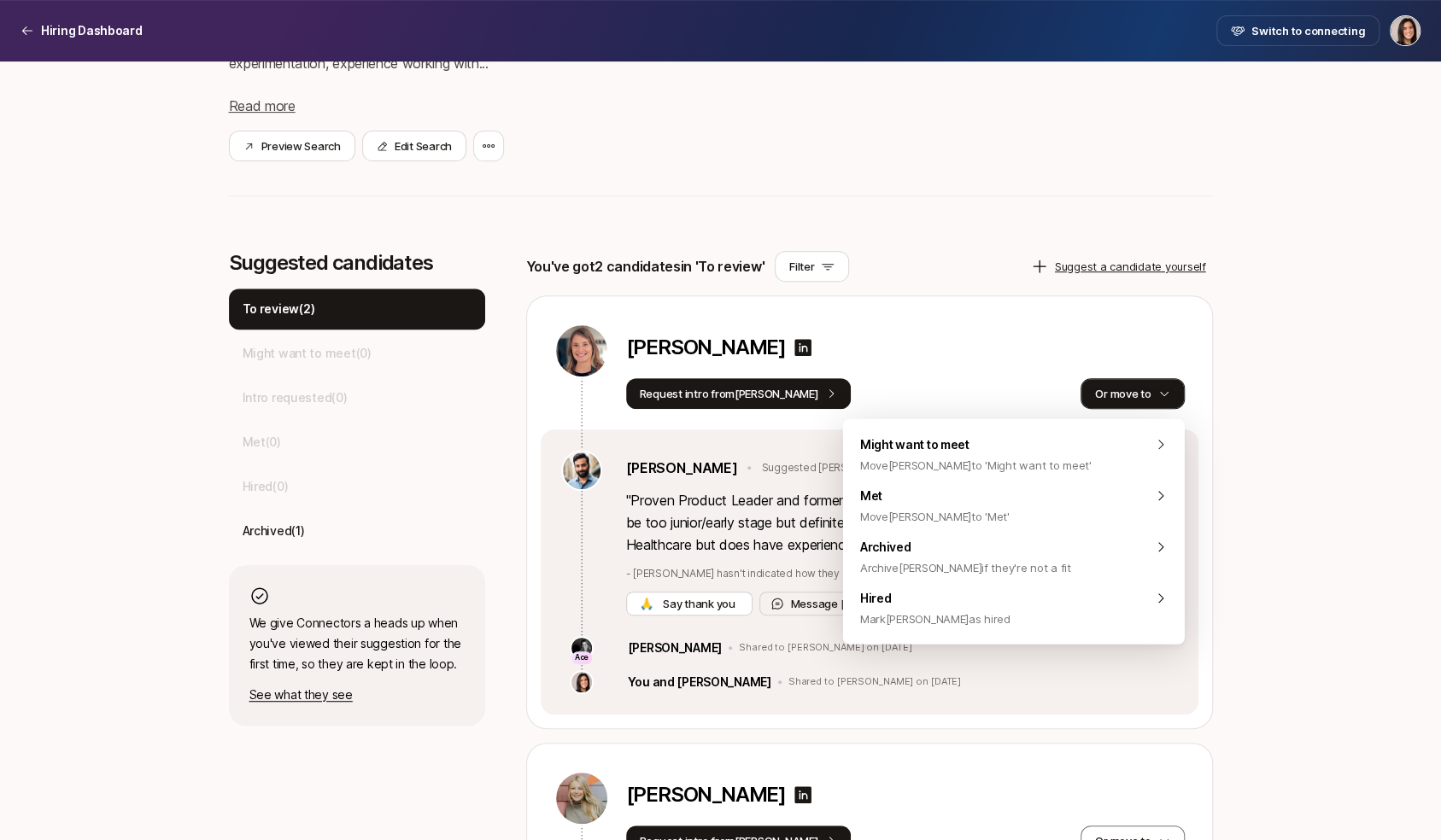
click at [1133, 387] on button "Or move to" at bounding box center [1132, 393] width 103 height 31
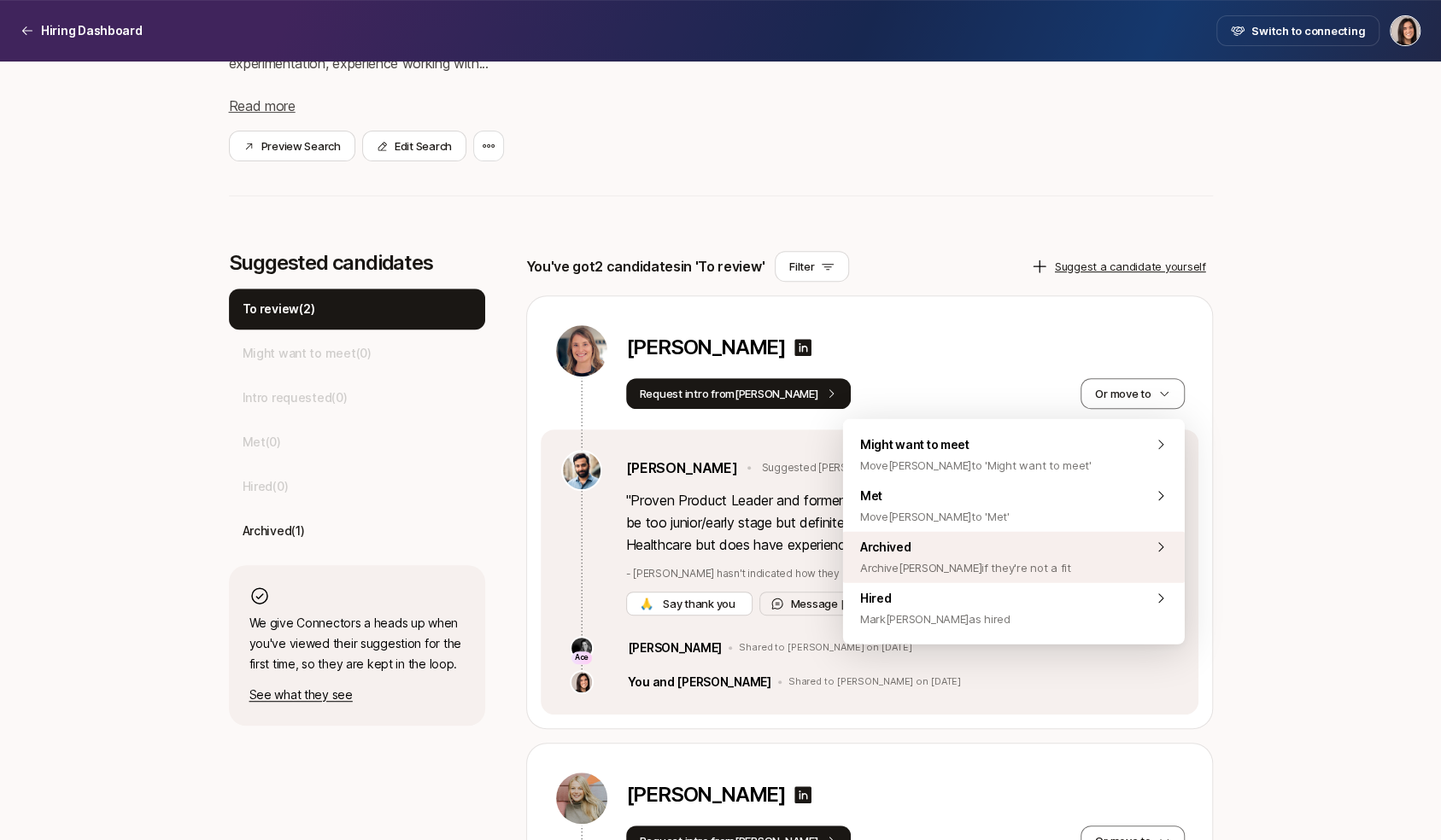
click at [1063, 556] on div "Archived Archive [PERSON_NAME] if they're not a fit" at bounding box center [1014, 558] width 342 height 51
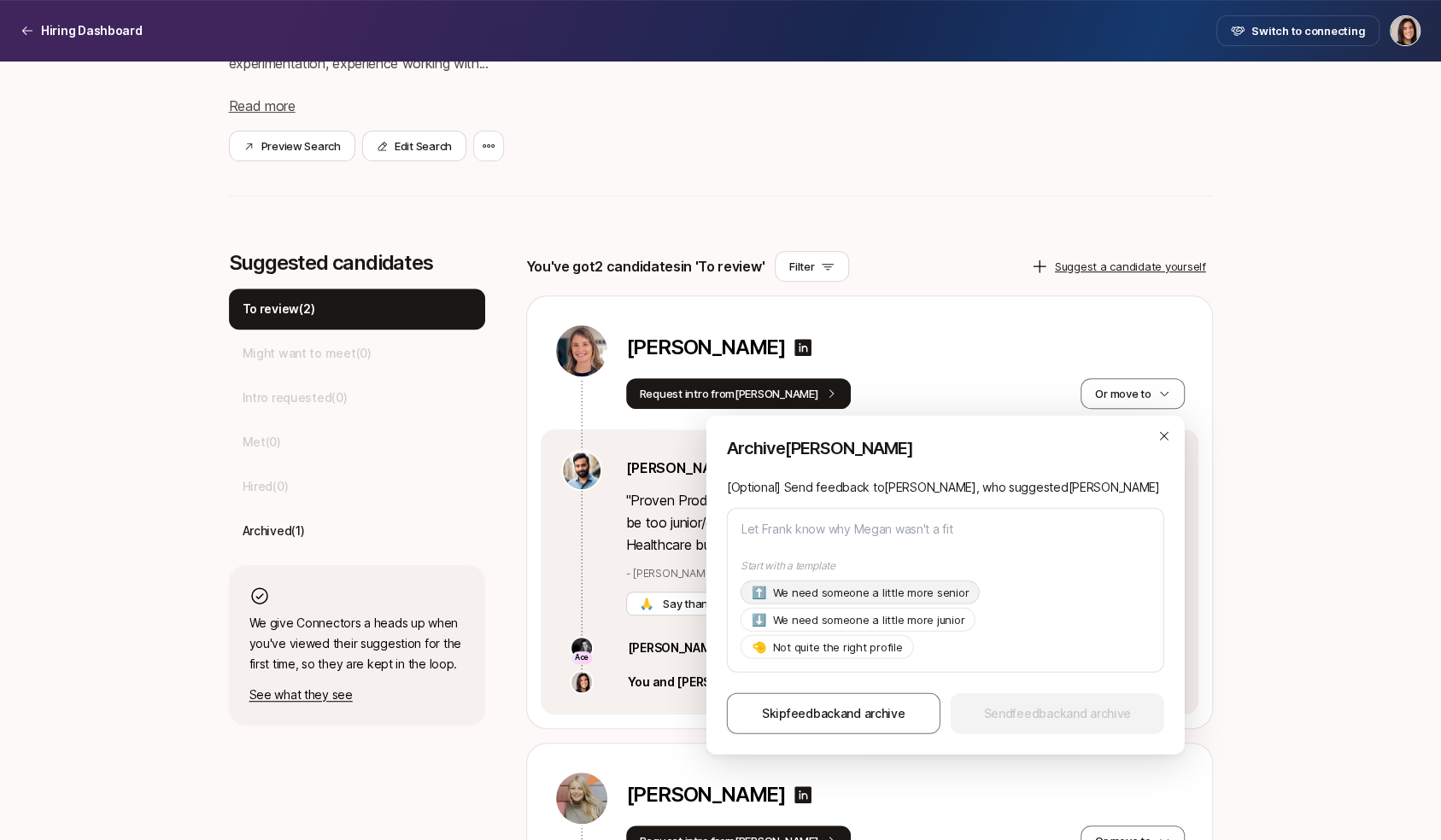
click at [934, 601] on p "We need someone a little more senior" at bounding box center [870, 592] width 197 height 17
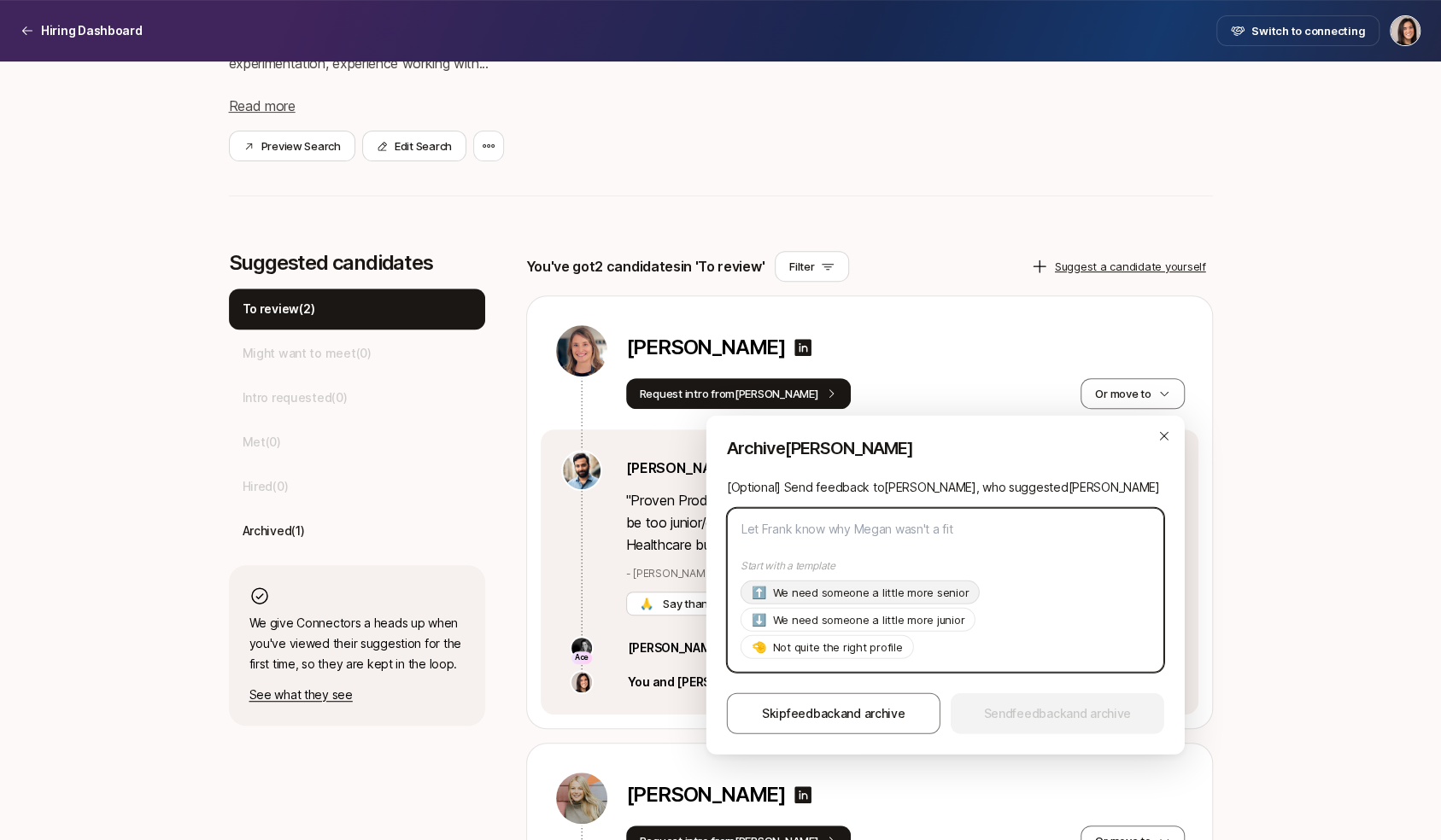
type textarea "x"
type textarea "Hi [PERSON_NAME], Thanks so much for suggesting [PERSON_NAME]! As of now we're …"
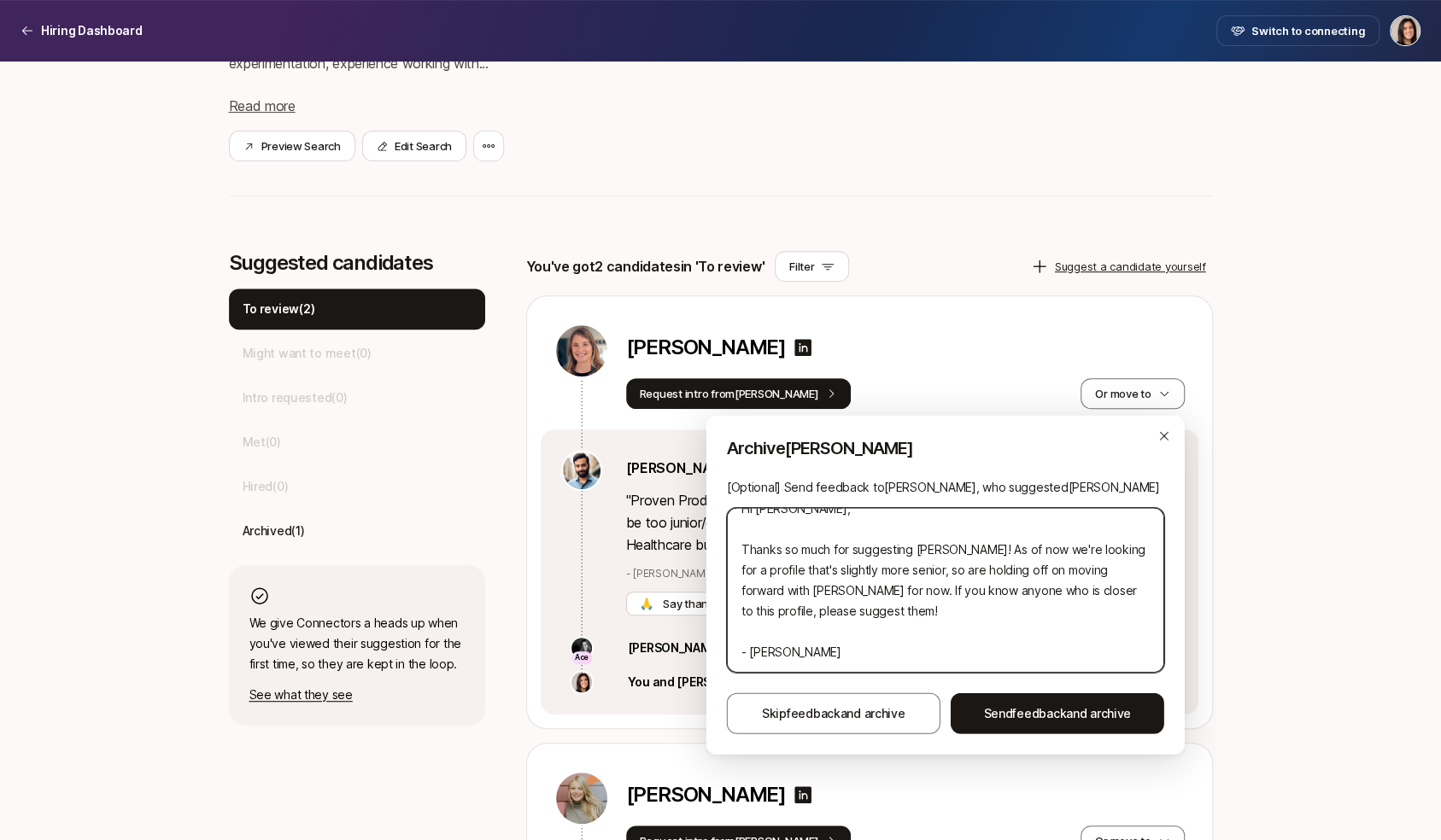
scroll to position [0, 0]
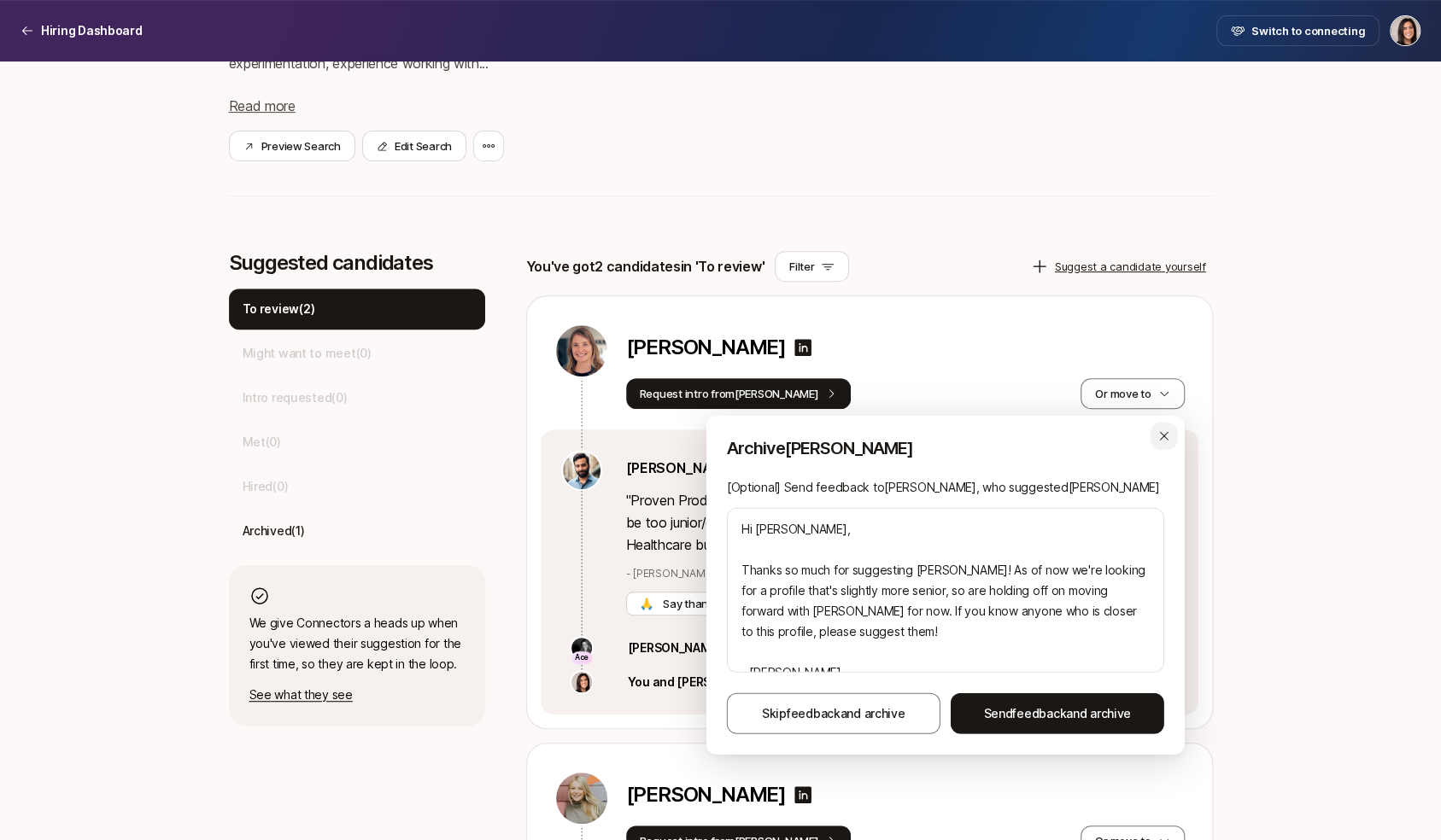
click at [1162, 442] on icon "button" at bounding box center [1164, 436] width 14 height 14
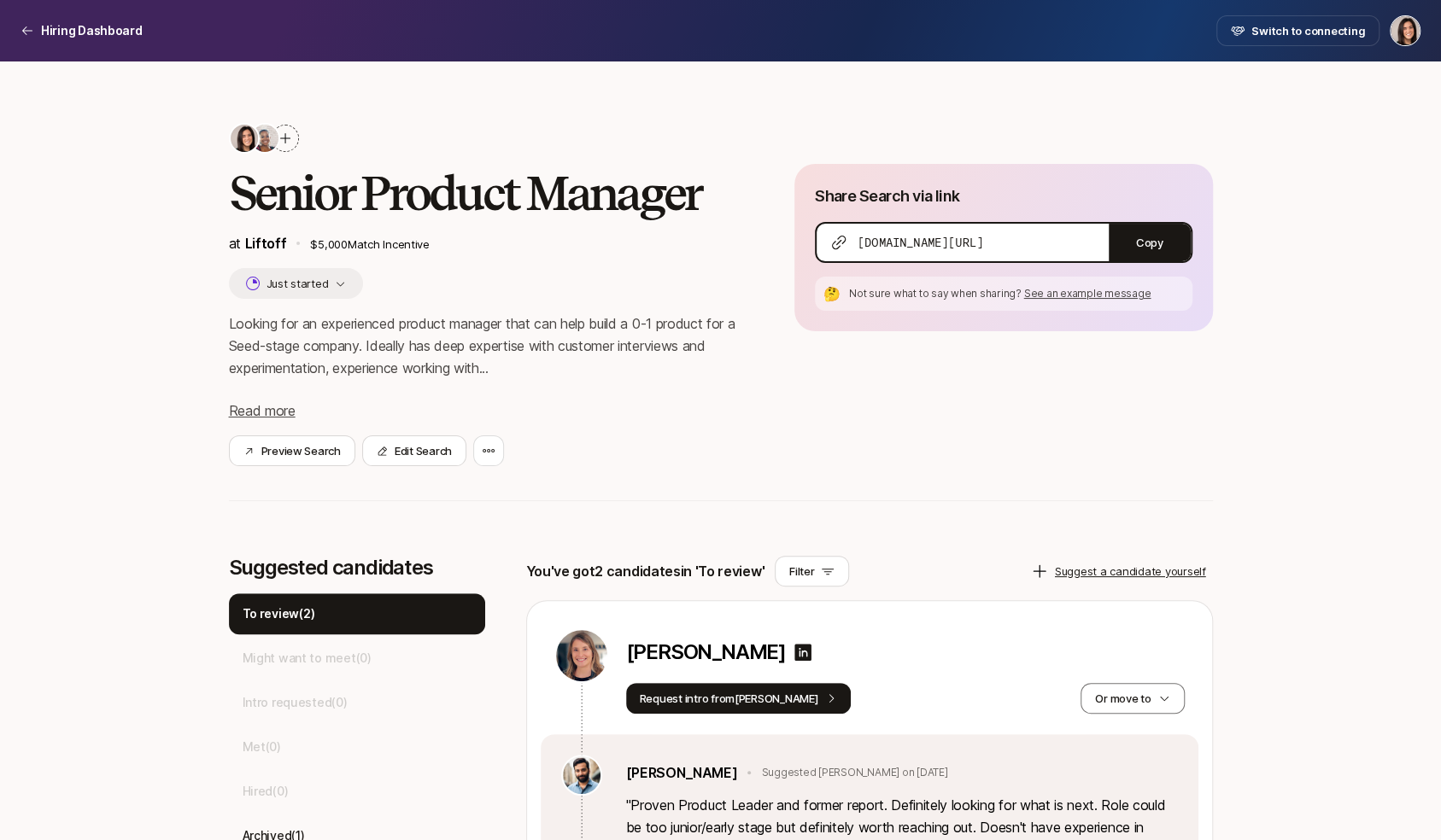
click at [289, 134] on icon at bounding box center [286, 138] width 14 height 14
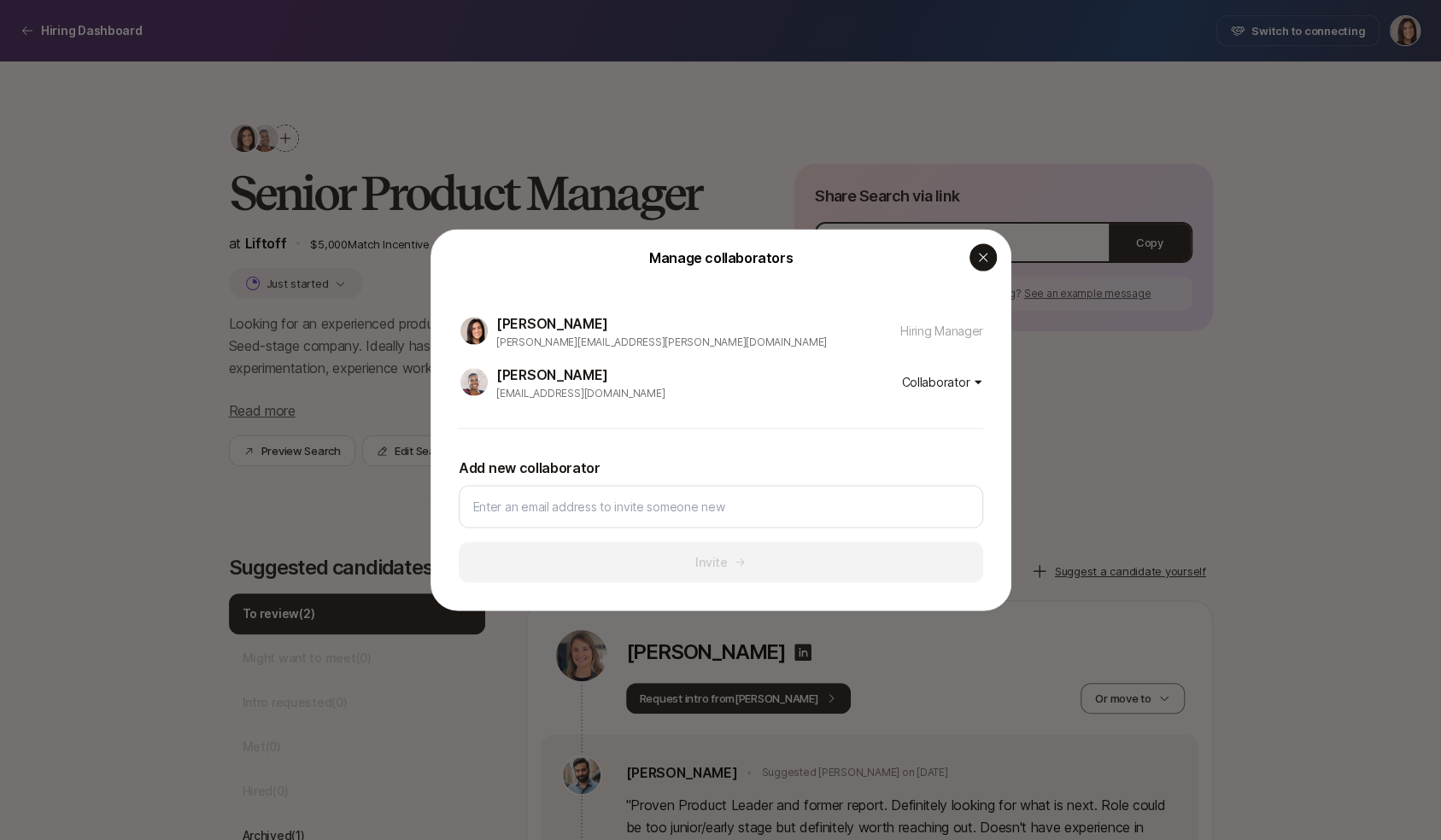
click at [984, 265] on div "button" at bounding box center [983, 257] width 27 height 27
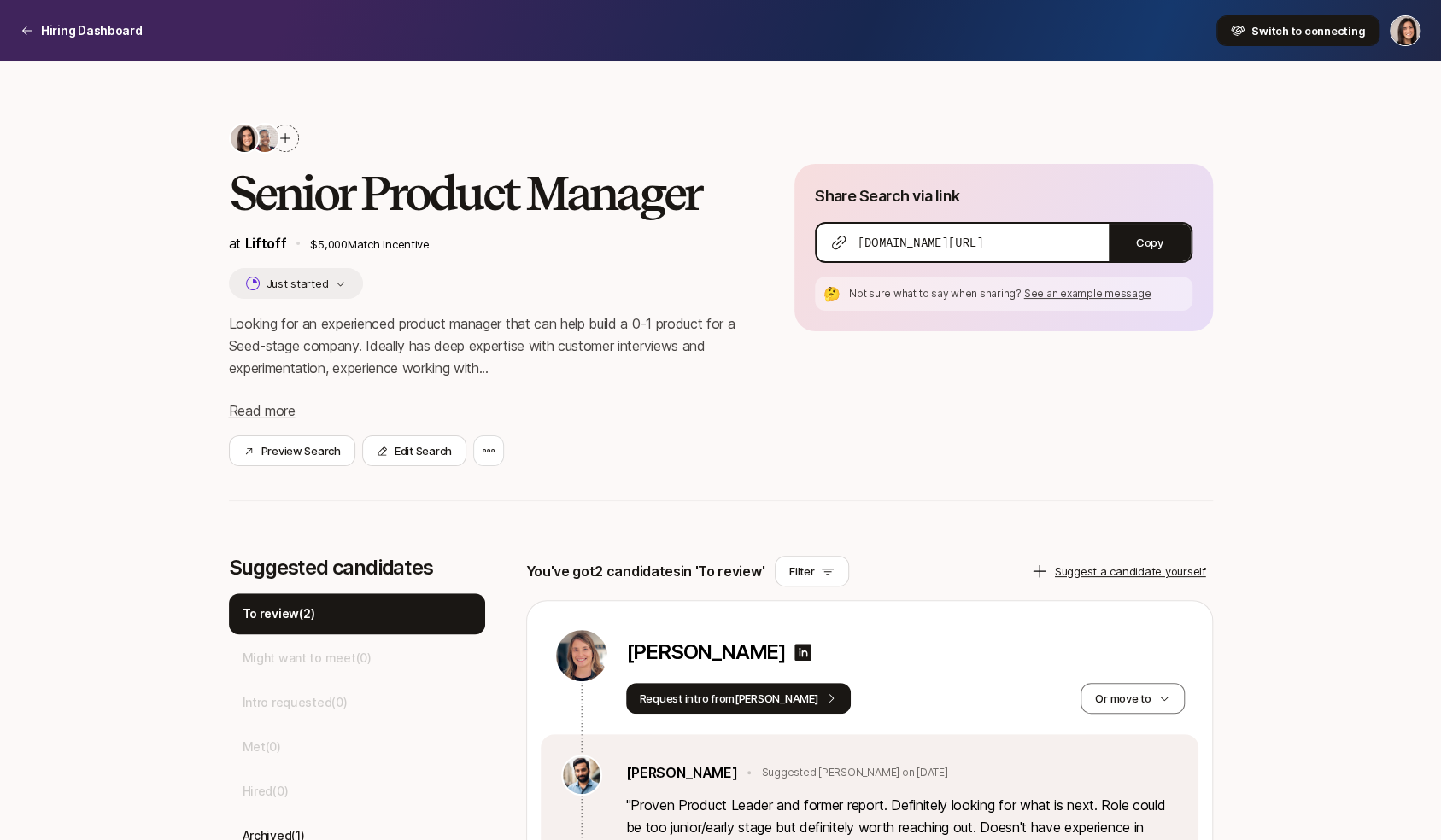
click at [1296, 31] on span "Switch to connecting" at bounding box center [1308, 30] width 114 height 17
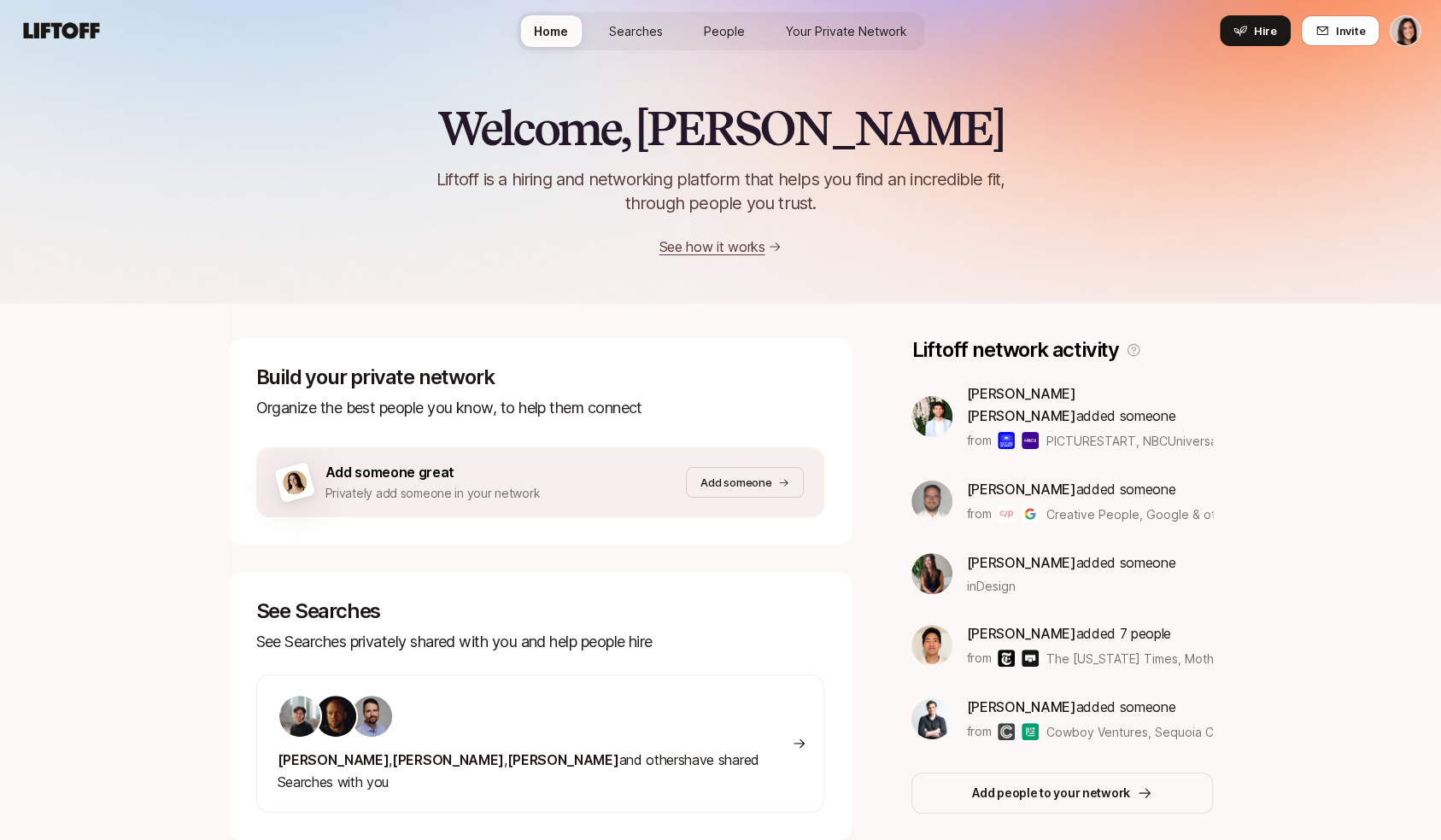
click at [649, 31] on span "Searches" at bounding box center [635, 31] width 54 height 18
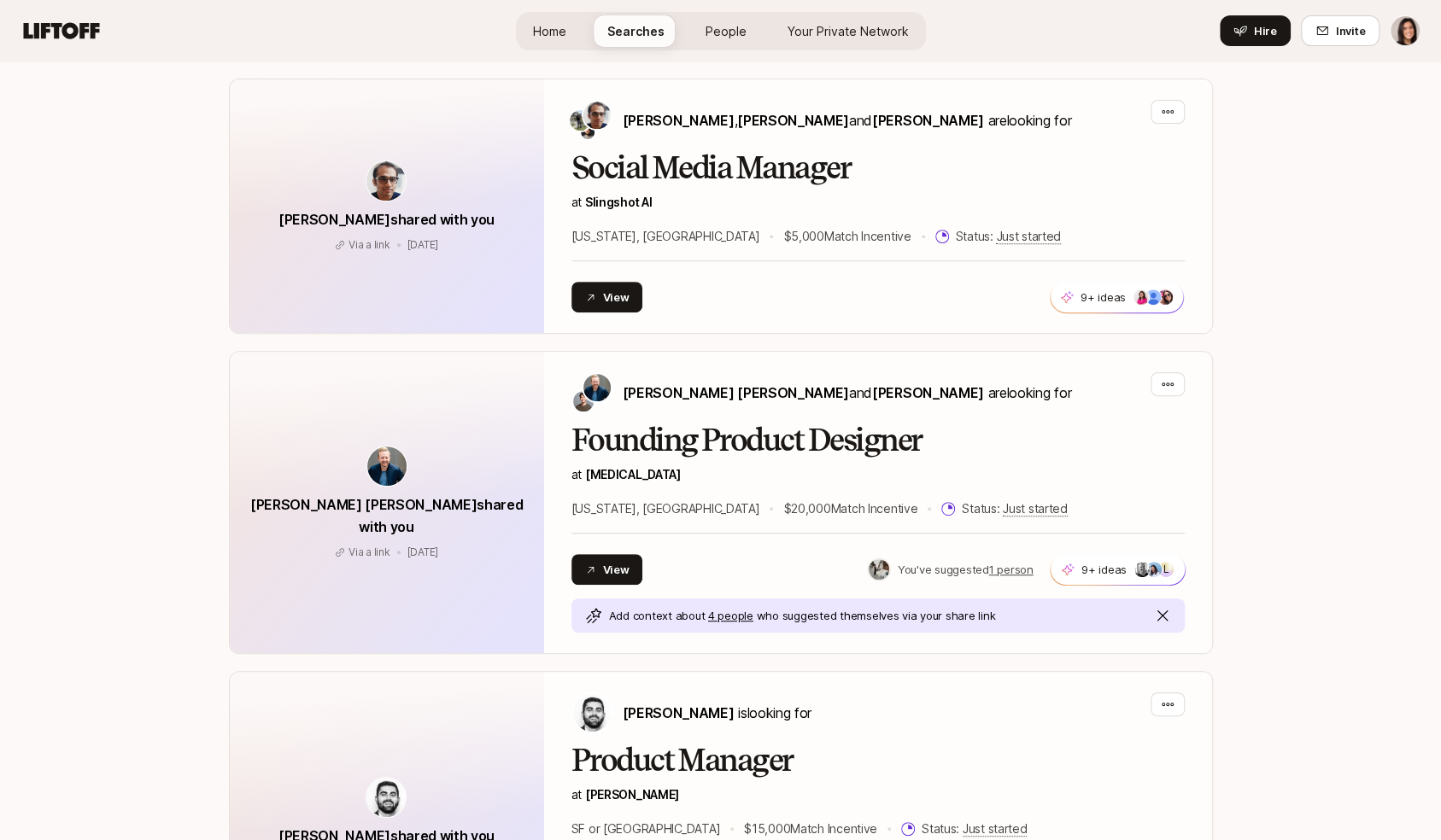
scroll to position [398, 0]
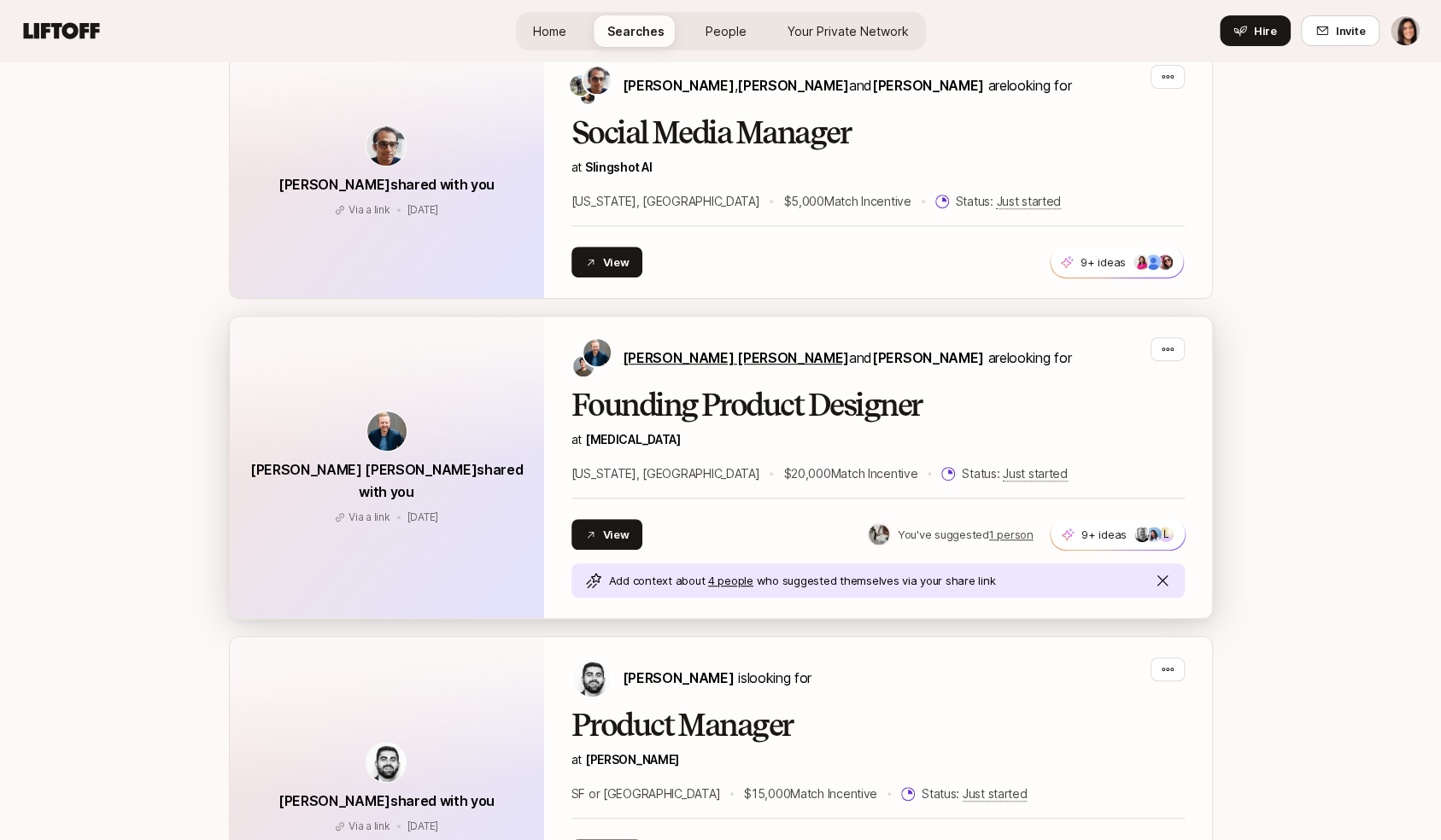
click at [657, 359] on span "[PERSON_NAME] [PERSON_NAME]" at bounding box center [735, 357] width 227 height 17
click at [709, 440] on p "at [MEDICAL_DATA]" at bounding box center [878, 439] width 613 height 20
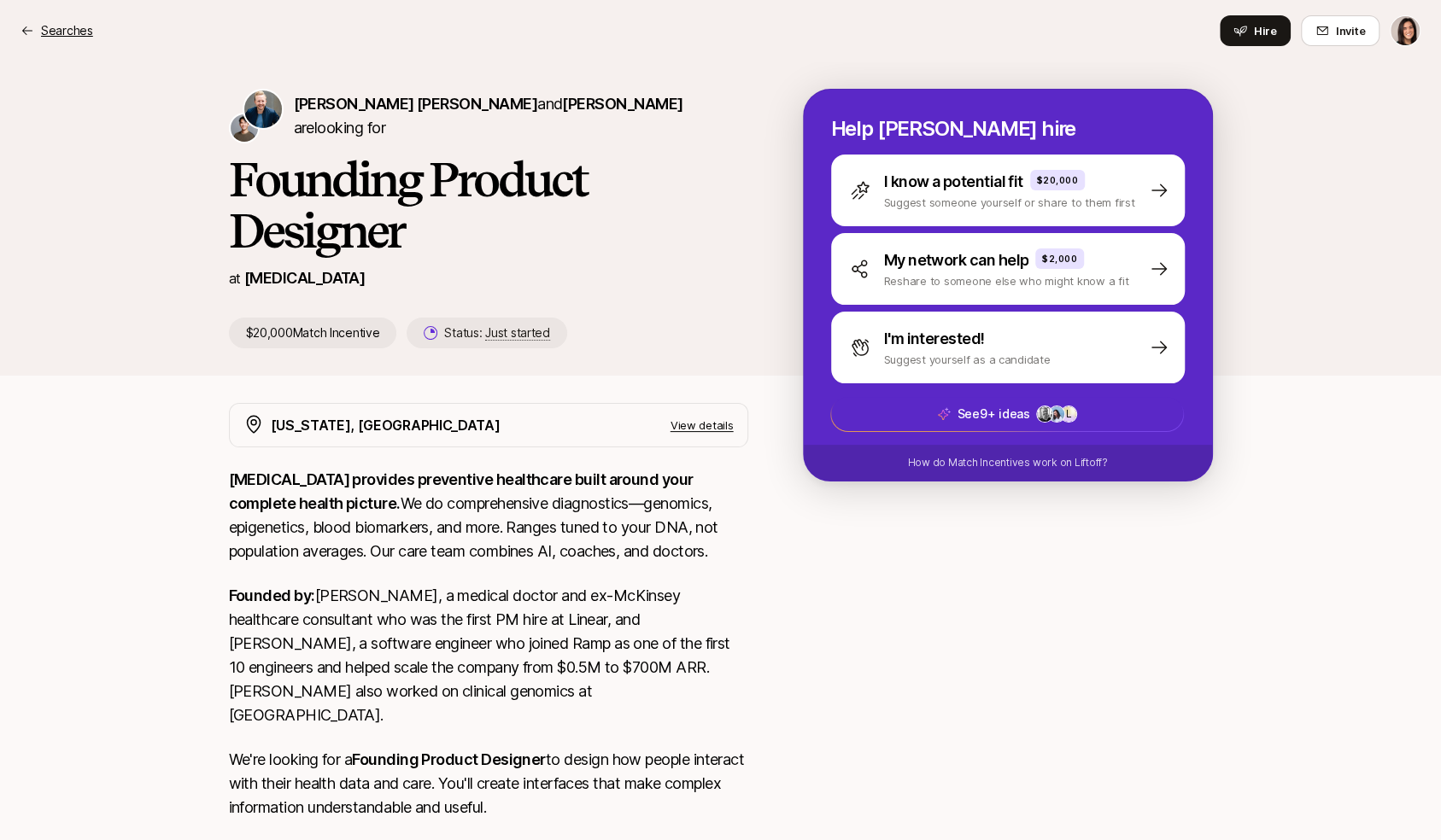
click at [61, 26] on p "Searches" at bounding box center [67, 30] width 52 height 20
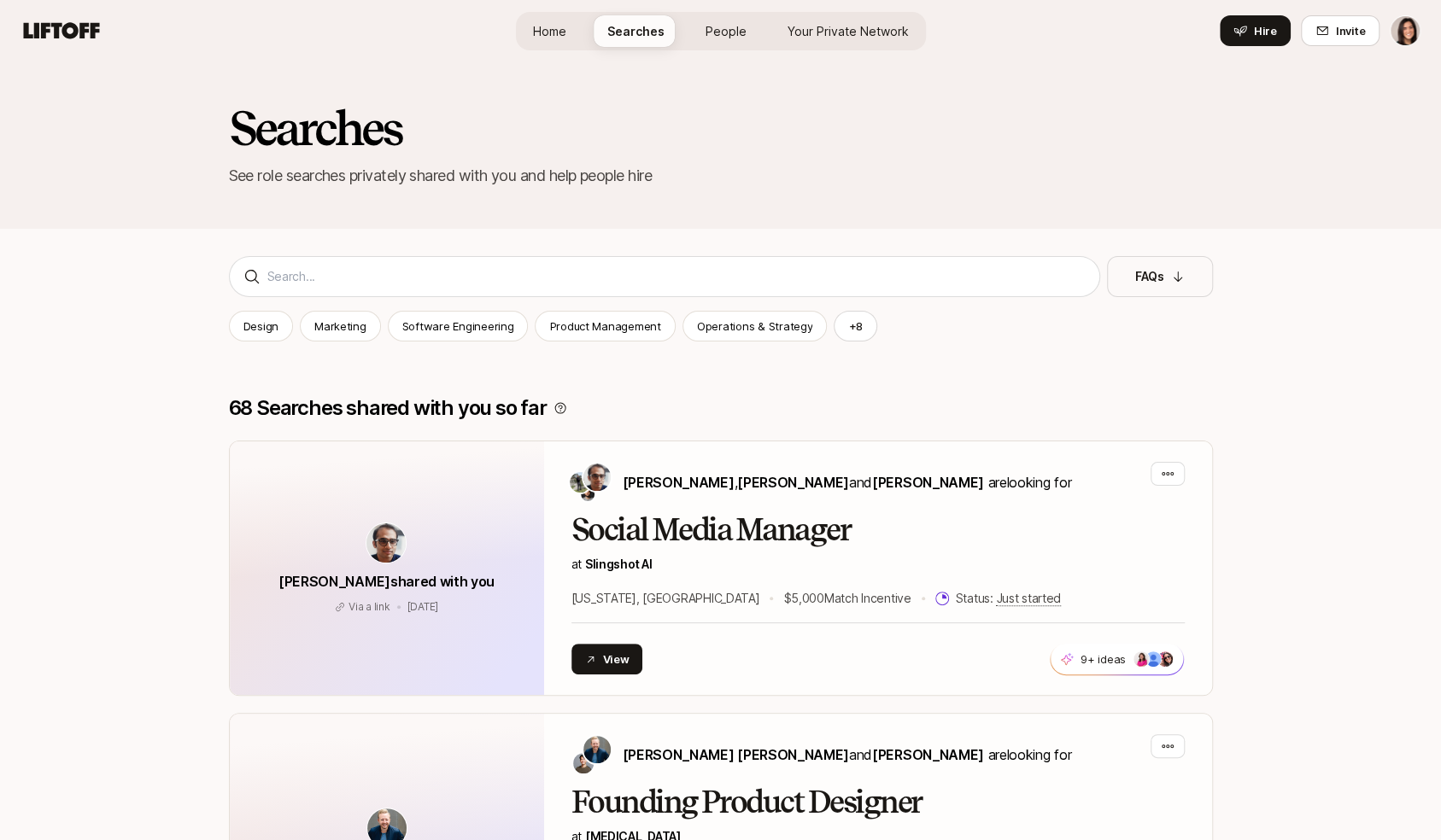
click at [855, 42] on link "Your Private Network" at bounding box center [848, 31] width 149 height 32
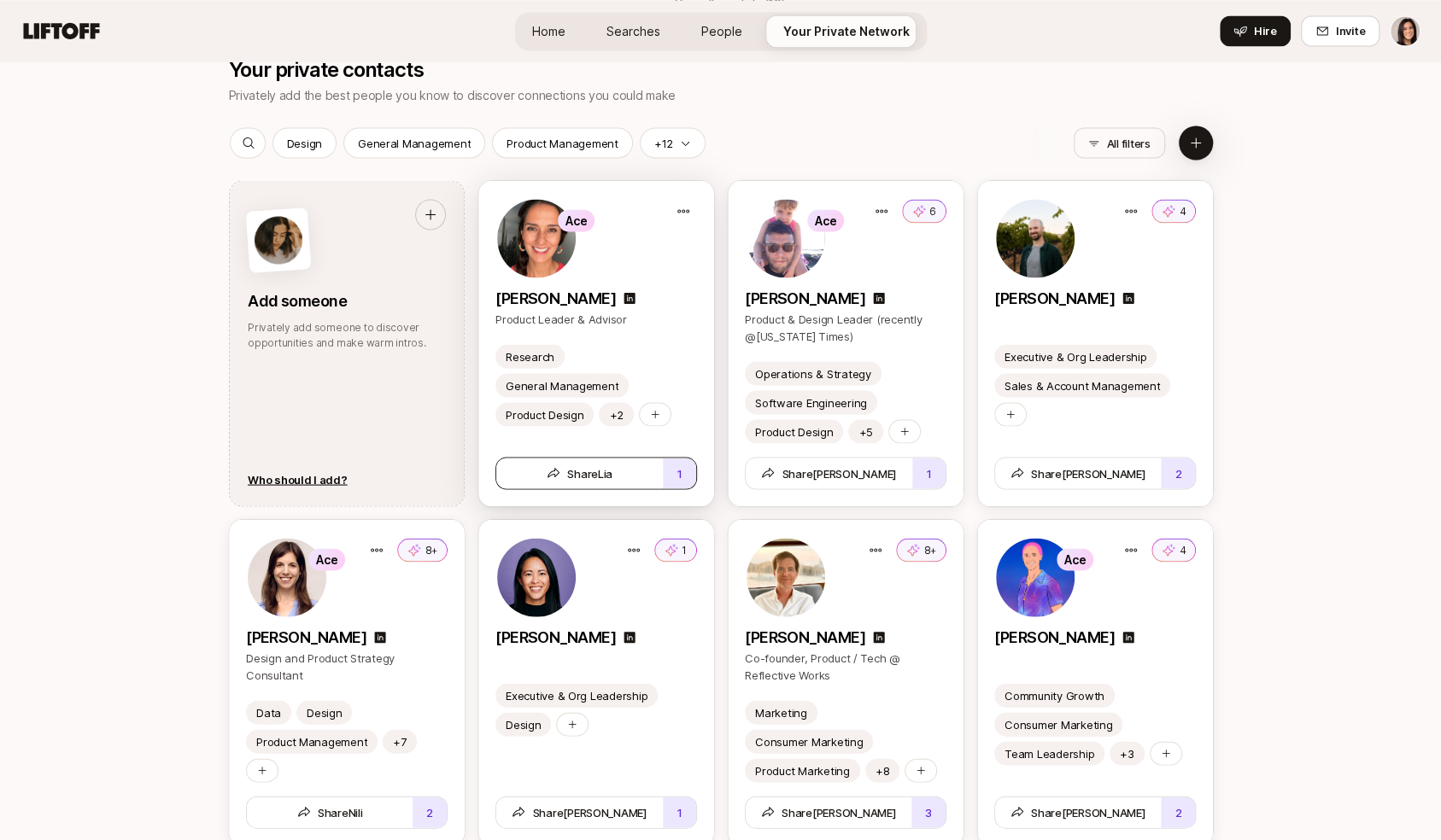
scroll to position [2032, 0]
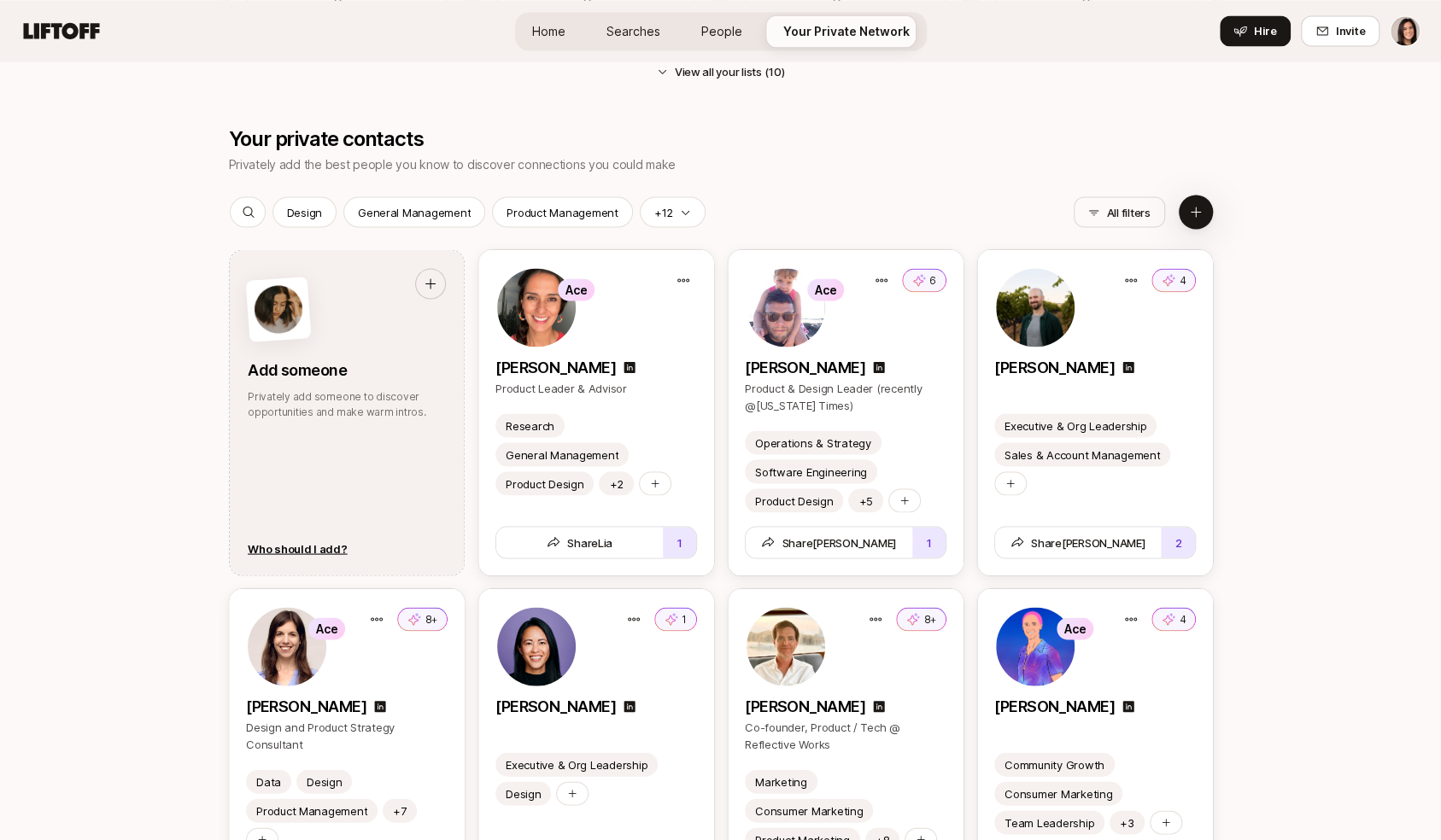
click at [638, 38] on span "Searches" at bounding box center [633, 31] width 54 height 18
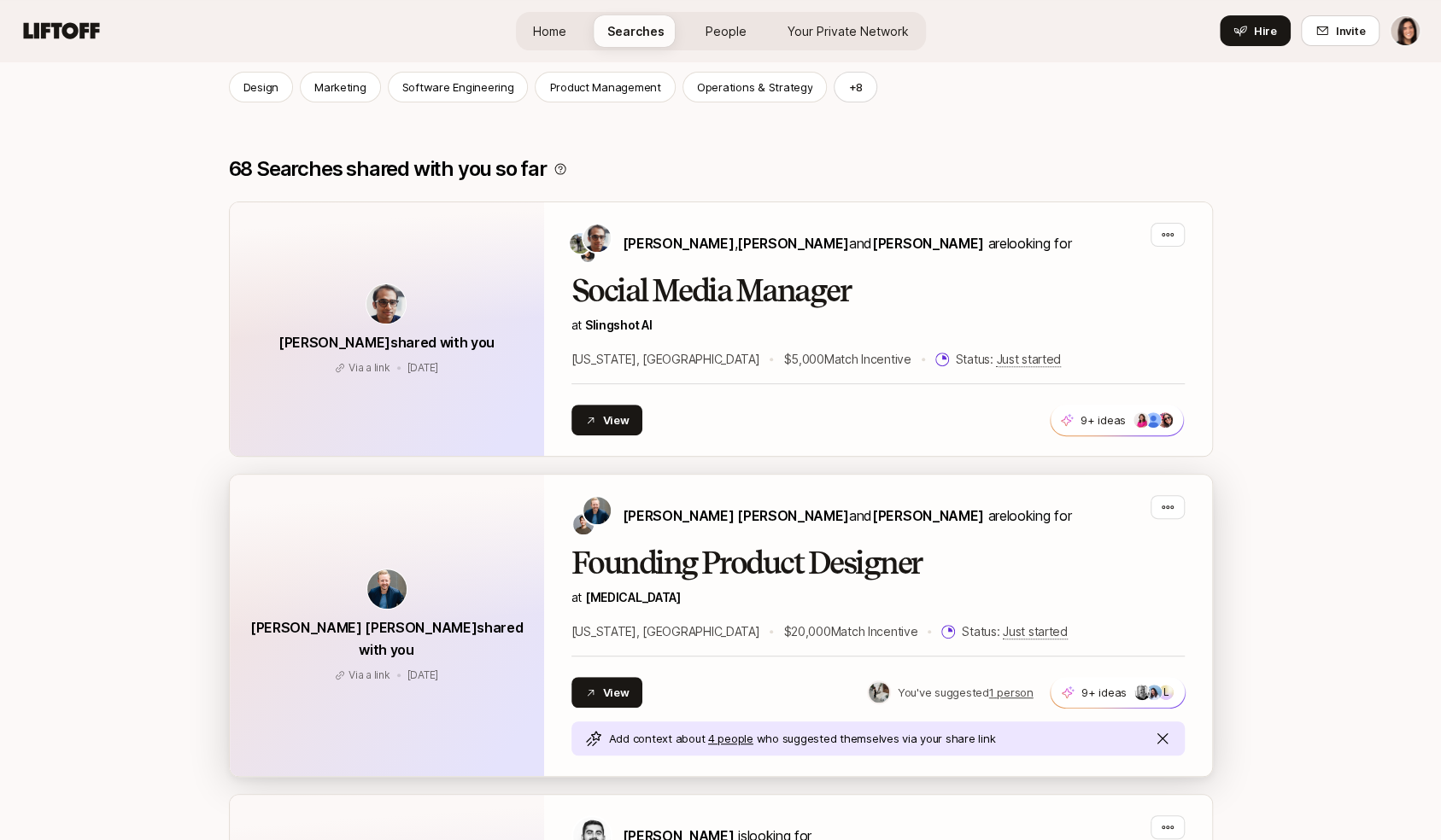
scroll to position [253, 0]
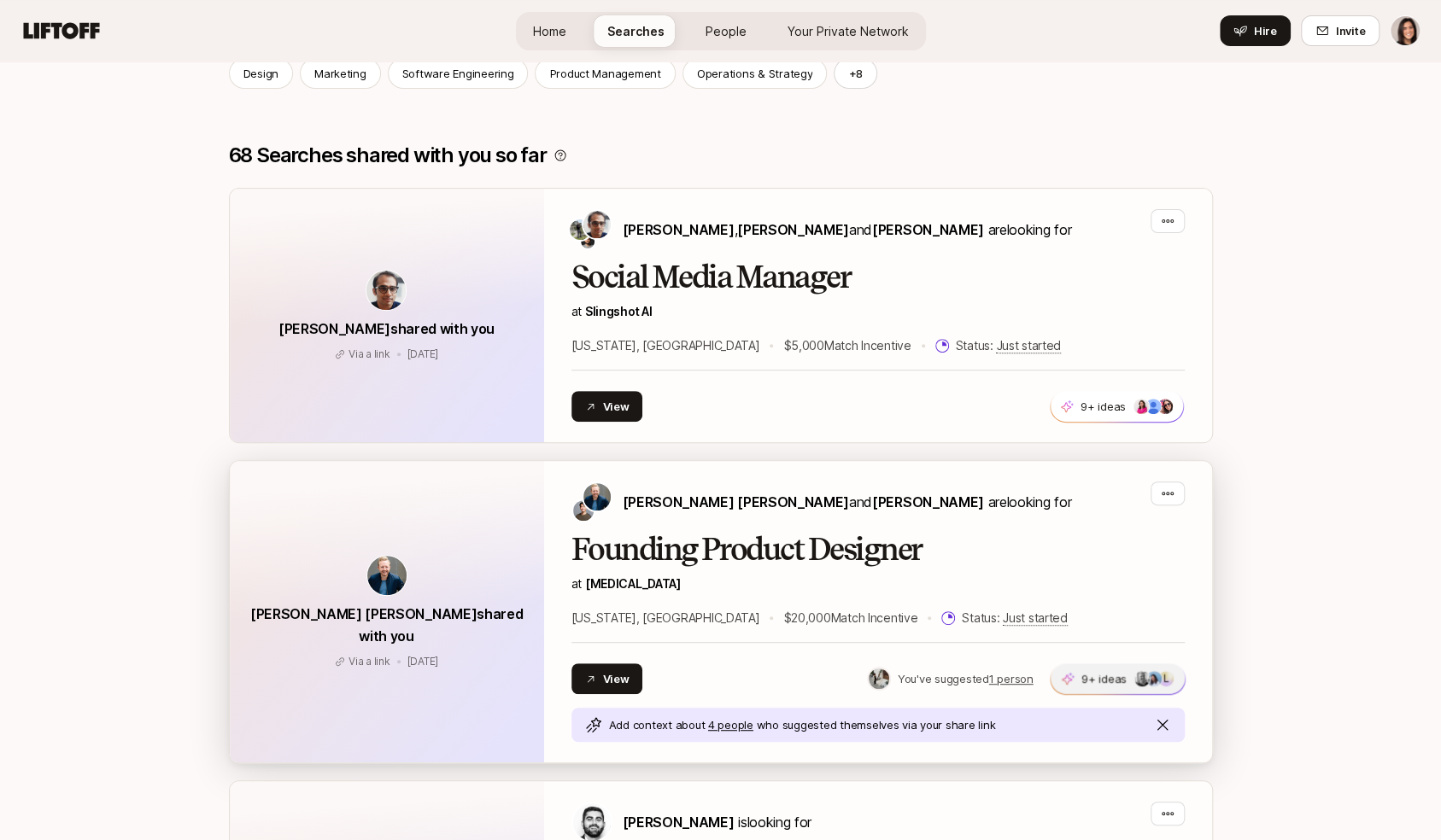
click at [1093, 682] on p "9+ ideas" at bounding box center [1103, 679] width 45 height 17
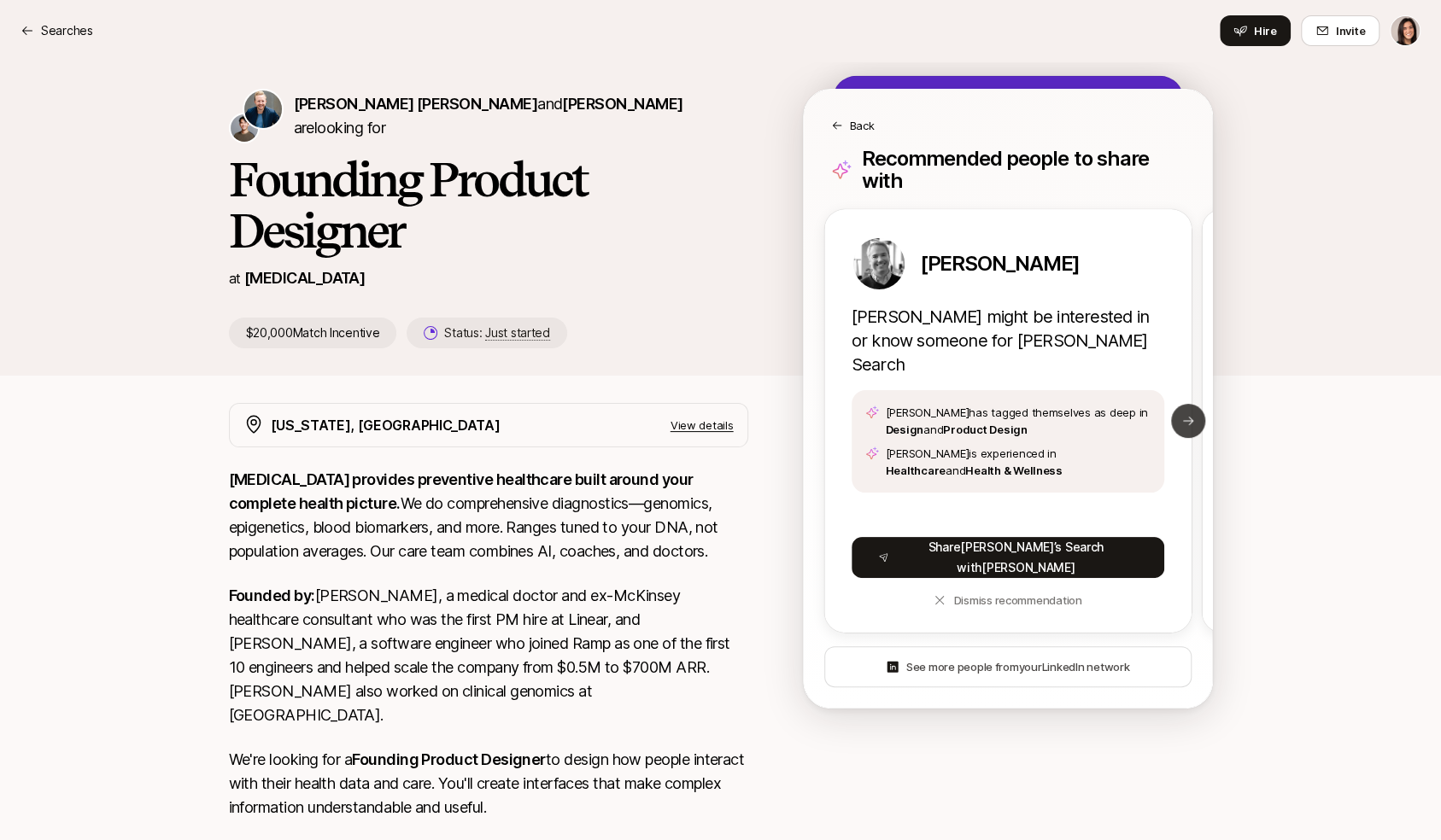
click at [1191, 417] on icon at bounding box center [1188, 421] width 11 height 9
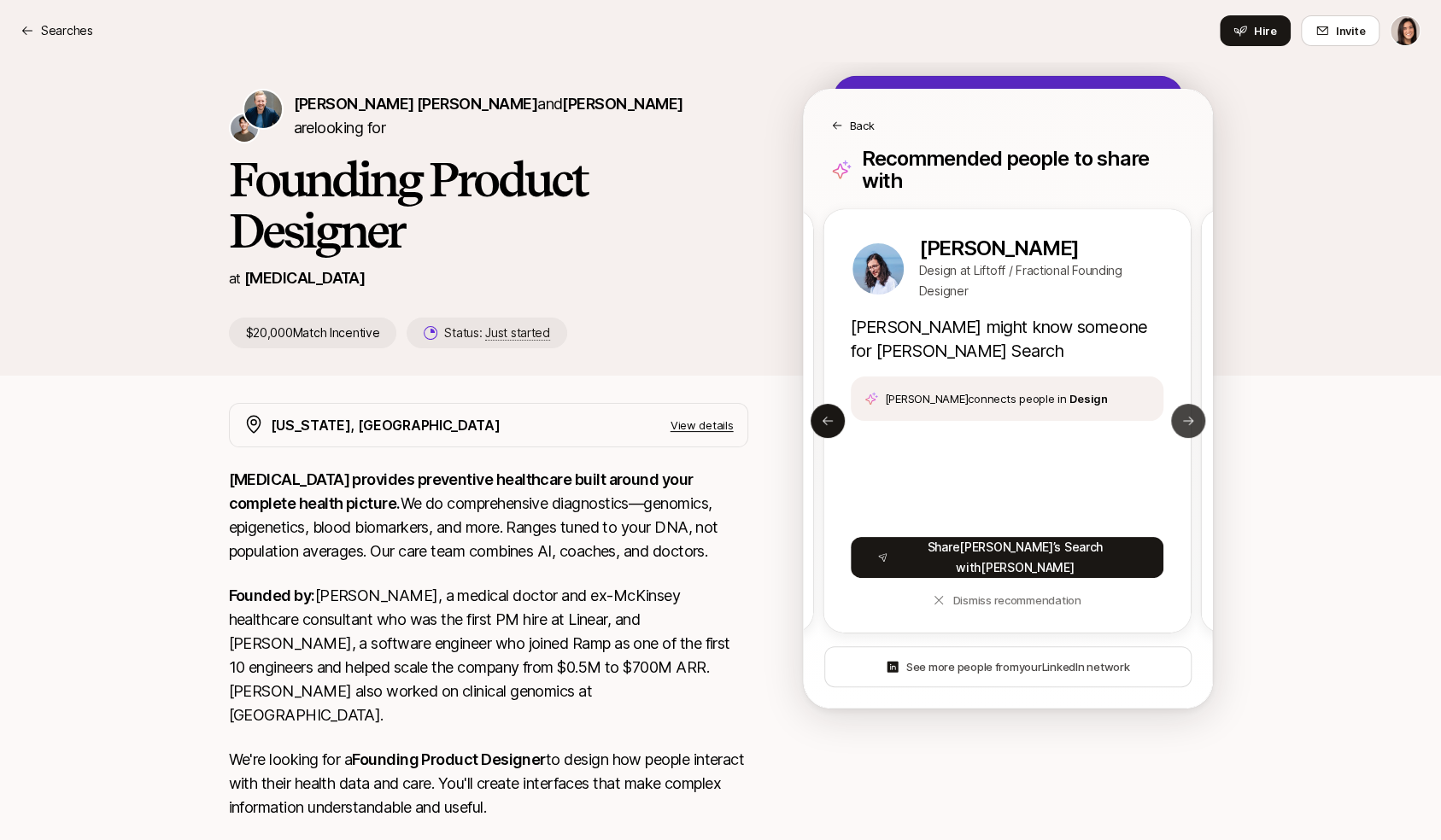
click at [1181, 414] on icon at bounding box center [1188, 421] width 14 height 14
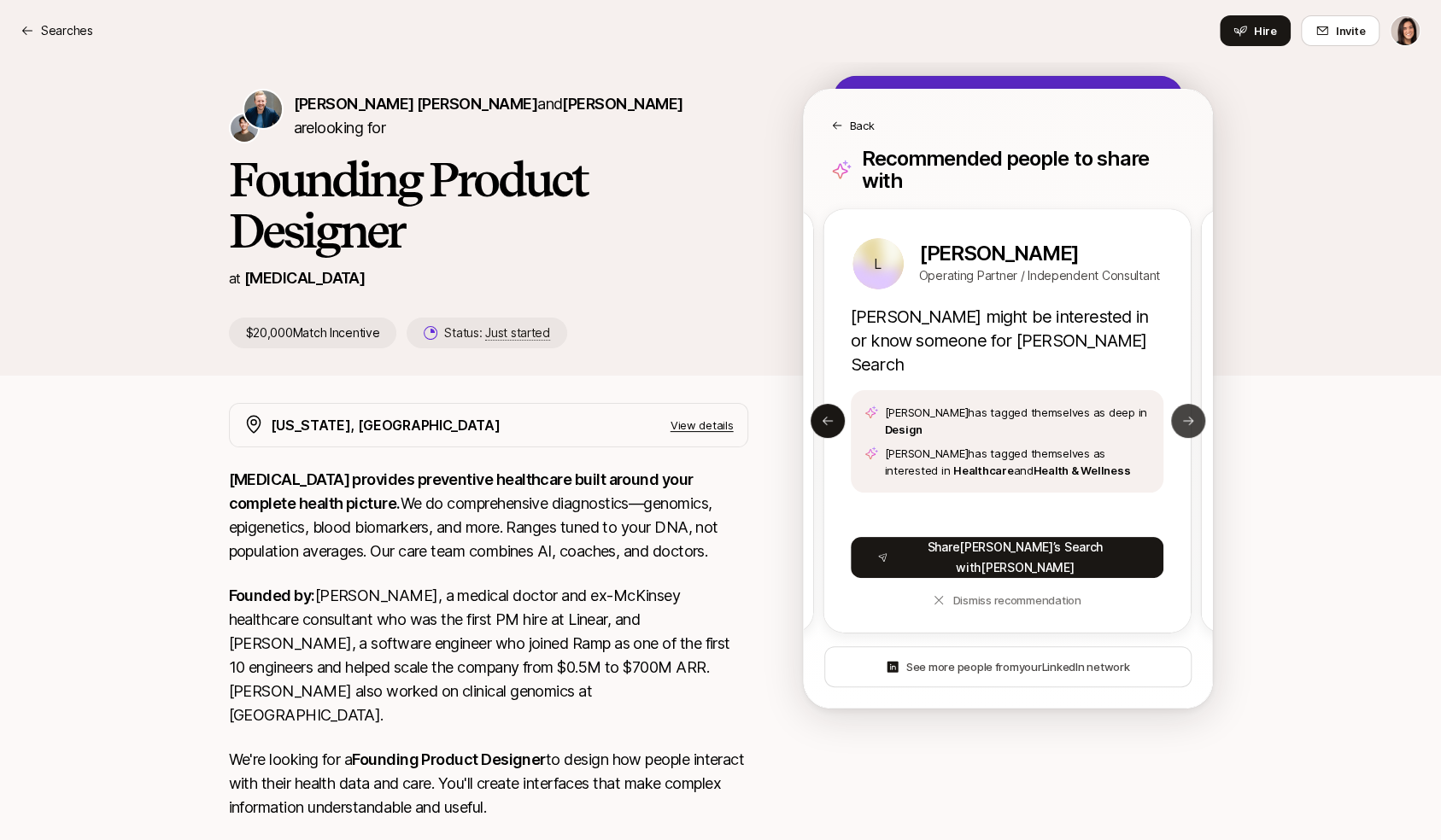
click at [1195, 404] on button "Next slide" at bounding box center [1187, 420] width 34 height 34
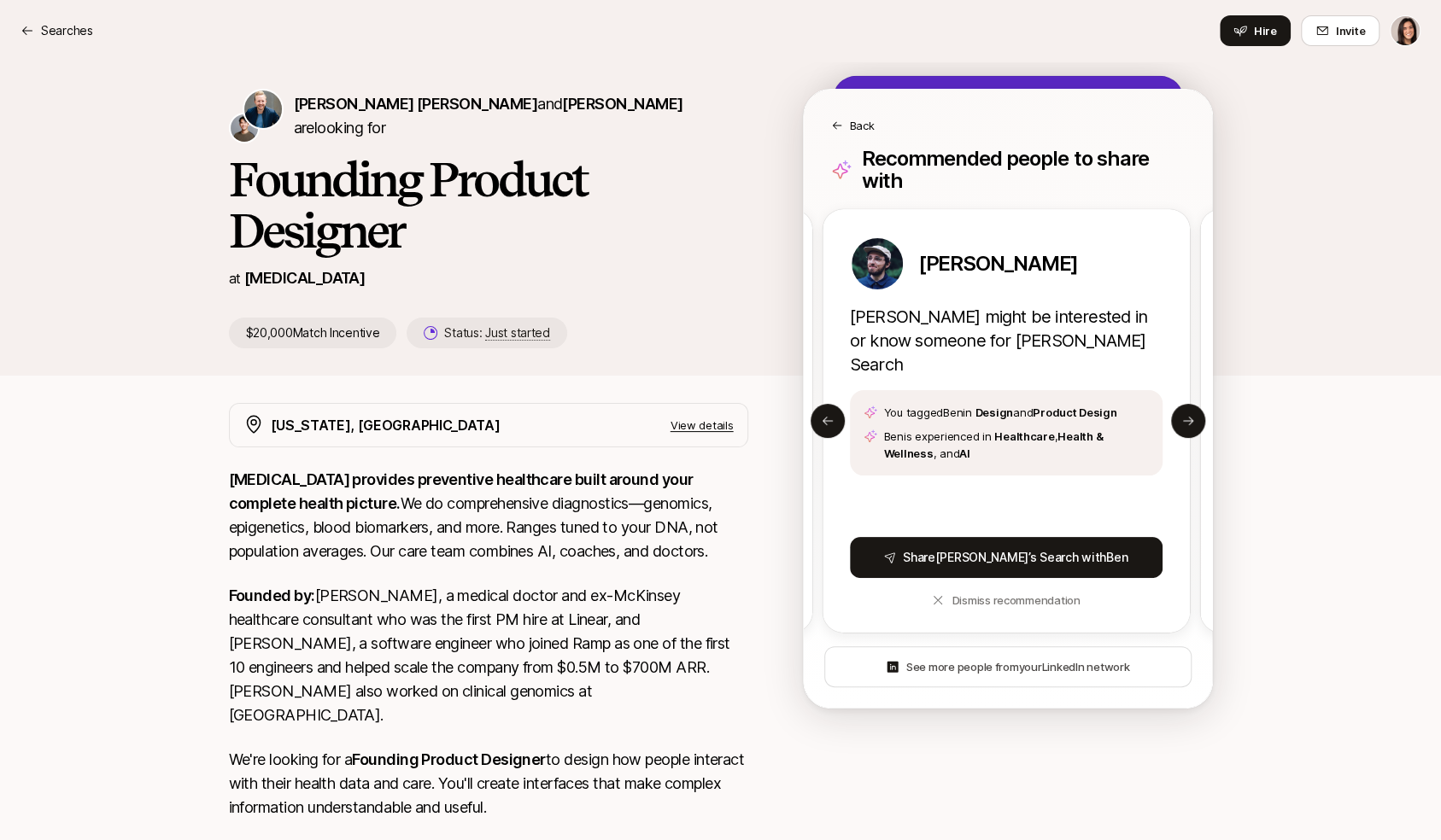
click at [855, 122] on p "Back" at bounding box center [862, 125] width 25 height 17
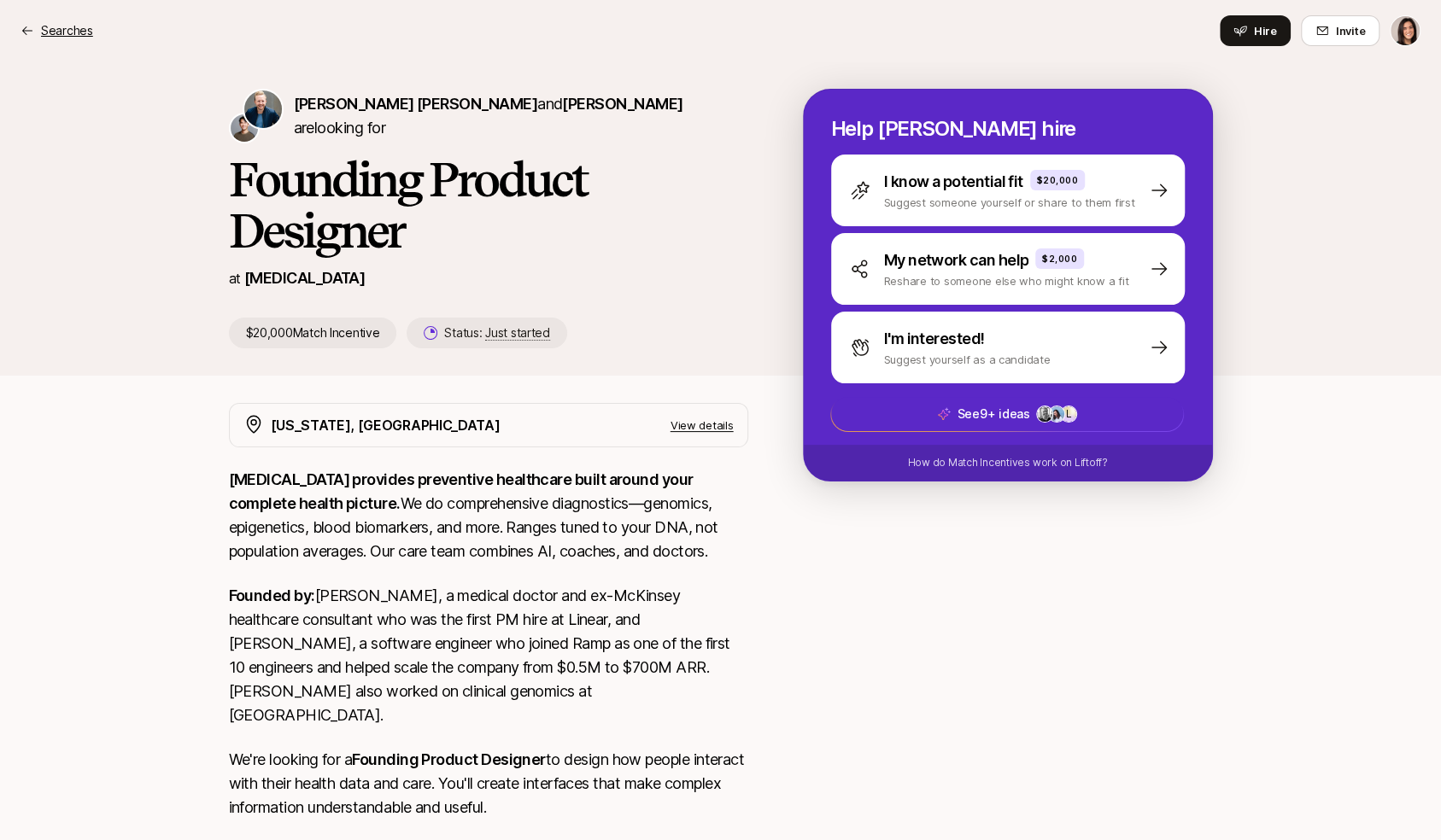
click at [61, 25] on p "Searches" at bounding box center [67, 30] width 52 height 20
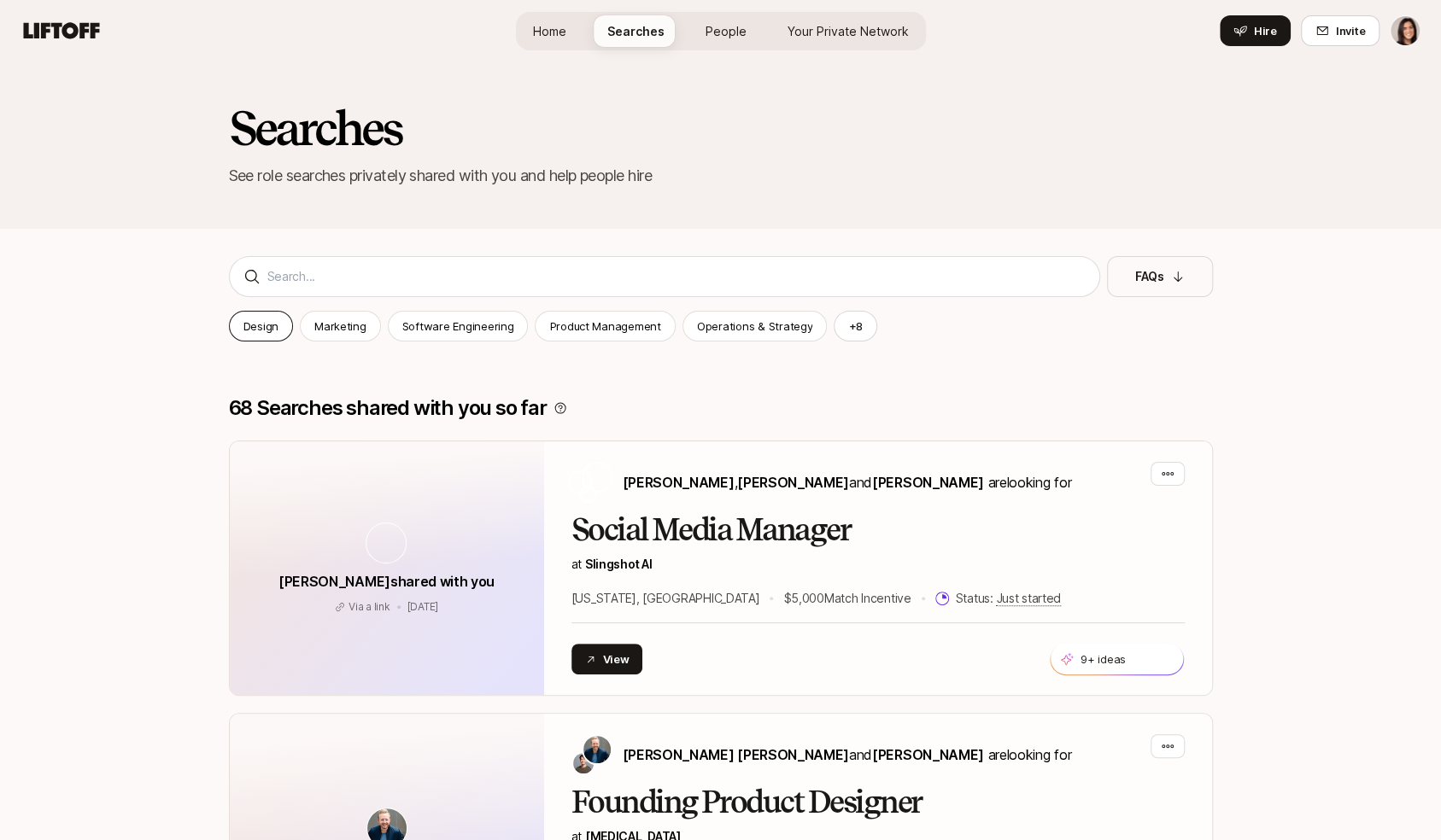
scroll to position [253, 0]
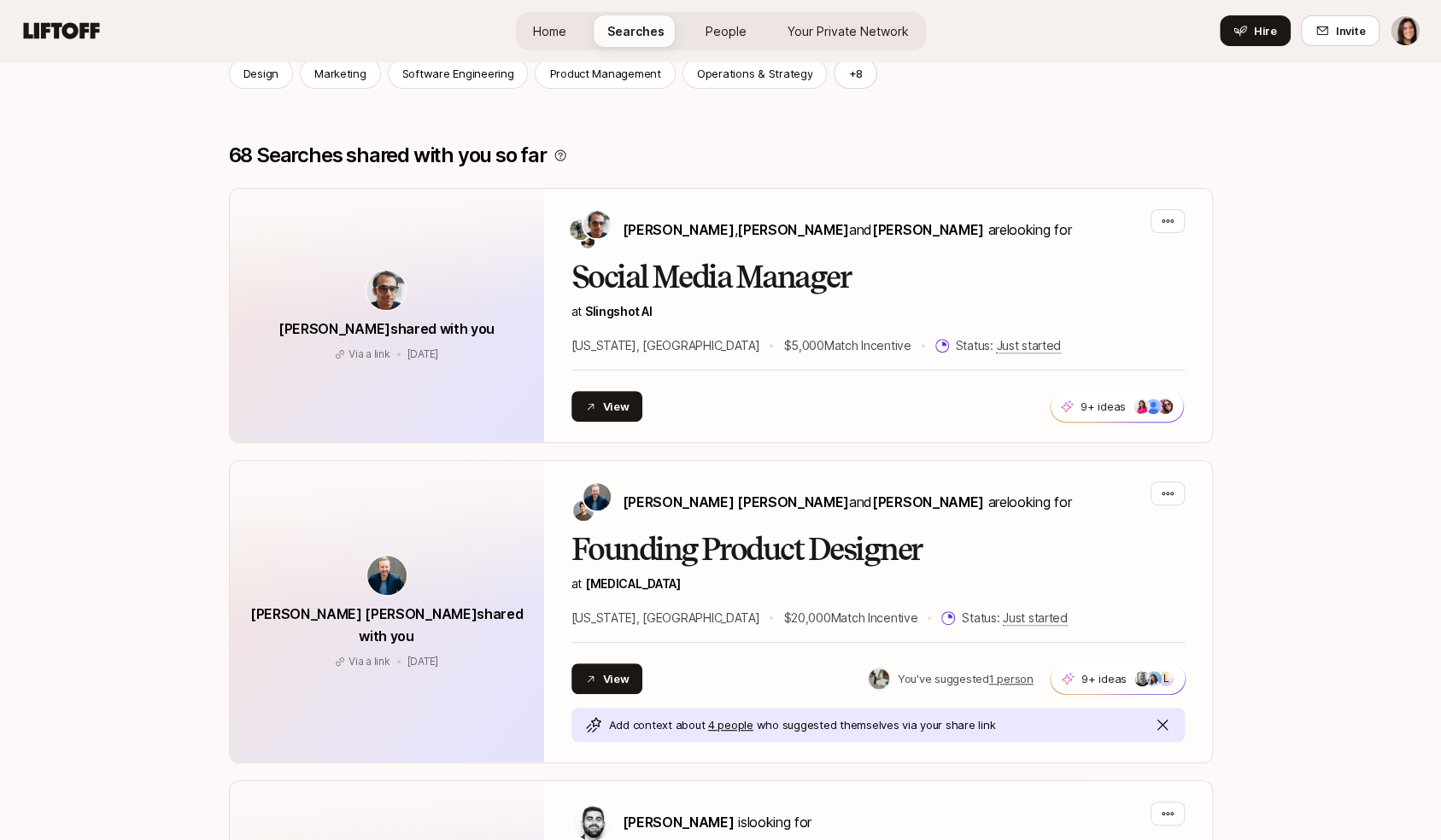
click at [719, 23] on span "People" at bounding box center [725, 31] width 41 height 18
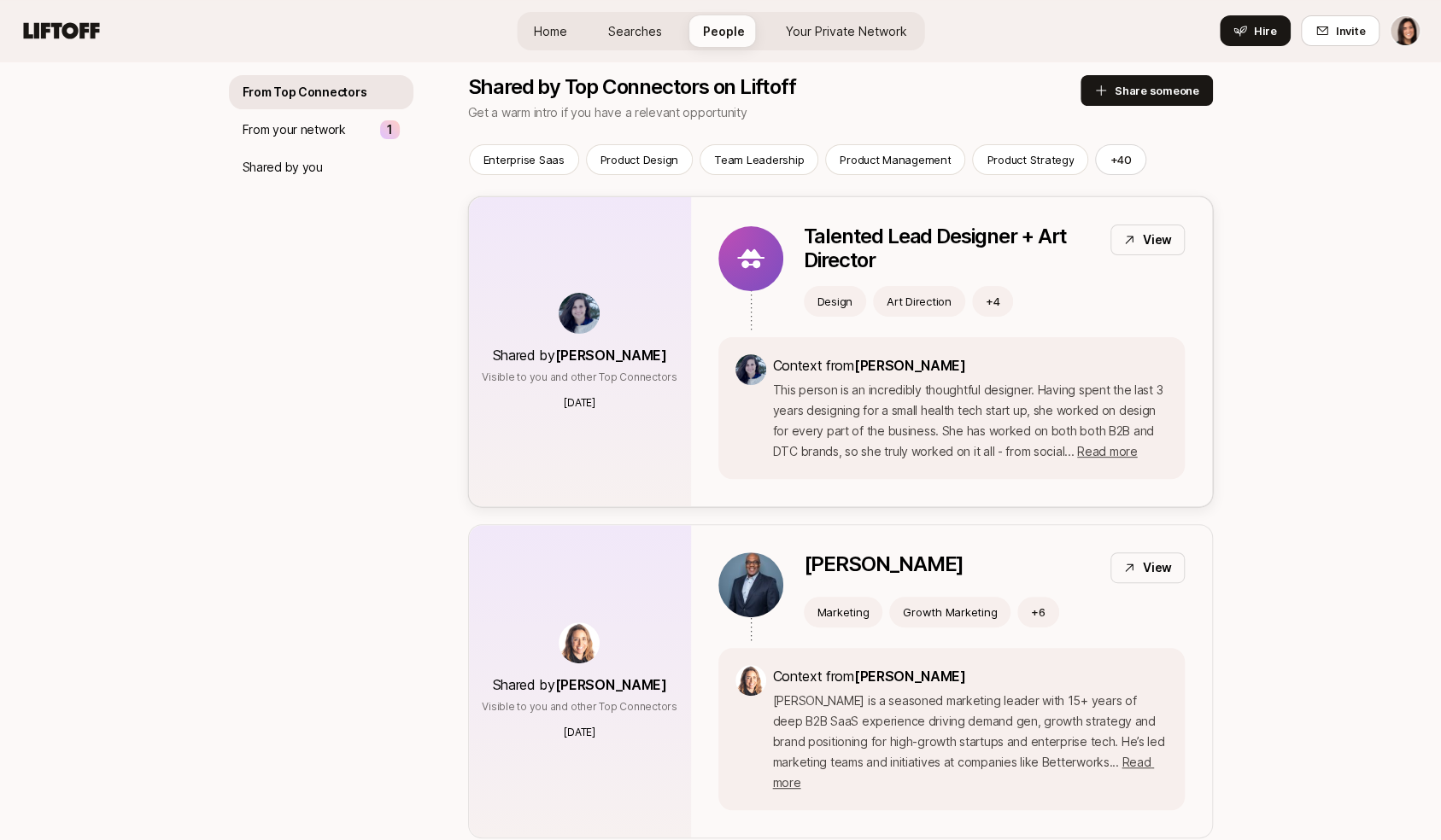
scroll to position [208, 0]
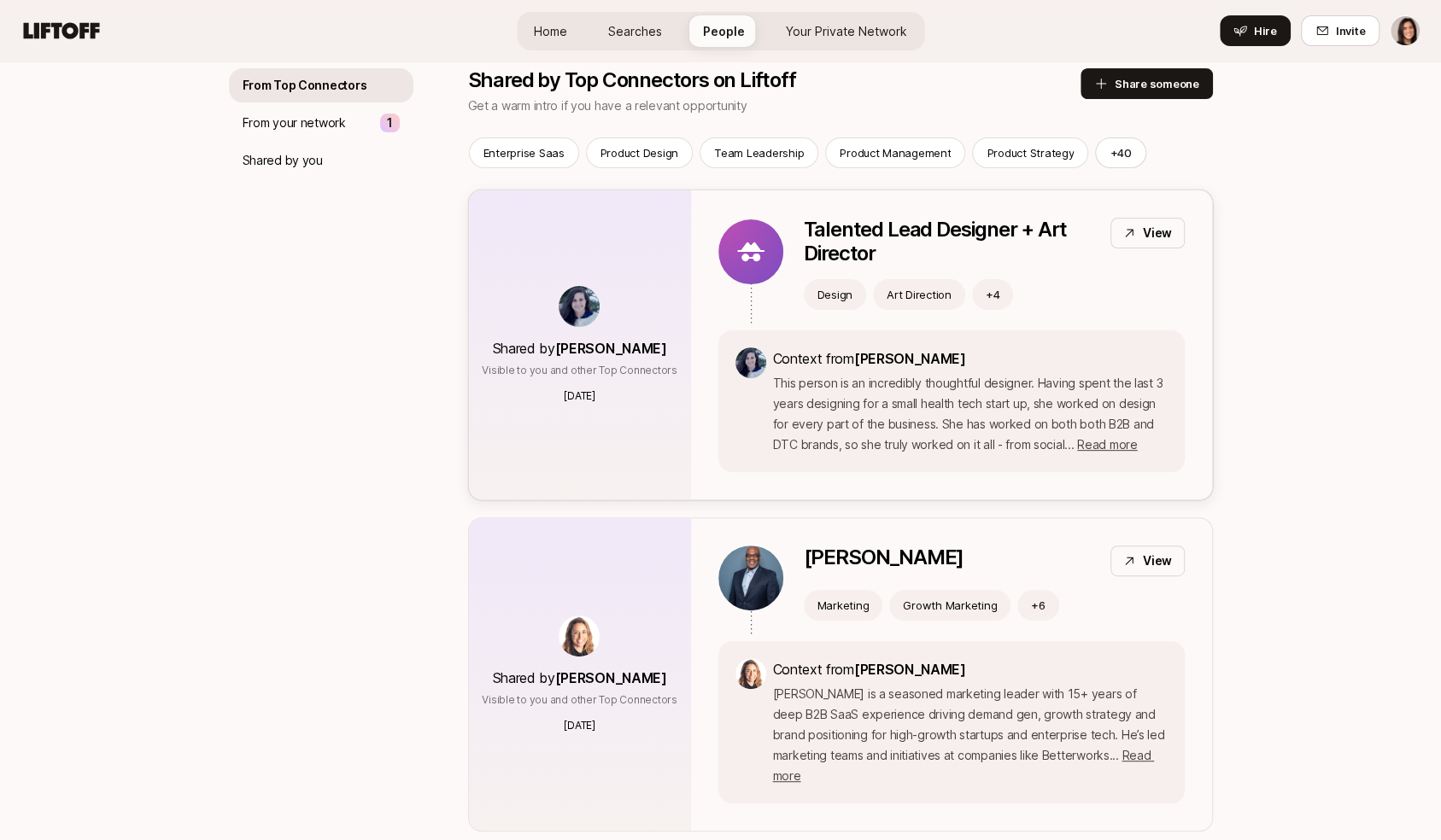
click at [696, 452] on div "Talented Lead Designer + Art Director View Design Art Direction + 4 Context fro…" at bounding box center [951, 345] width 521 height 309
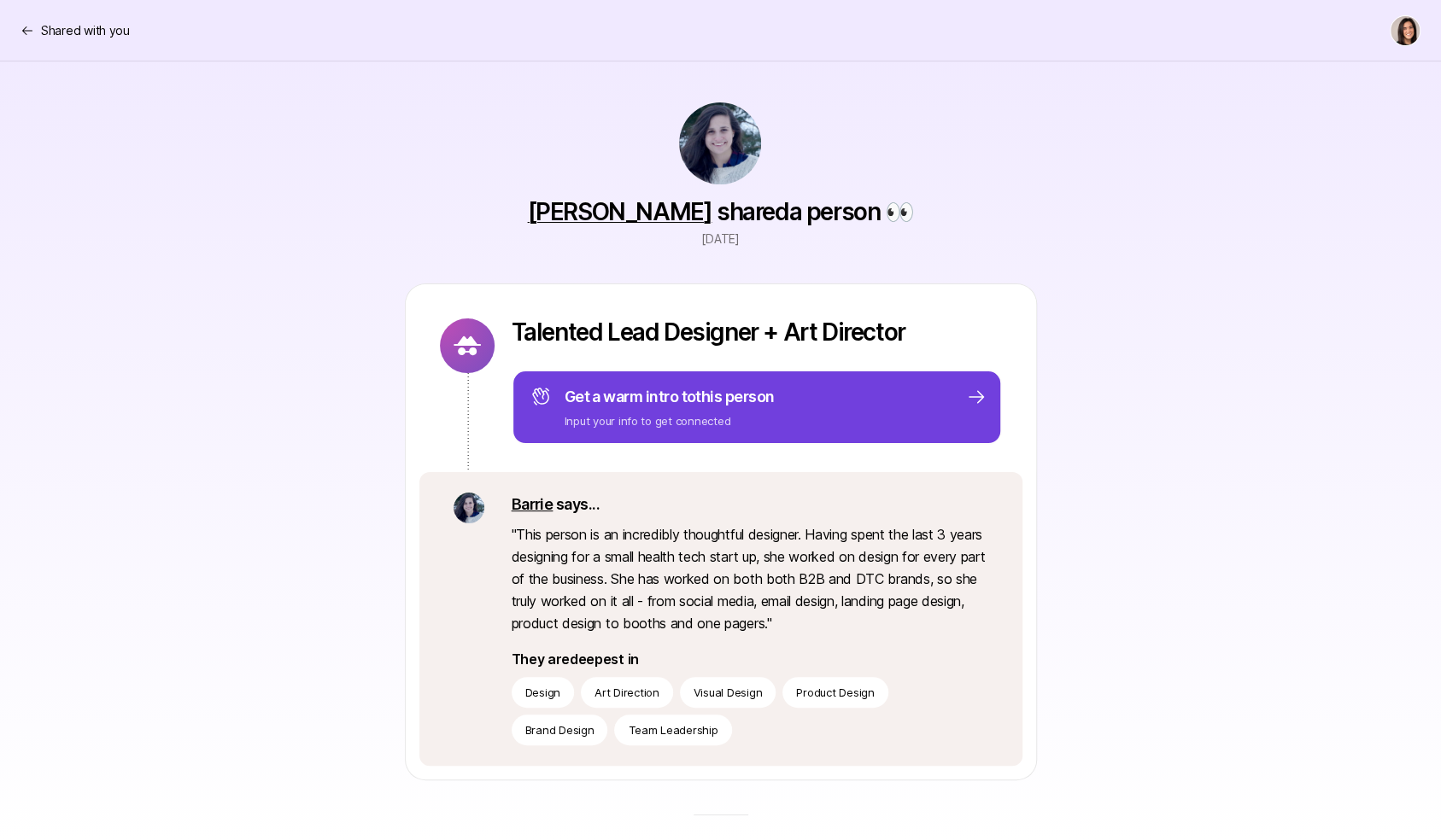
click at [728, 427] on p "Input your info to get connected" at bounding box center [669, 420] width 210 height 17
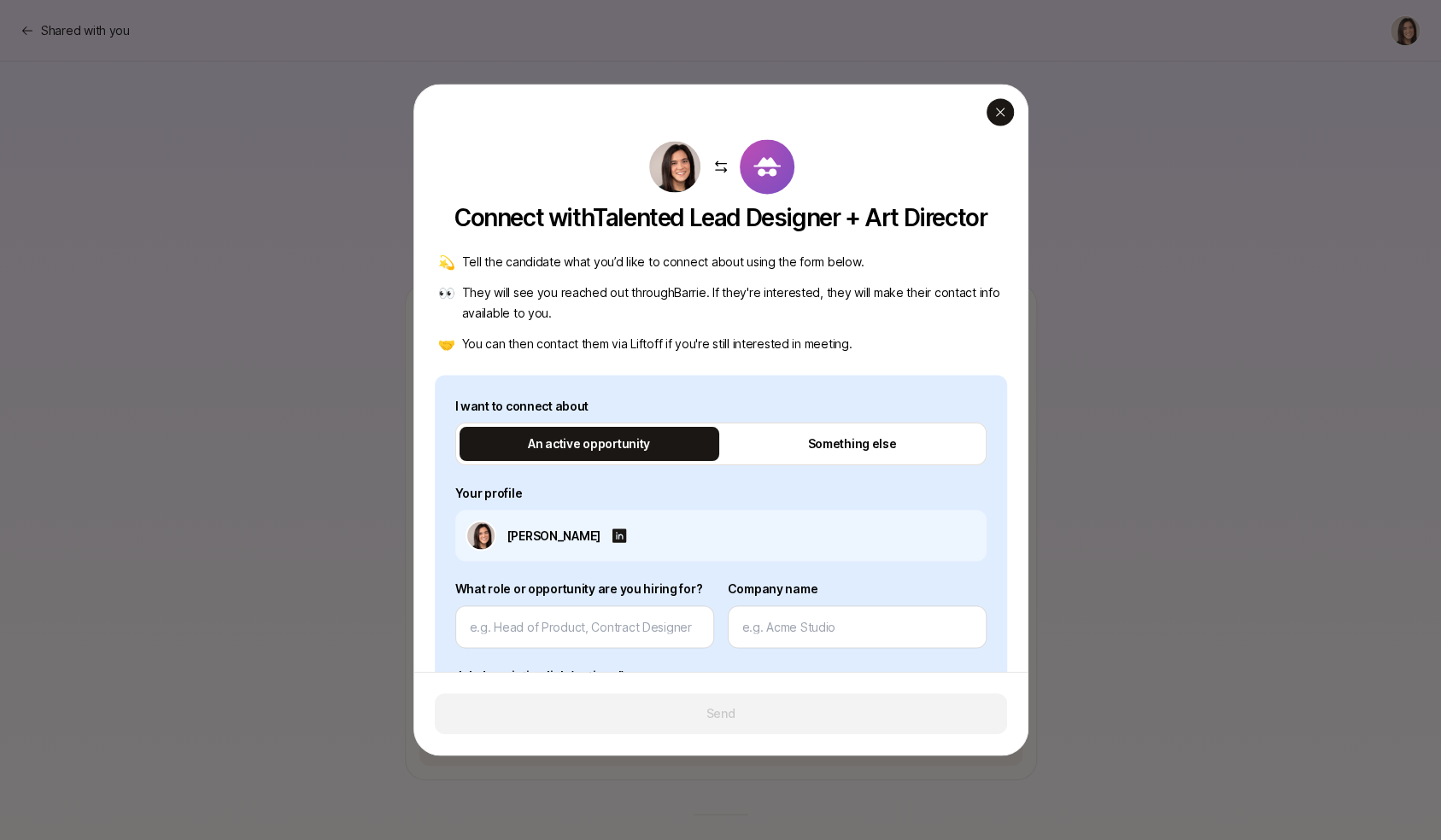
click at [1000, 123] on div "button" at bounding box center [999, 111] width 27 height 27
type textarea "x"
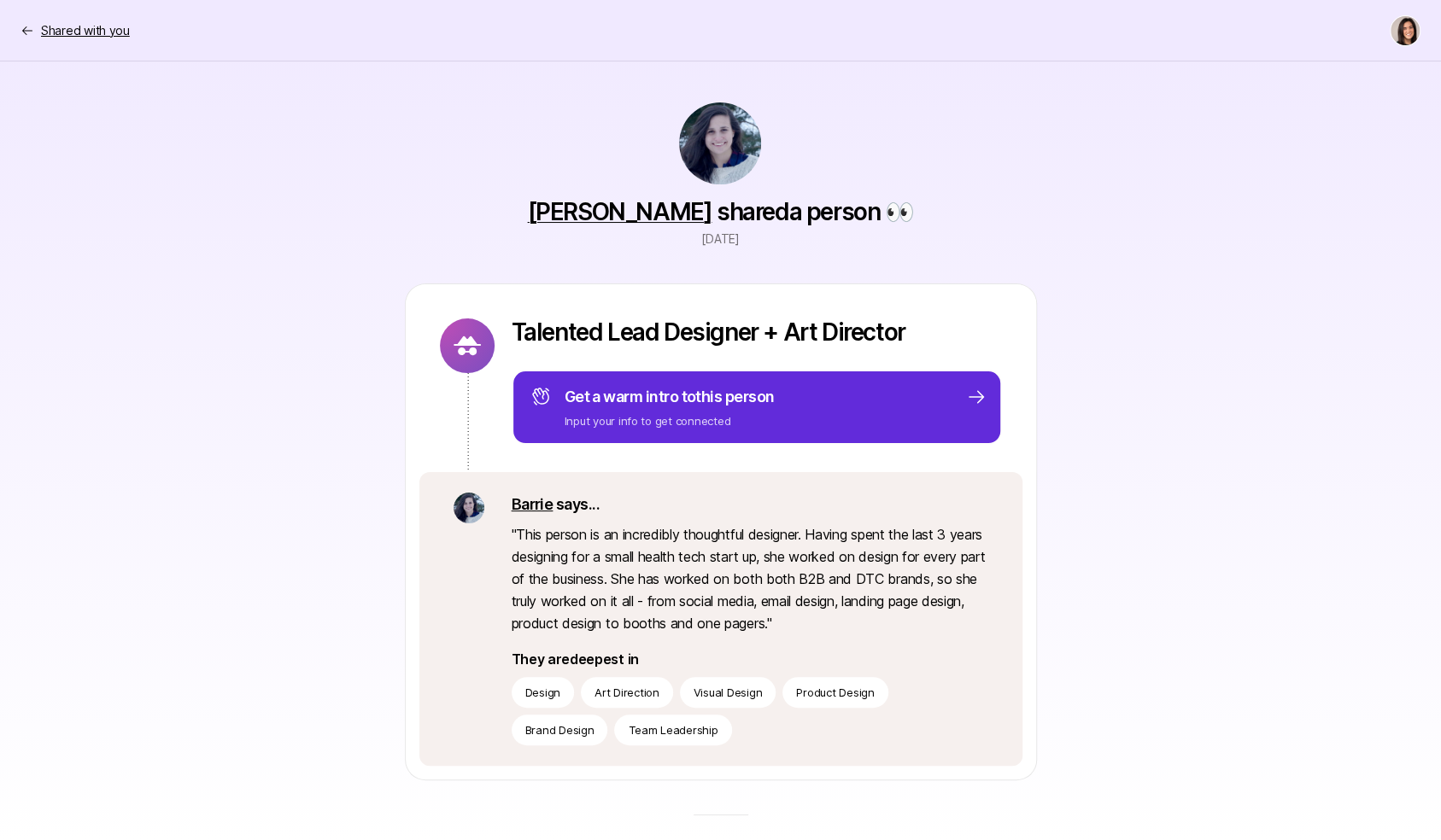
click at [90, 28] on p "Shared with you" at bounding box center [85, 30] width 89 height 20
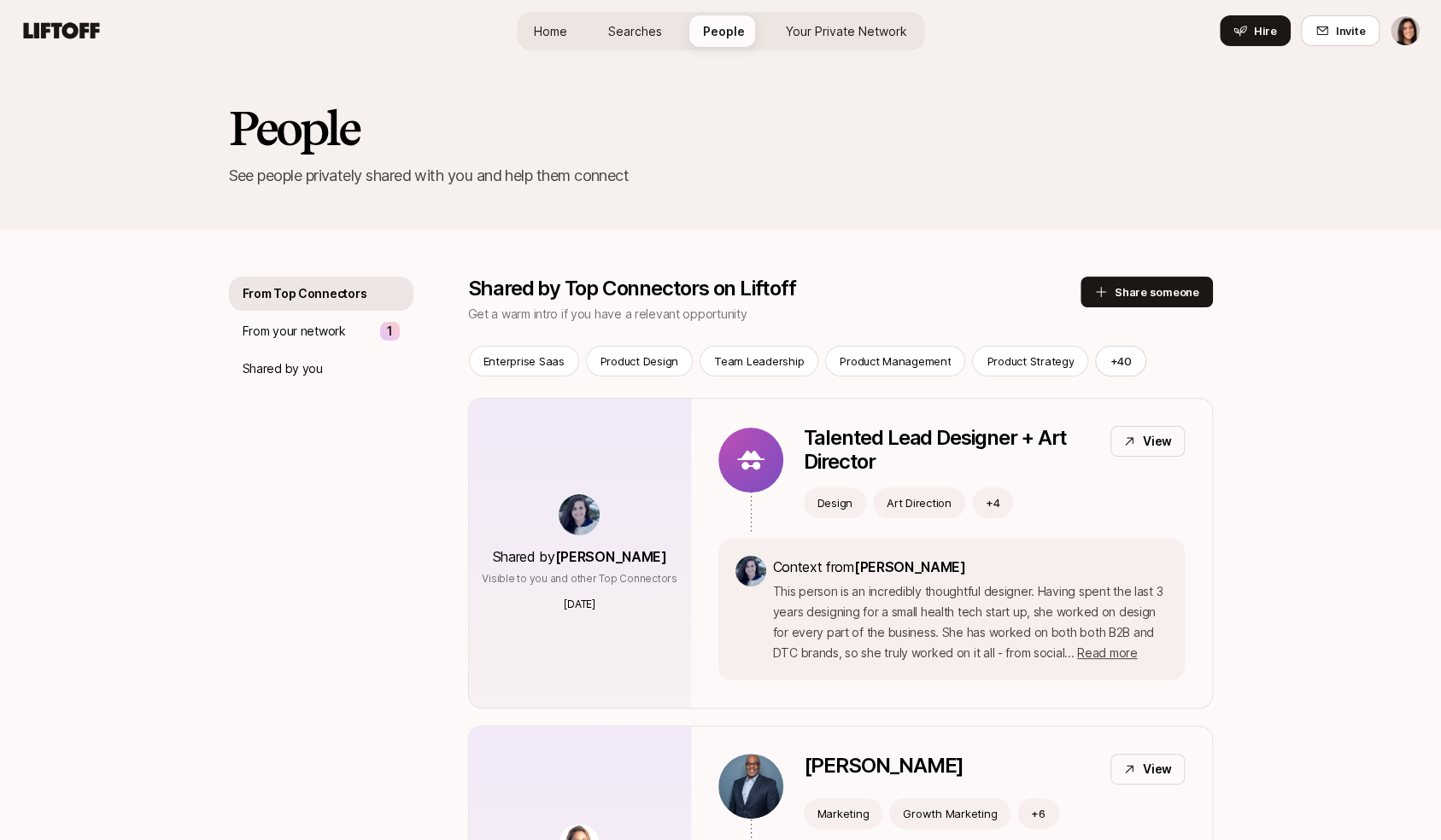
click at [650, 24] on span "Searches" at bounding box center [635, 31] width 54 height 18
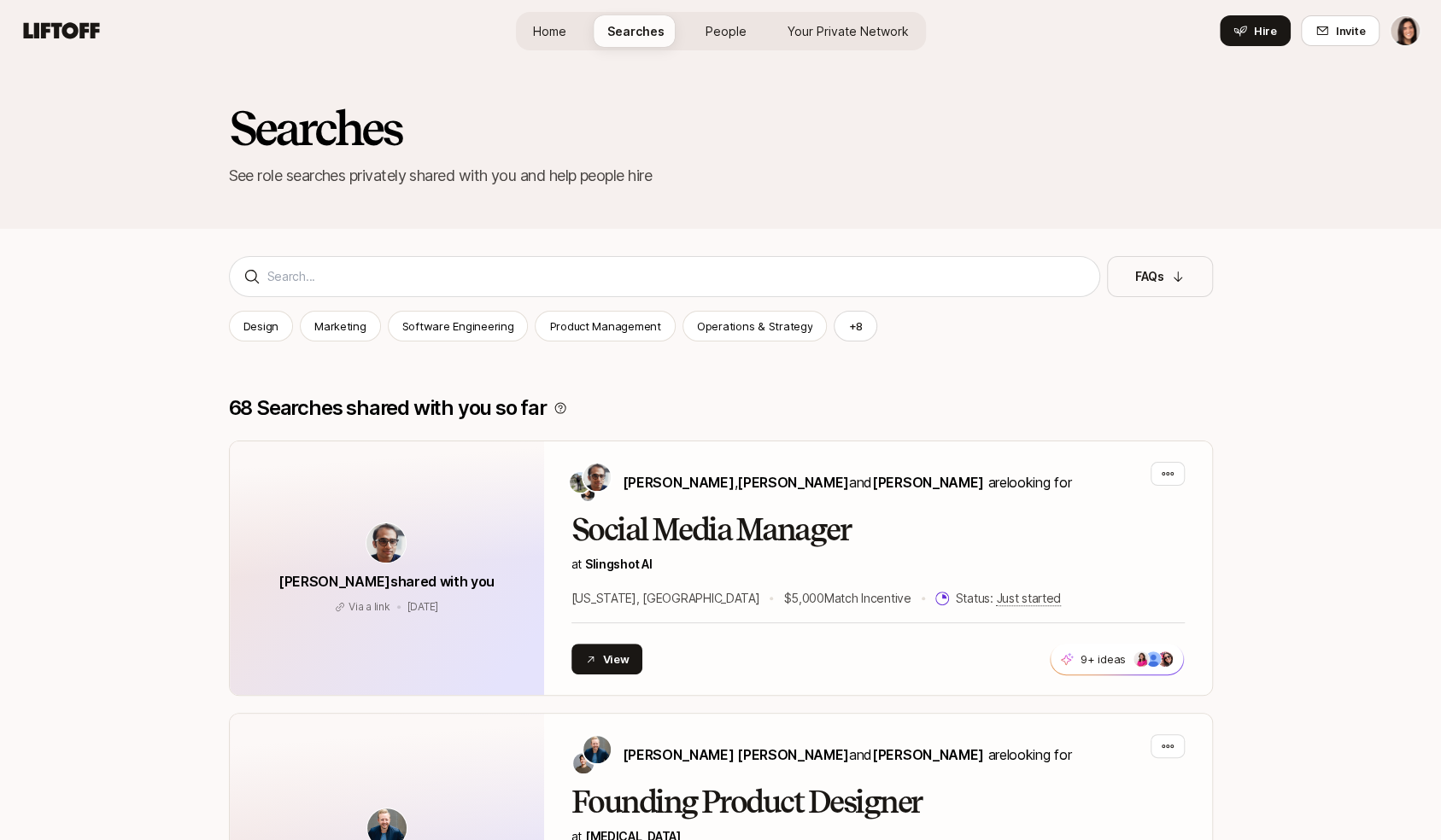
click at [553, 48] on div "Home Searches People Your Private Network Hire" at bounding box center [720, 32] width 410 height 39
click at [584, 24] on div "Home Searches People Your Private Network Hire" at bounding box center [720, 32] width 410 height 39
click at [559, 28] on span "Home" at bounding box center [550, 31] width 33 height 18
